Goal: Communication & Community: Answer question/provide support

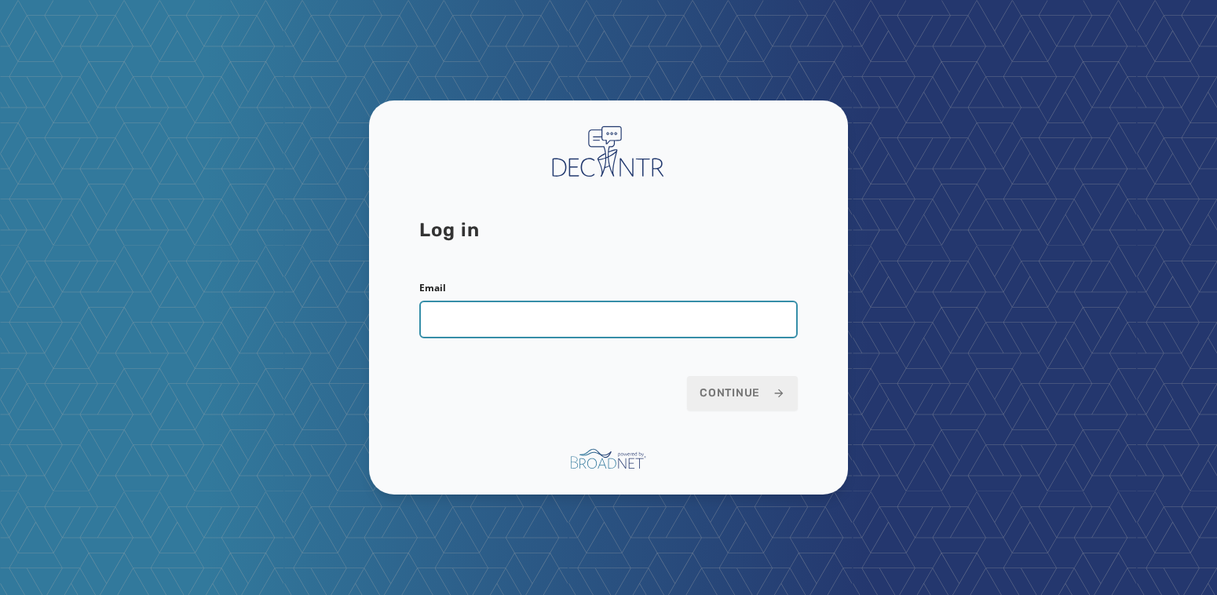
click at [533, 327] on input "Email" at bounding box center [608, 320] width 378 height 38
type input "**********"
click at [687, 376] on button "Continue" at bounding box center [742, 393] width 111 height 35
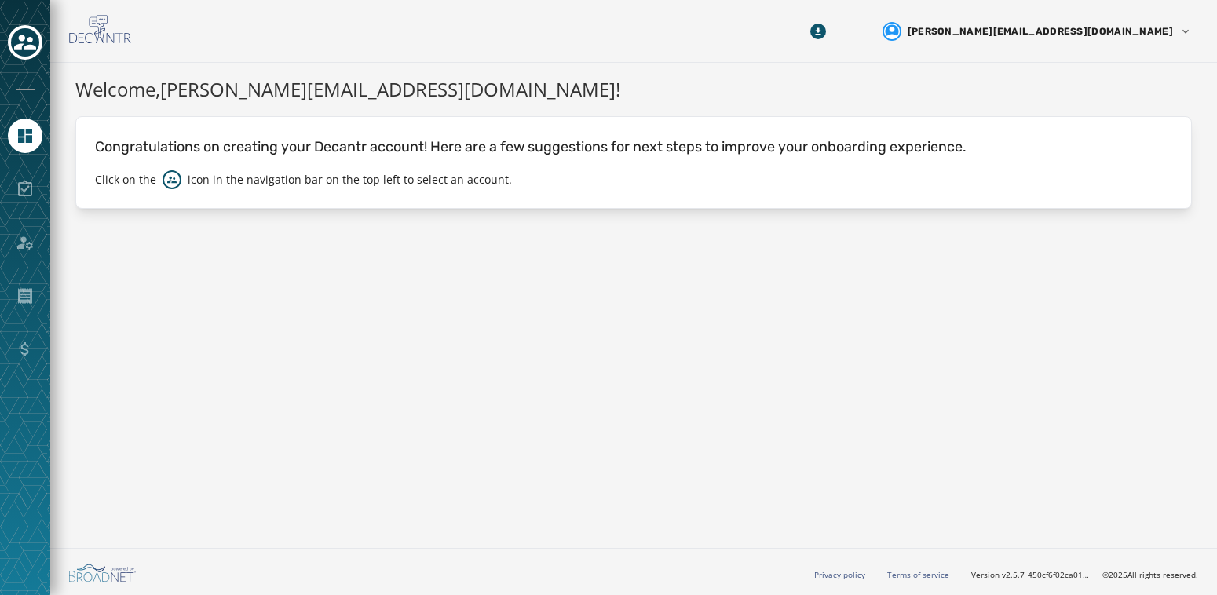
click at [42, 49] on div at bounding box center [25, 43] width 35 height 36
click at [31, 47] on icon "Toggle account select drawer" at bounding box center [25, 43] width 22 height 16
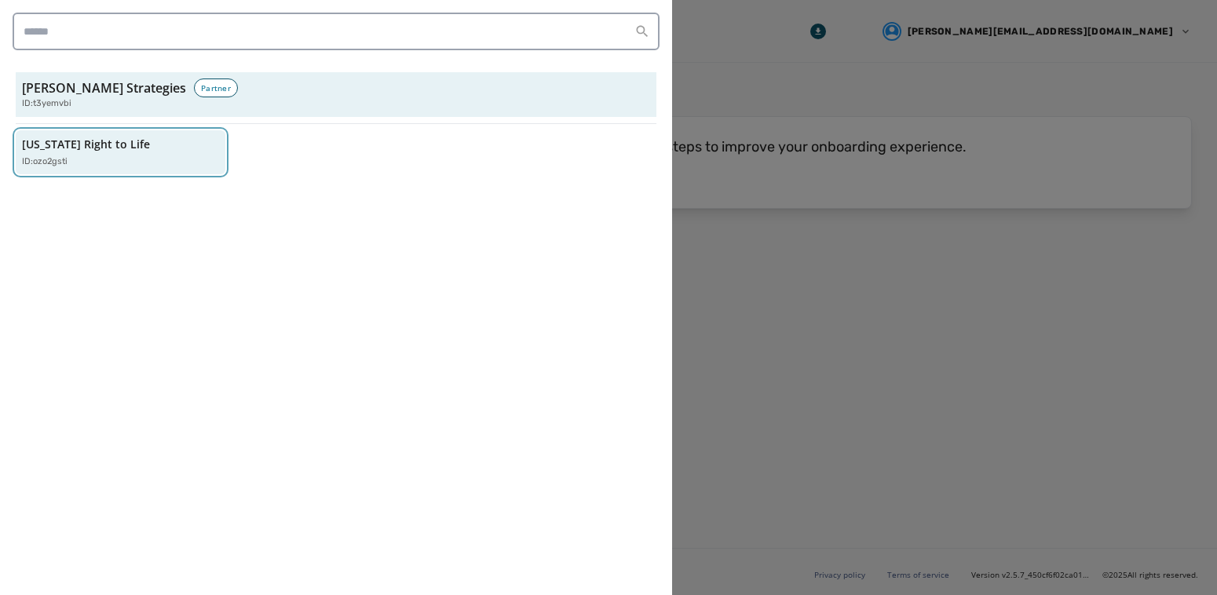
click at [93, 137] on p "[US_STATE] Right to Life" at bounding box center [86, 145] width 128 height 16
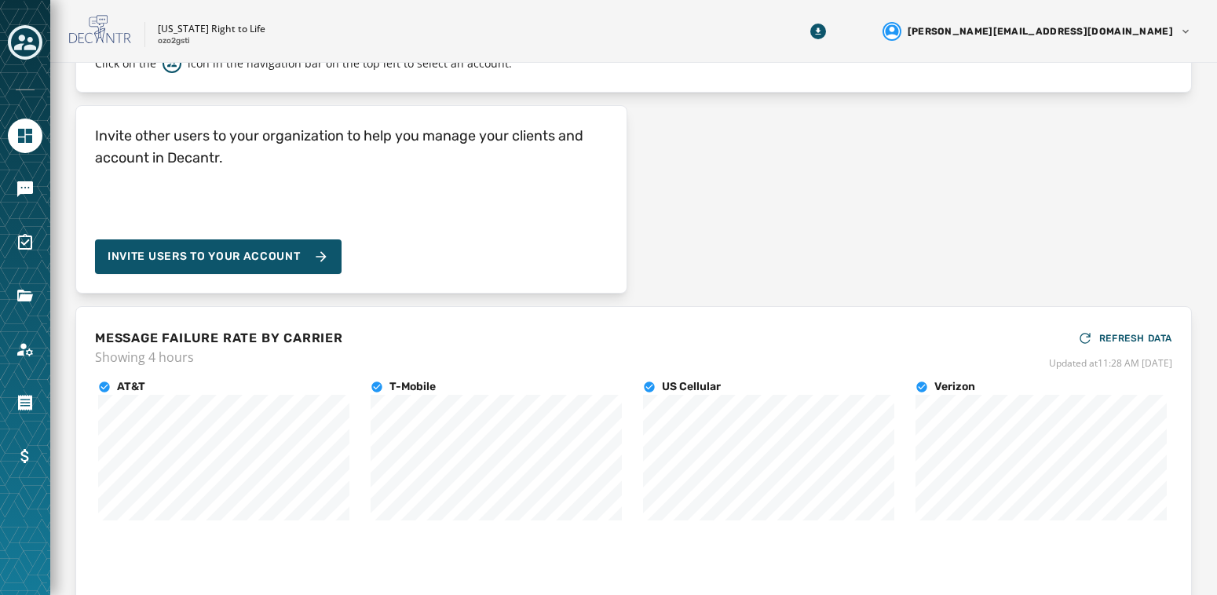
scroll to position [200, 0]
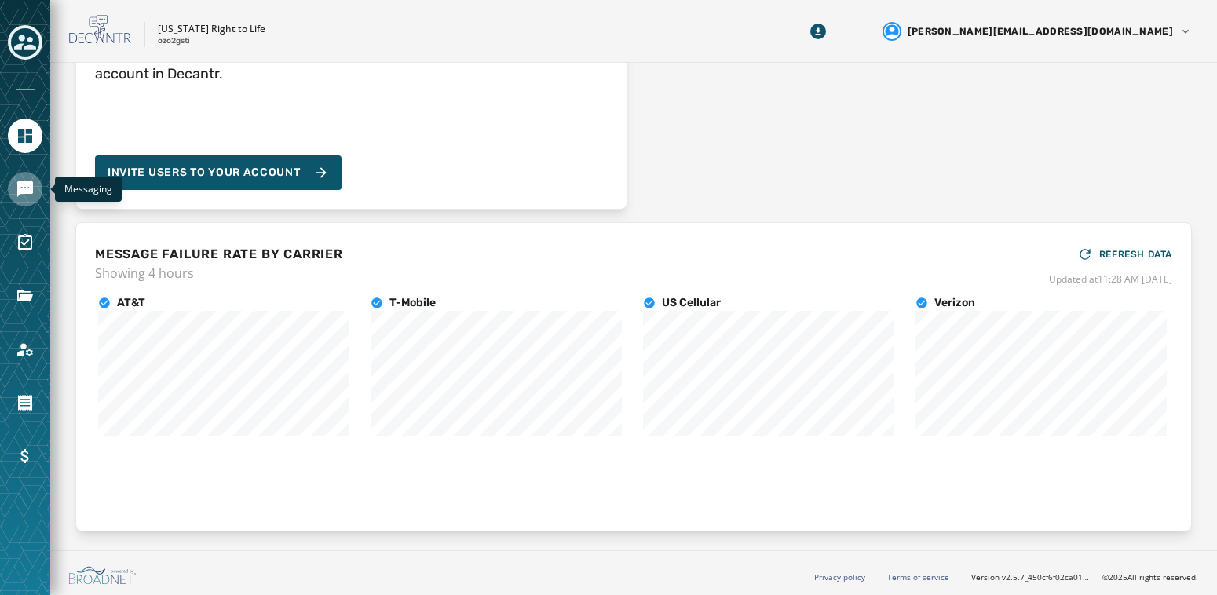
click at [23, 181] on icon "Navigate to Messaging" at bounding box center [25, 189] width 16 height 16
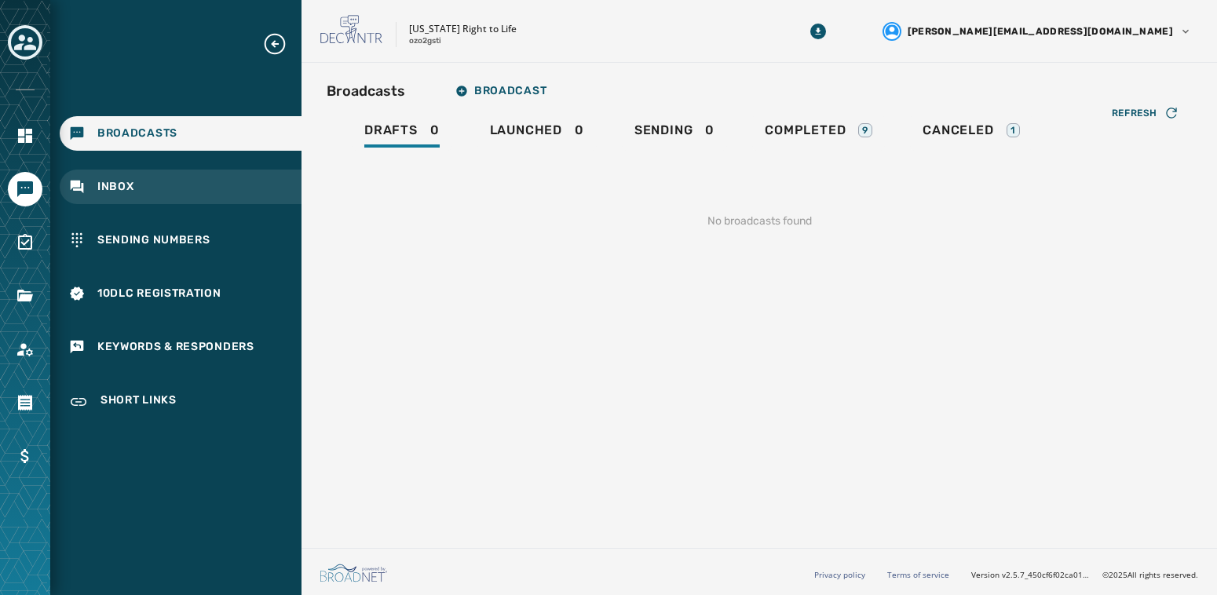
click at [118, 180] on span "Inbox" at bounding box center [115, 187] width 37 height 16
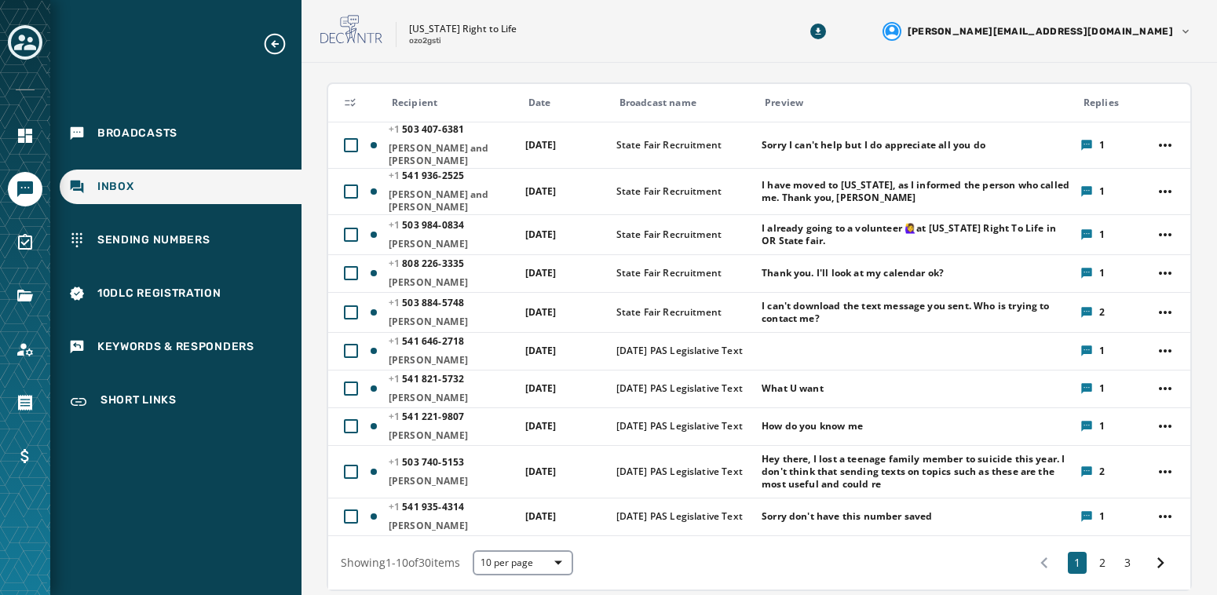
scroll to position [183, 0]
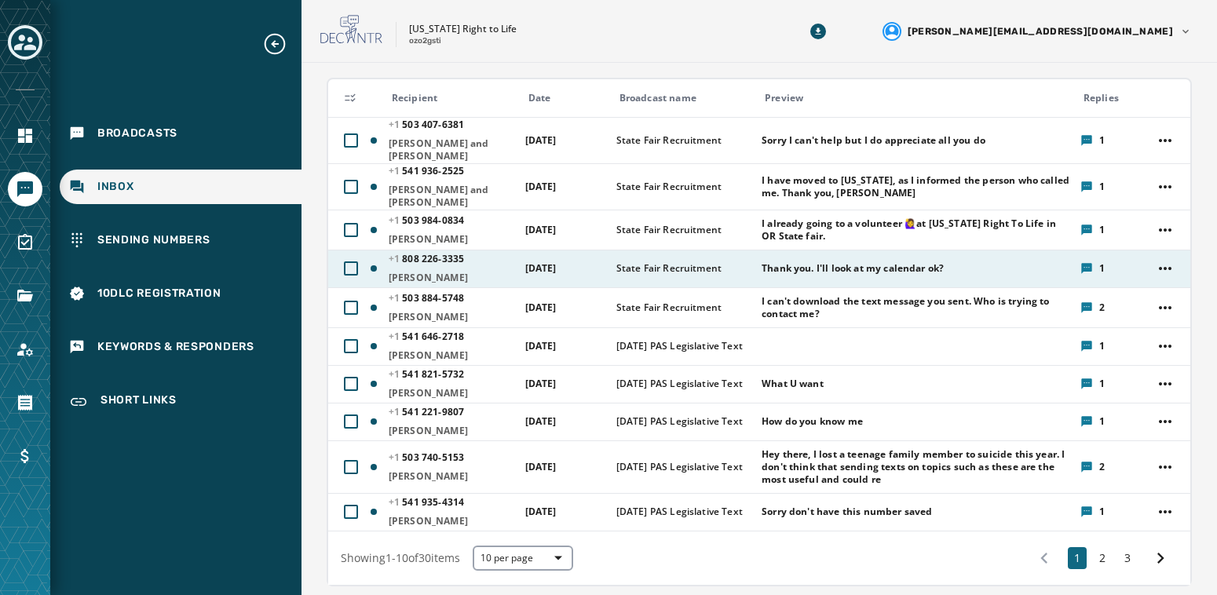
click at [802, 256] on div "Thank you. I'll look at my calendar ok?" at bounding box center [915, 268] width 308 height 25
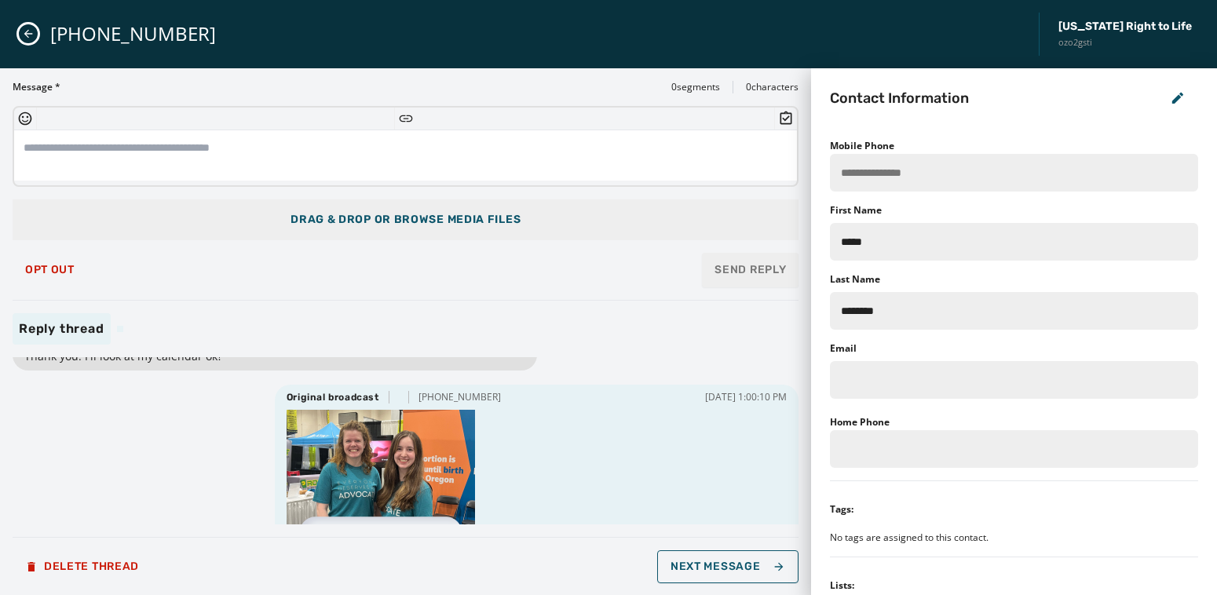
scroll to position [0, 0]
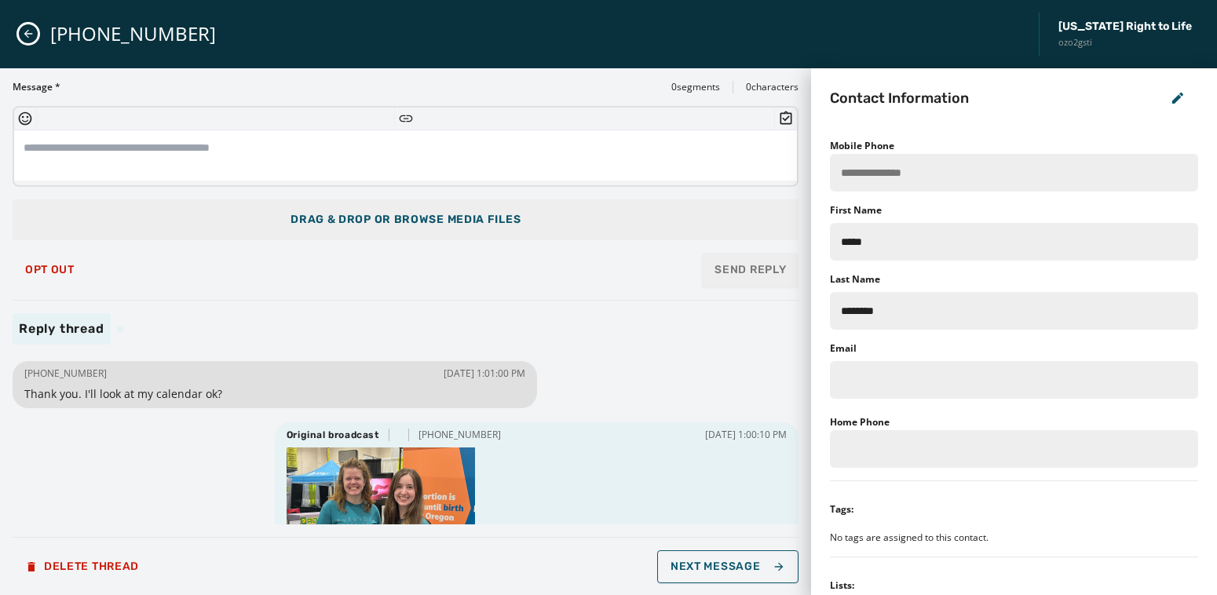
click at [248, 151] on textarea at bounding box center [405, 155] width 783 height 50
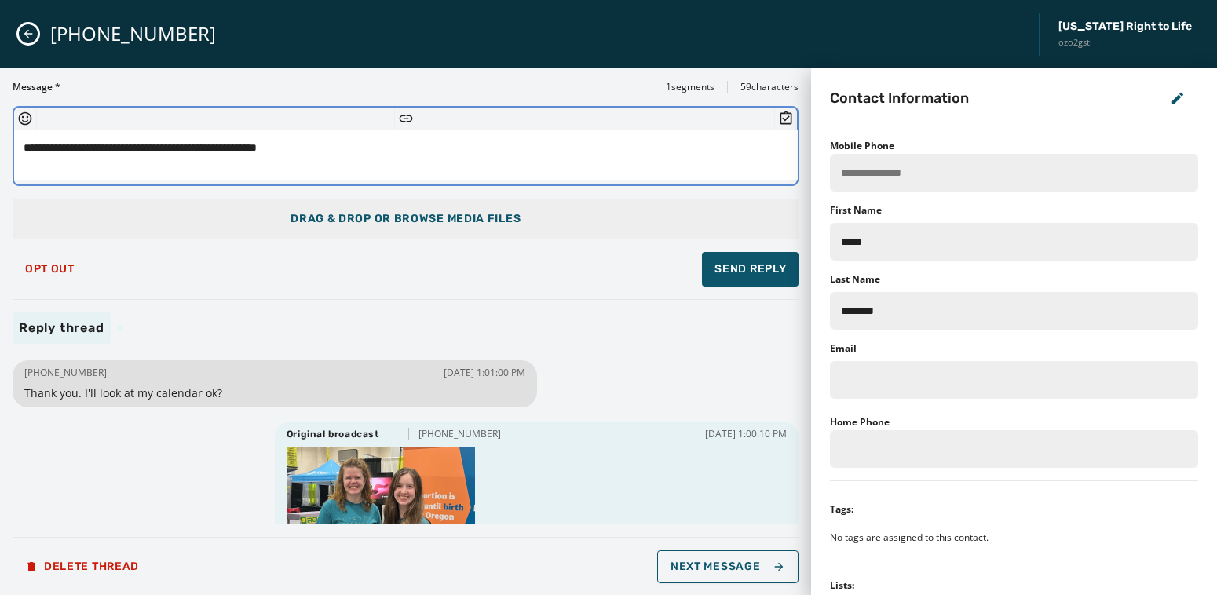
drag, startPoint x: 370, startPoint y: 149, endPoint x: 133, endPoint y: 151, distance: 237.8
click at [133, 151] on textarea "**********" at bounding box center [405, 155] width 783 height 50
click at [334, 145] on textarea "**********" at bounding box center [405, 155] width 783 height 50
drag, startPoint x: 750, startPoint y: 151, endPoint x: 666, endPoint y: 151, distance: 84.0
click at [666, 151] on textarea "**********" at bounding box center [405, 155] width 783 height 50
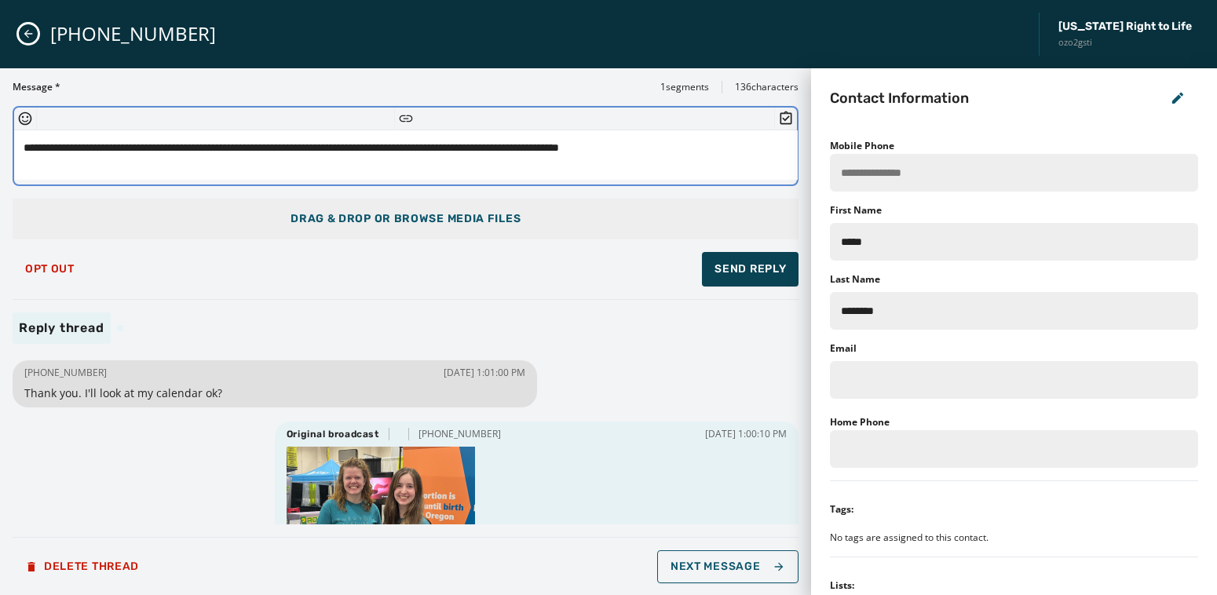
type textarea "**********"
click at [756, 277] on button "Send Reply" at bounding box center [750, 269] width 97 height 35
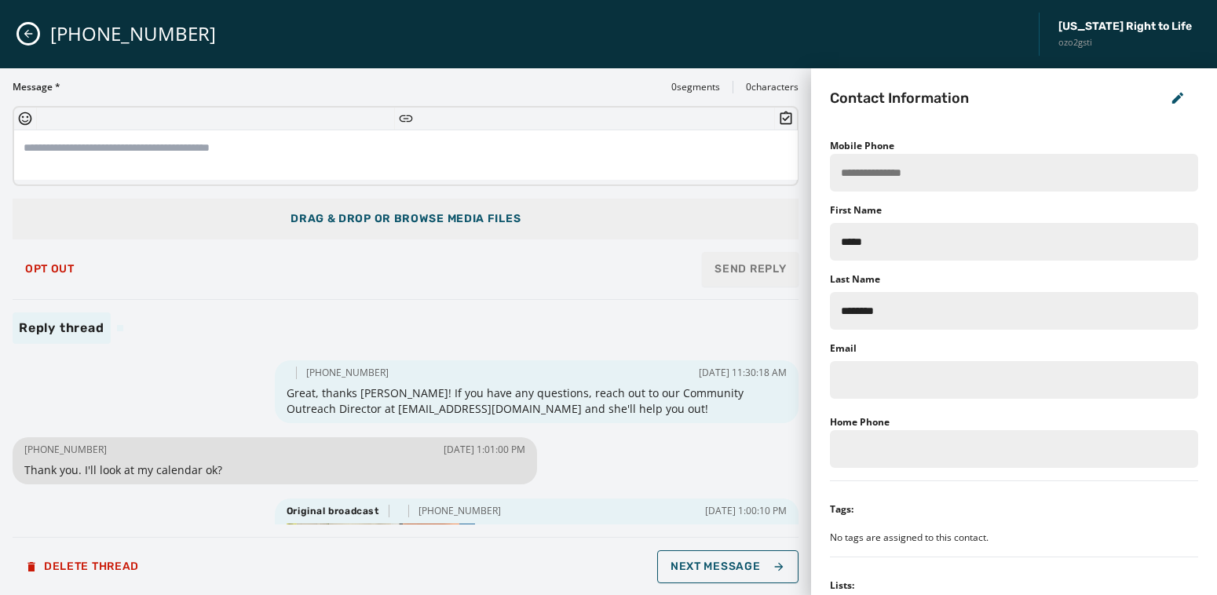
click at [27, 33] on icon "Close admin drawer" at bounding box center [28, 34] width 9 height 9
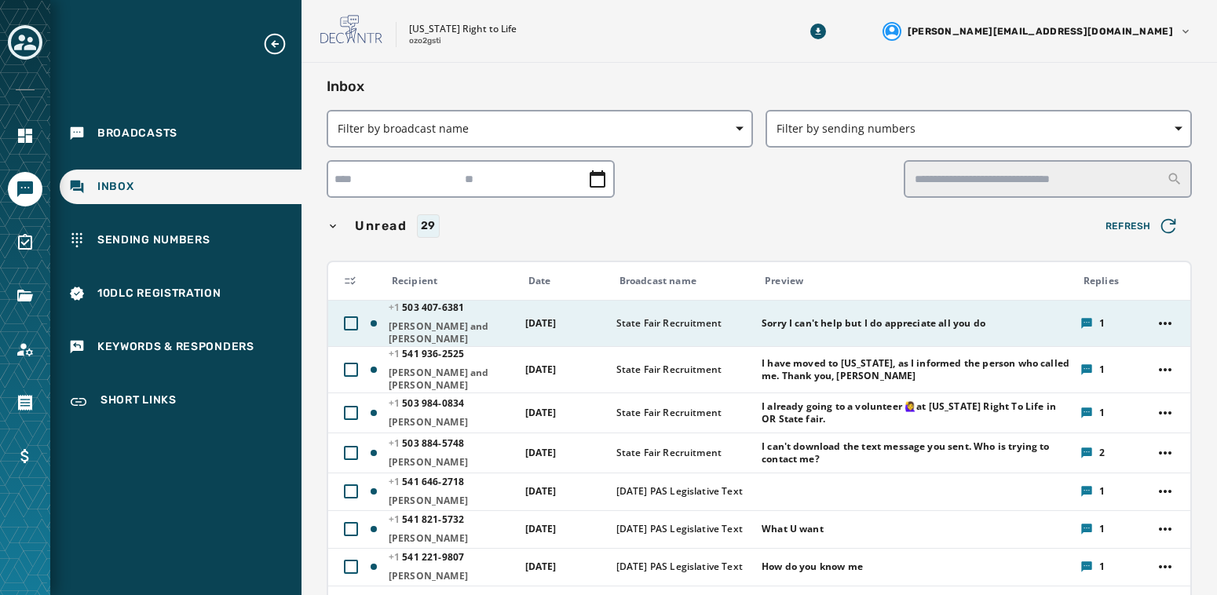
click at [790, 330] on div "Sorry I can't help but I do appreciate all you do" at bounding box center [915, 323] width 308 height 25
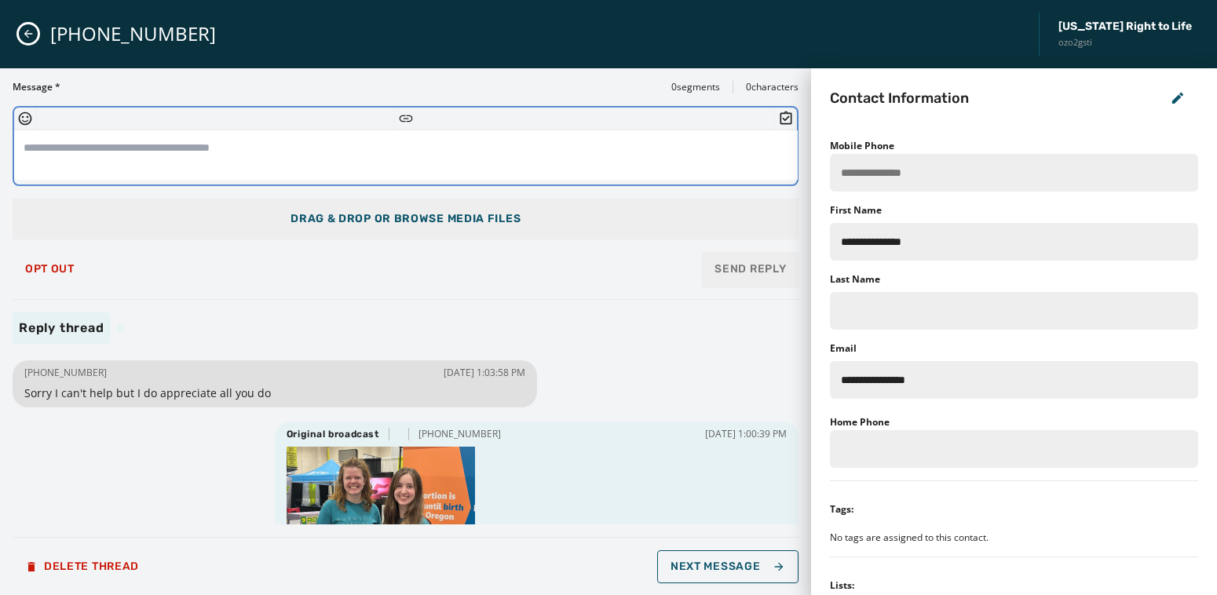
click at [292, 164] on textarea at bounding box center [405, 155] width 783 height 50
type textarea "**********"
click at [762, 267] on span "Send Reply" at bounding box center [749, 269] width 71 height 16
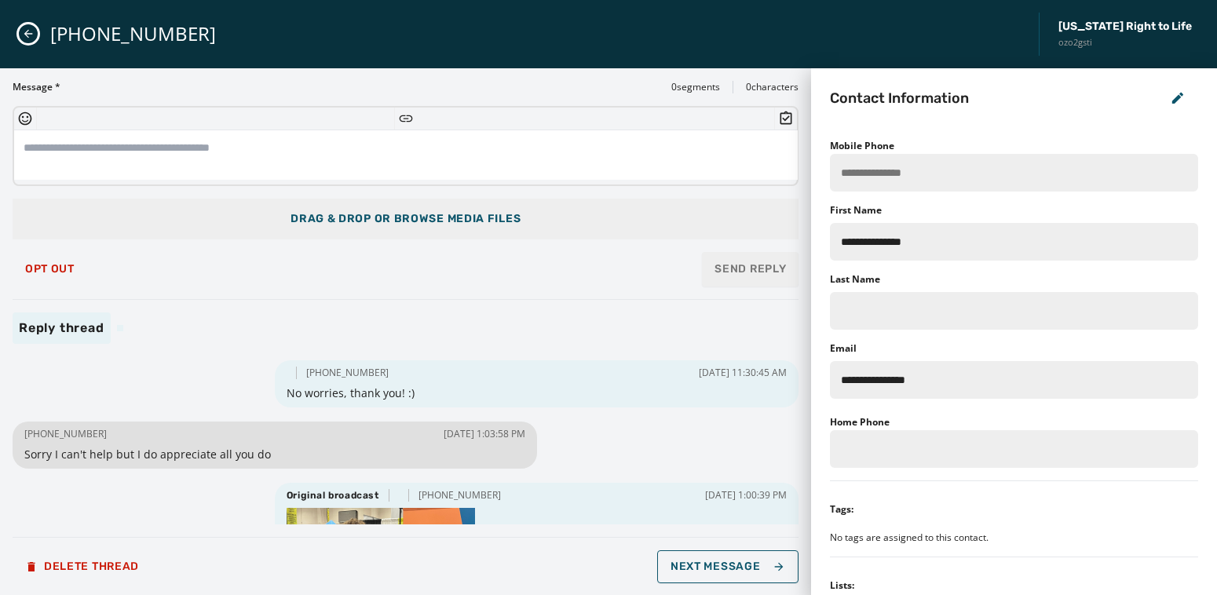
click at [35, 31] on button "Close admin drawer" at bounding box center [28, 33] width 19 height 19
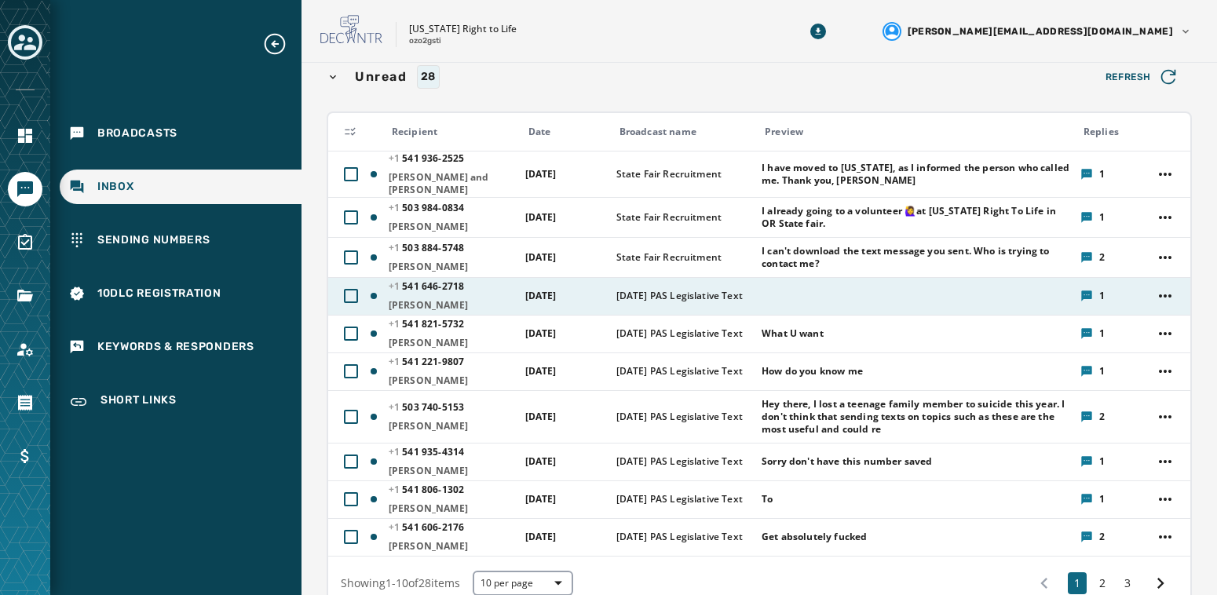
scroll to position [157, 0]
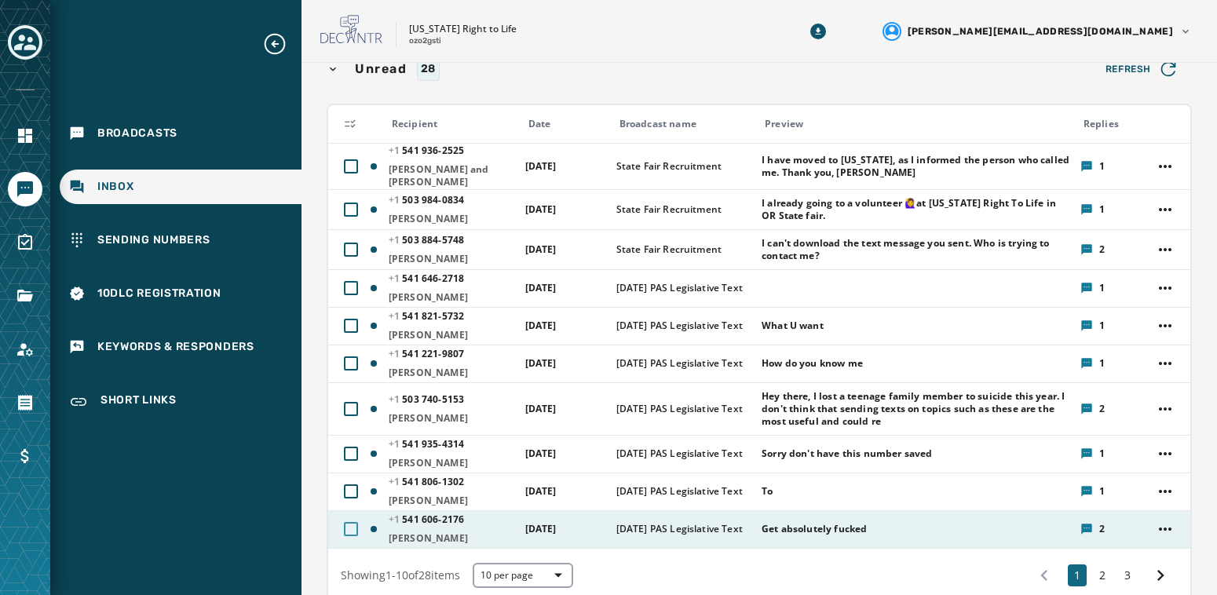
click at [348, 522] on div at bounding box center [351, 529] width 14 height 14
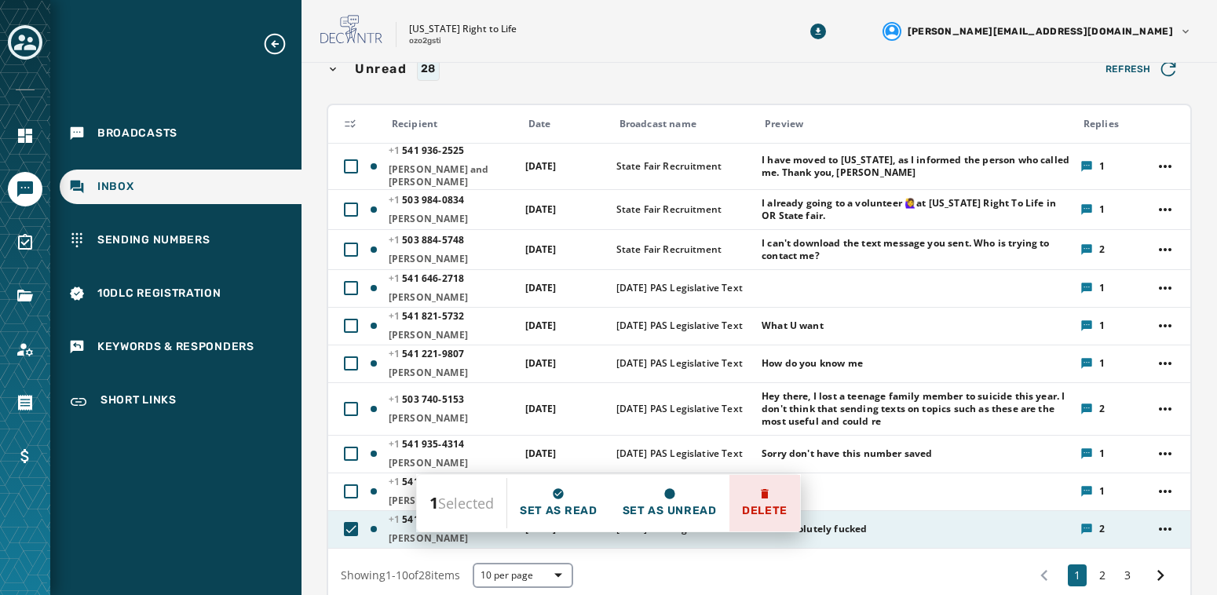
click at [762, 505] on span "Delete" at bounding box center [765, 511] width 46 height 16
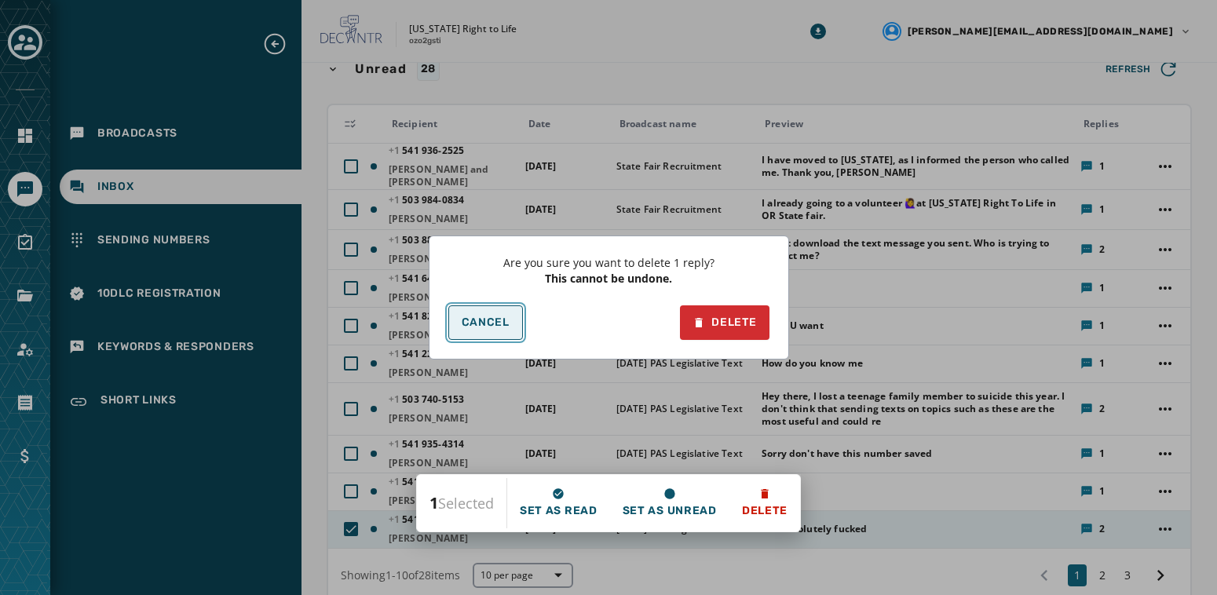
click at [513, 325] on button "Cancel" at bounding box center [485, 322] width 75 height 35
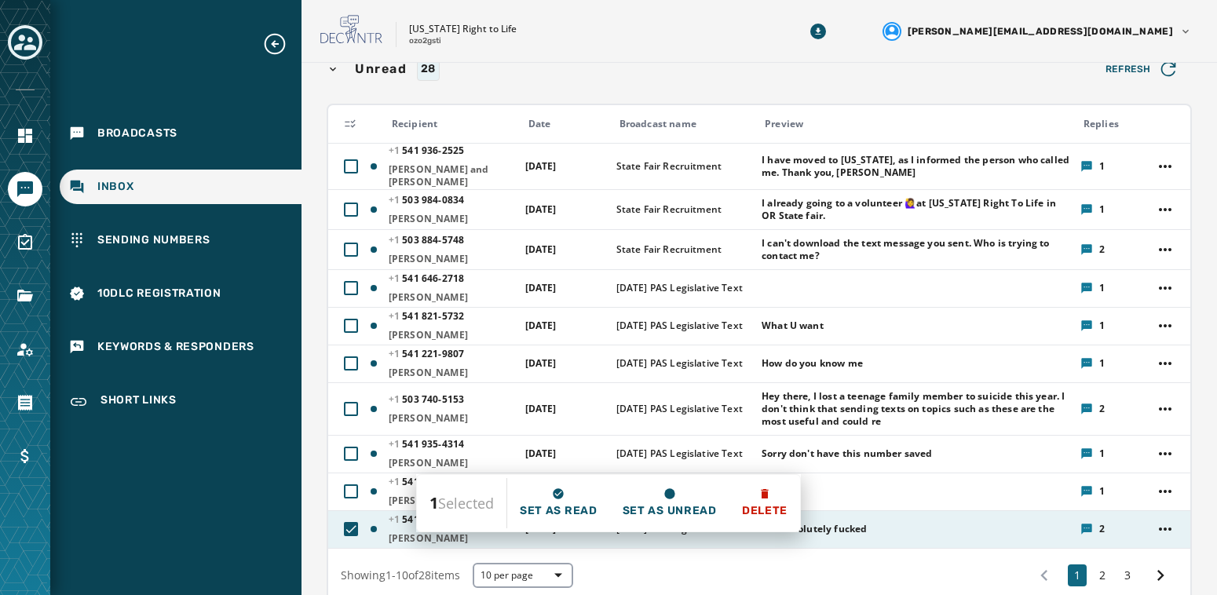
click at [393, 522] on div "[PHONE_NUMBER] - 2176 [PERSON_NAME]" at bounding box center [452, 528] width 126 height 31
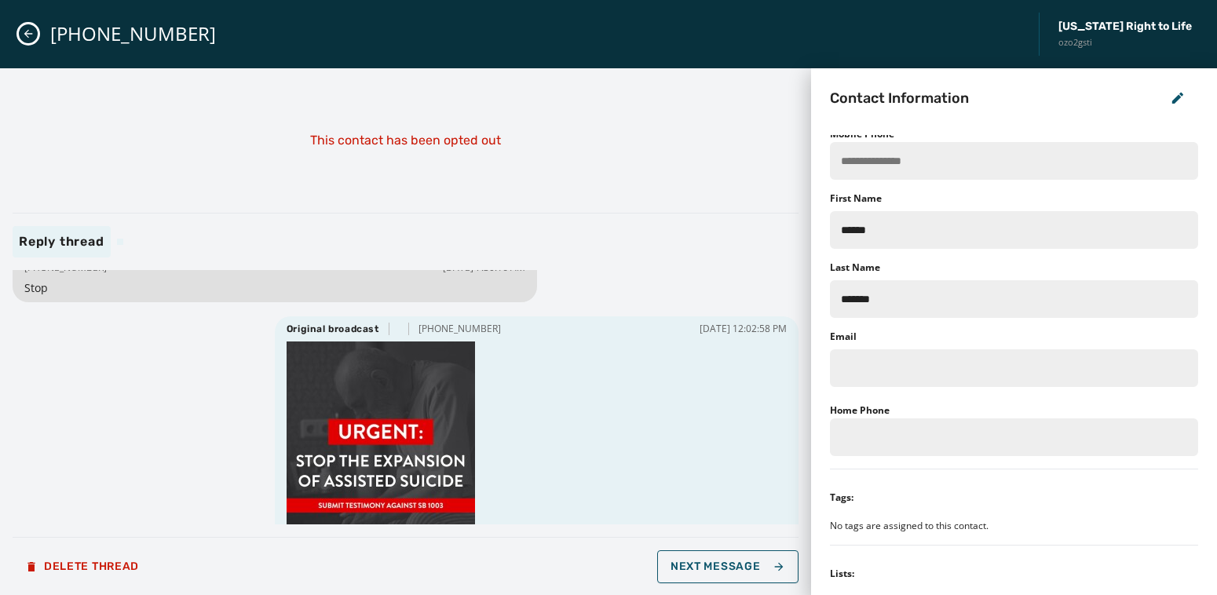
scroll to position [175, 0]
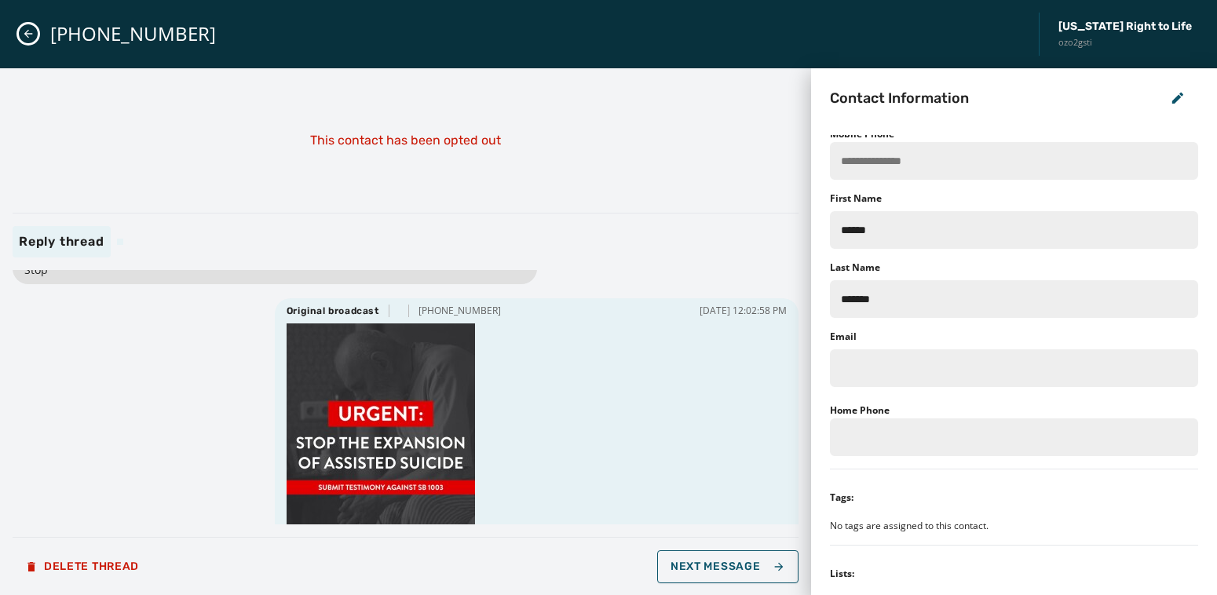
click at [31, 31] on icon "Close admin drawer" at bounding box center [28, 33] width 13 height 13
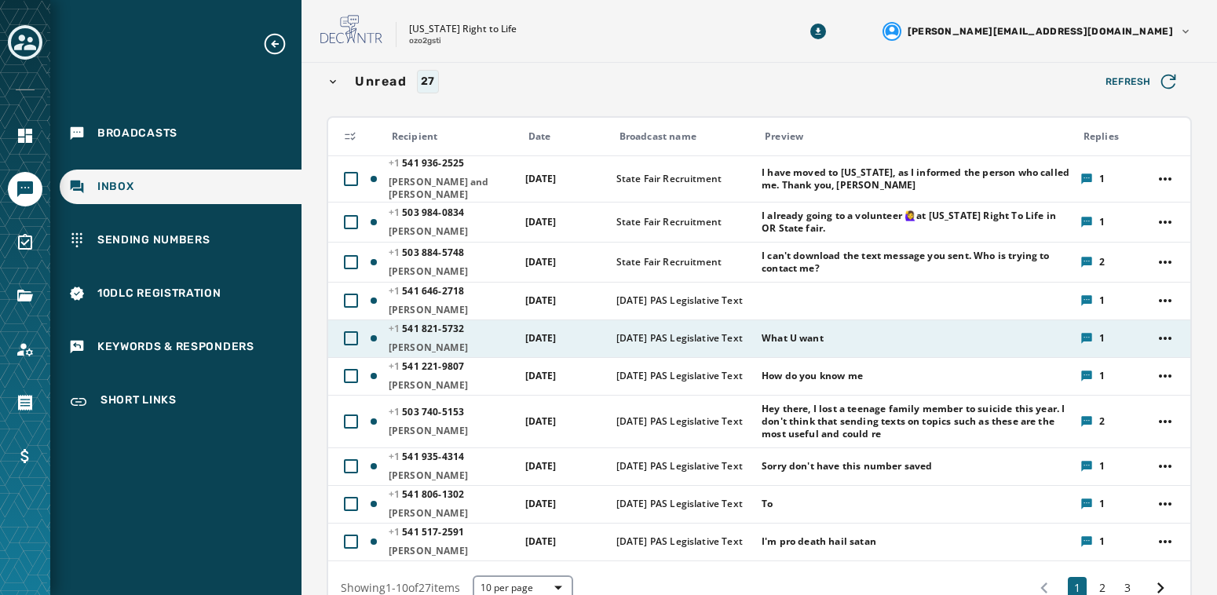
scroll to position [150, 0]
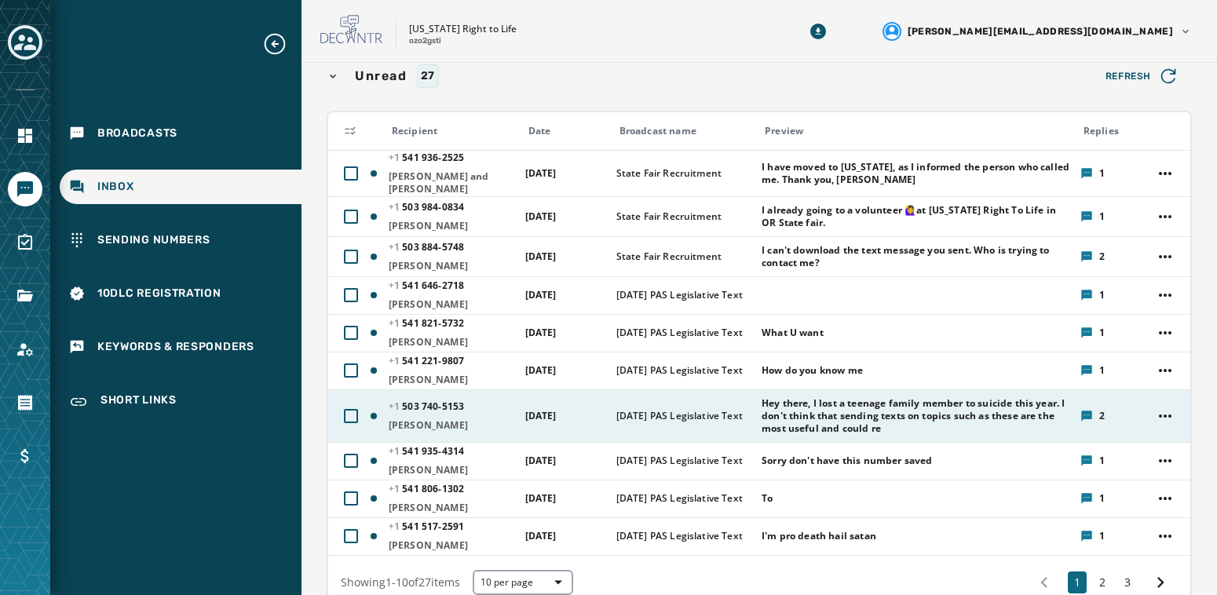
click at [869, 429] on div "Hey there, I lost a teenage family member to suicide this year. I don't think t…" at bounding box center [915, 416] width 308 height 50
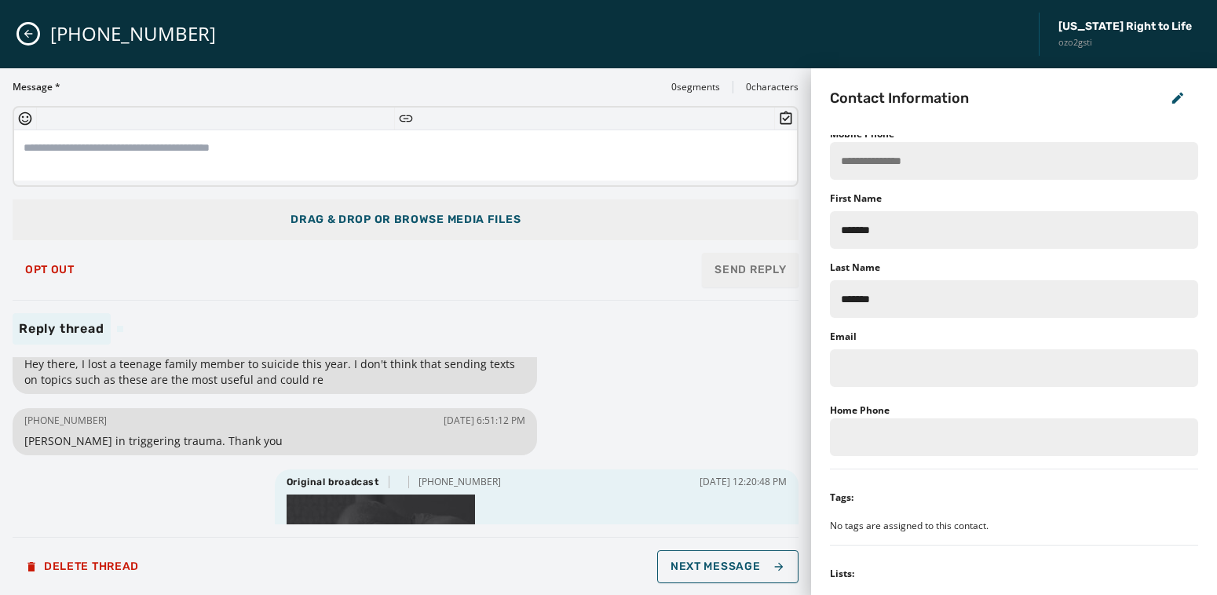
scroll to position [0, 0]
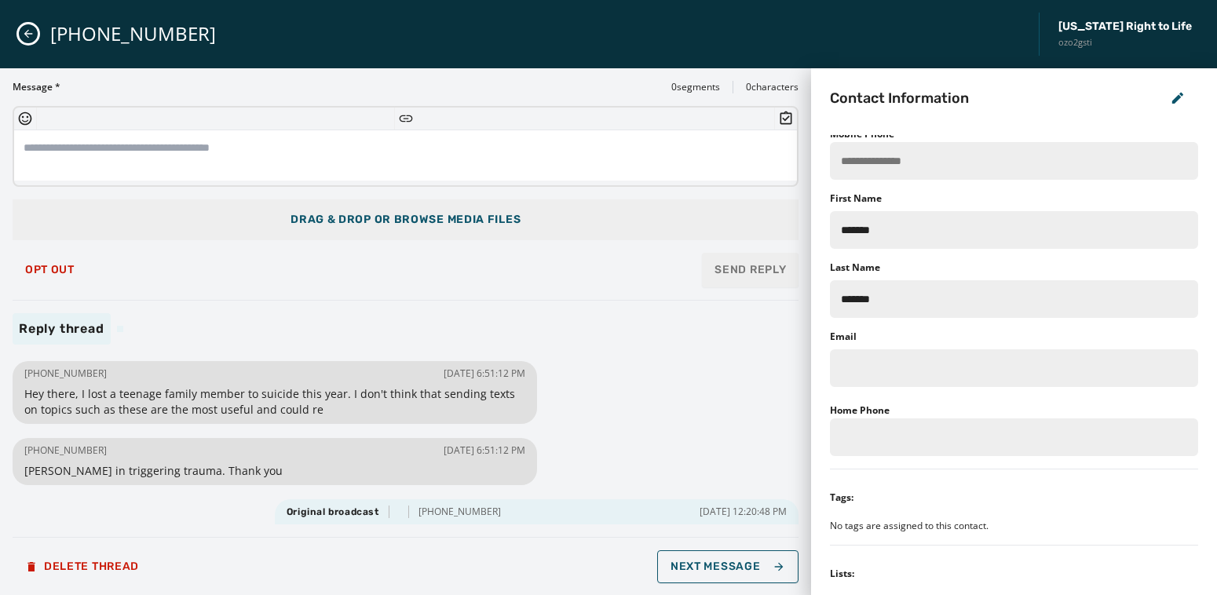
click at [27, 33] on icon "Close admin drawer" at bounding box center [28, 33] width 13 height 13
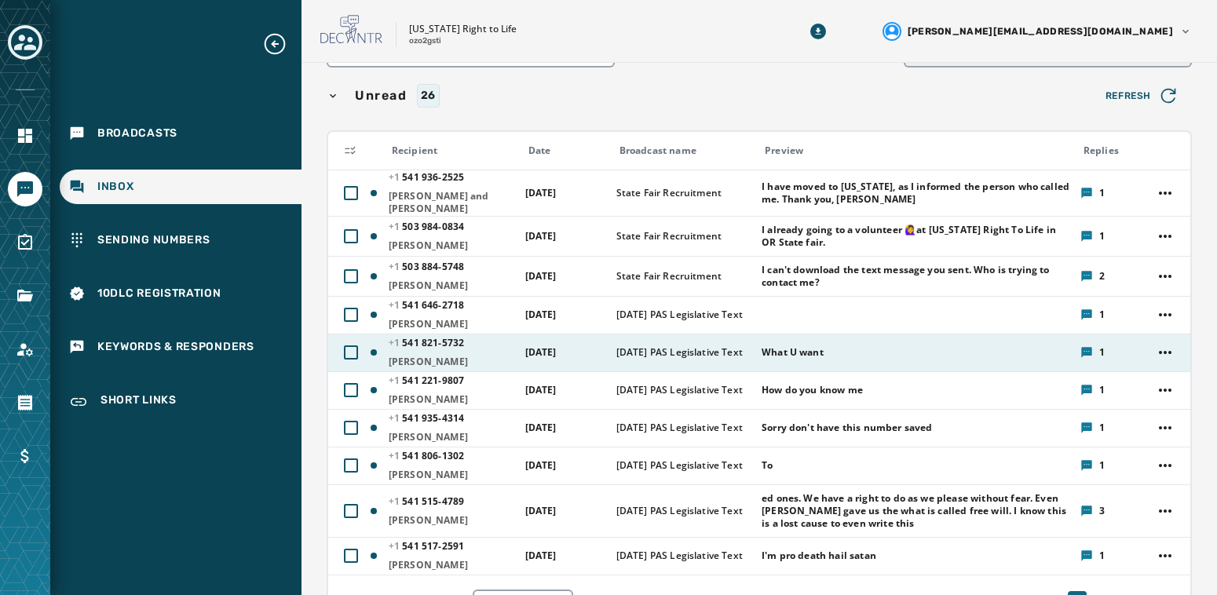
scroll to position [148, 0]
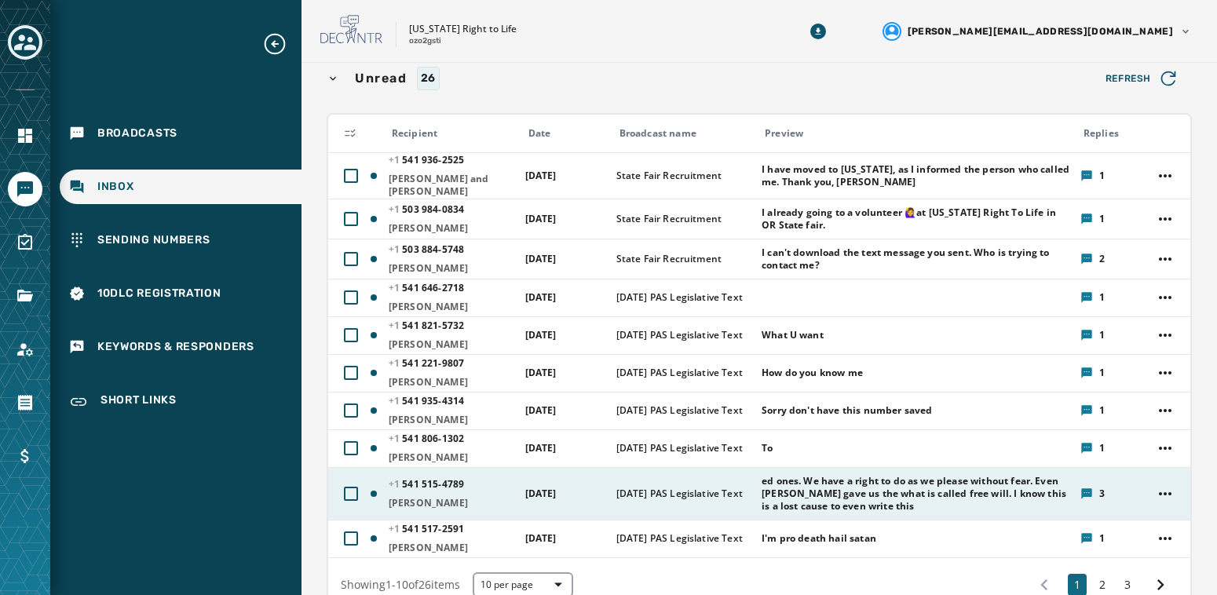
click at [804, 489] on span "ed ones. We have a right to do as we please without fear. Even [PERSON_NAME] ga…" at bounding box center [915, 494] width 308 height 38
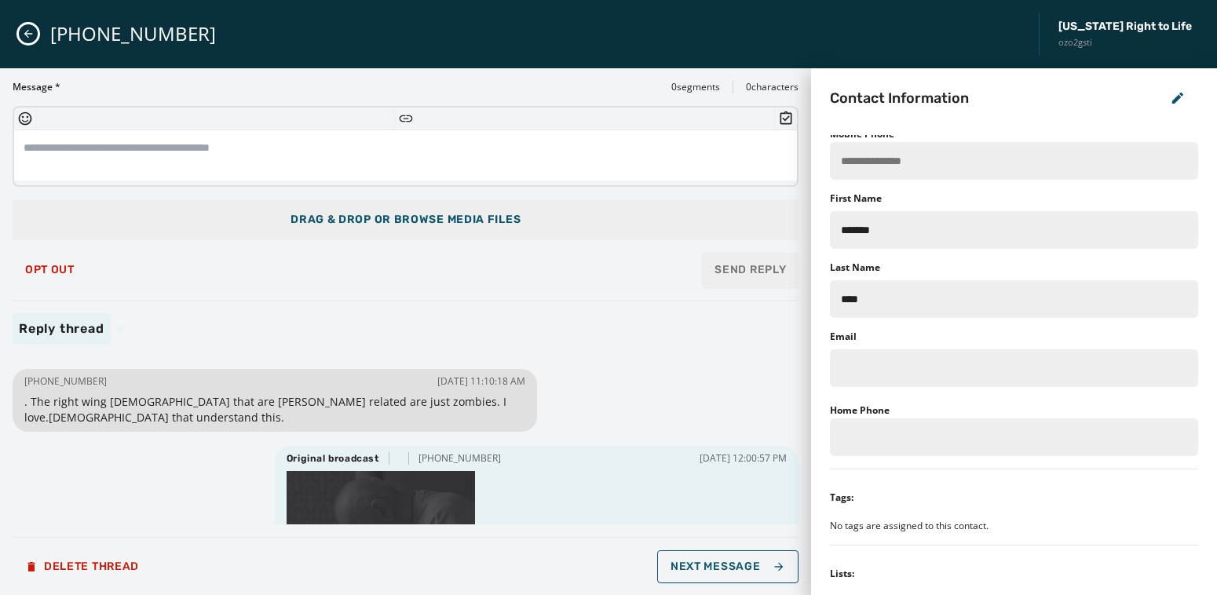
scroll to position [0, 0]
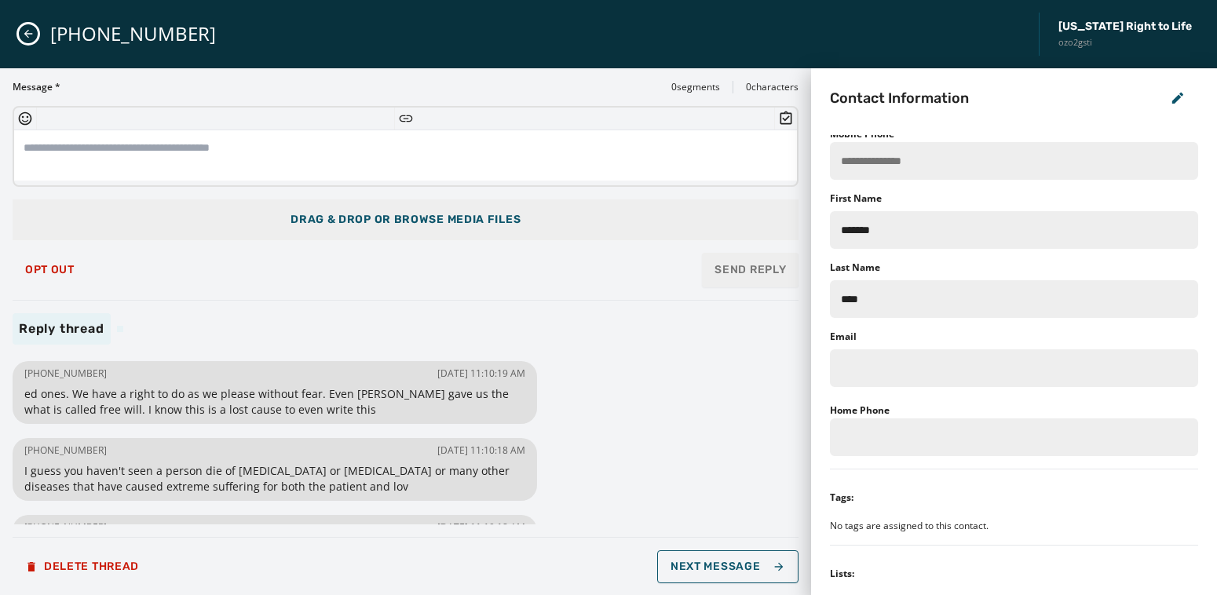
click at [31, 33] on icon "Close admin drawer" at bounding box center [28, 34] width 9 height 9
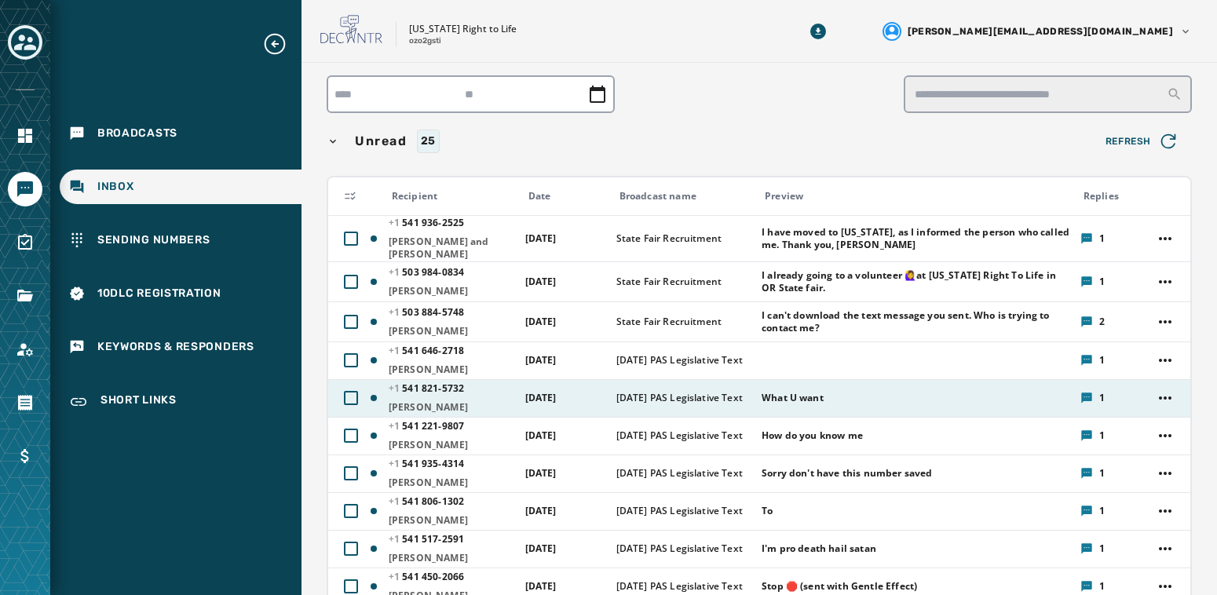
scroll to position [159, 0]
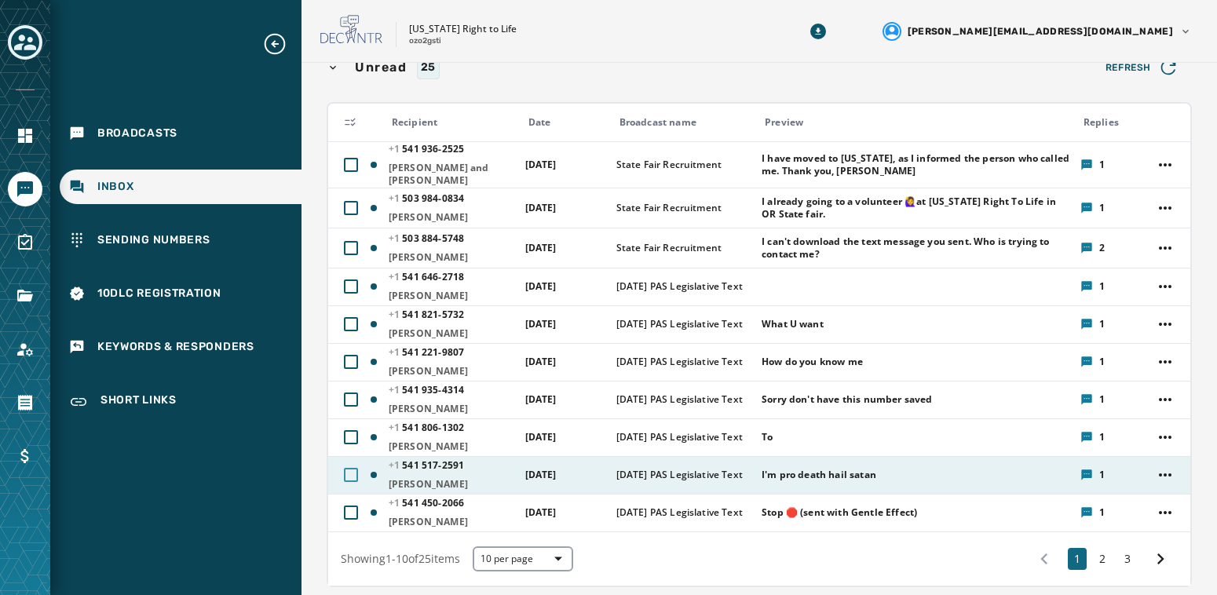
click at [349, 468] on div at bounding box center [351, 475] width 14 height 14
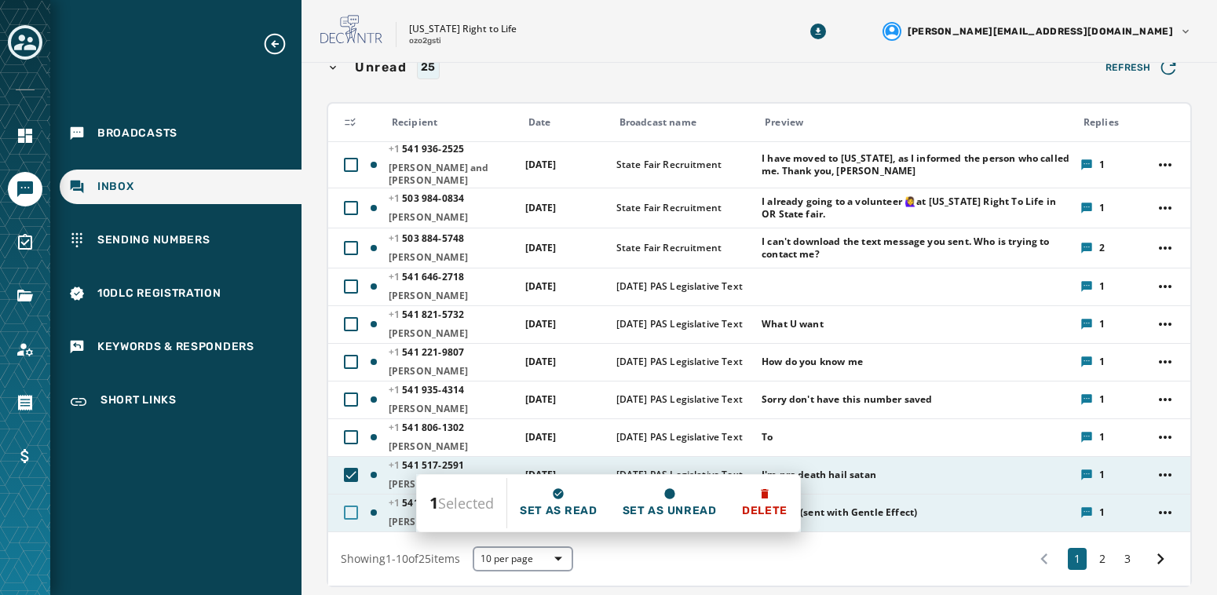
click at [347, 505] on div at bounding box center [351, 512] width 14 height 14
click at [1166, 467] on html "Broadcasts Inbox Sending Numbers 10DLC Registration Keywords & Responders Short…" at bounding box center [608, 297] width 1217 height 595
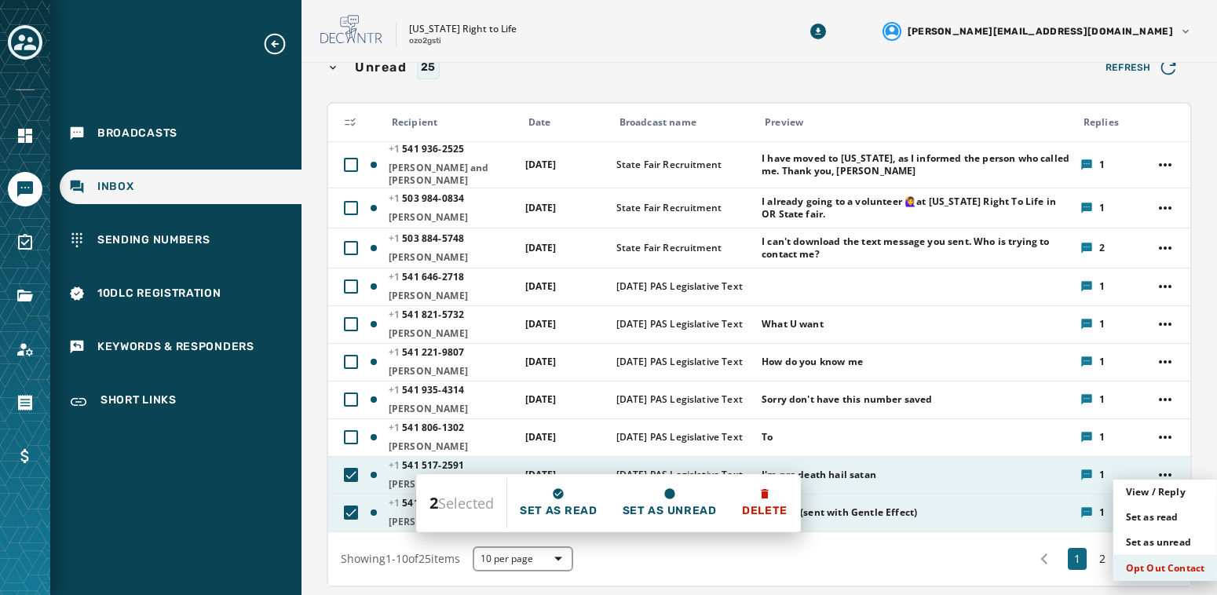
click at [1158, 564] on div "Opt Out Contact" at bounding box center [1165, 568] width 104 height 25
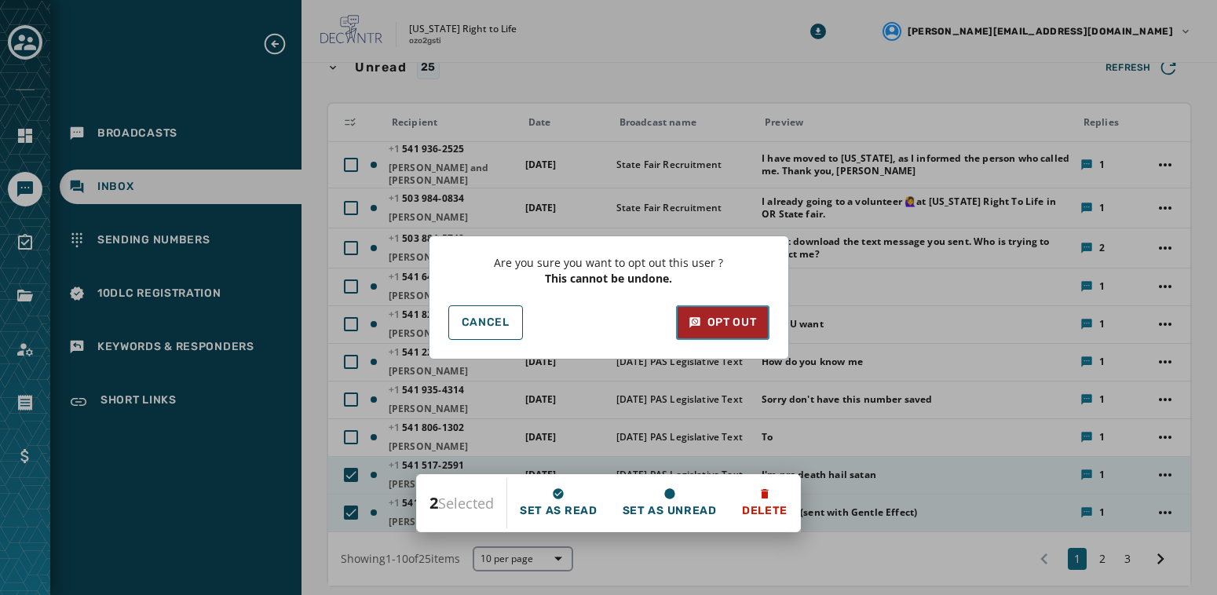
click at [753, 324] on div "Opt Out" at bounding box center [722, 323] width 68 height 16
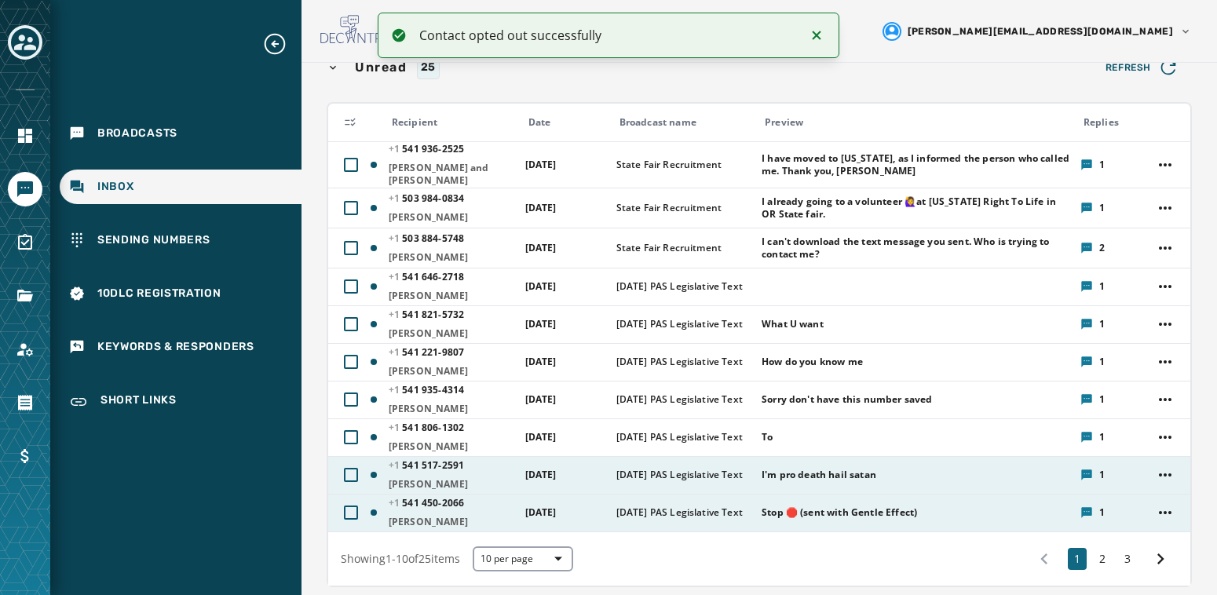
click at [833, 479] on div "I'm pro death hail satan" at bounding box center [915, 474] width 308 height 25
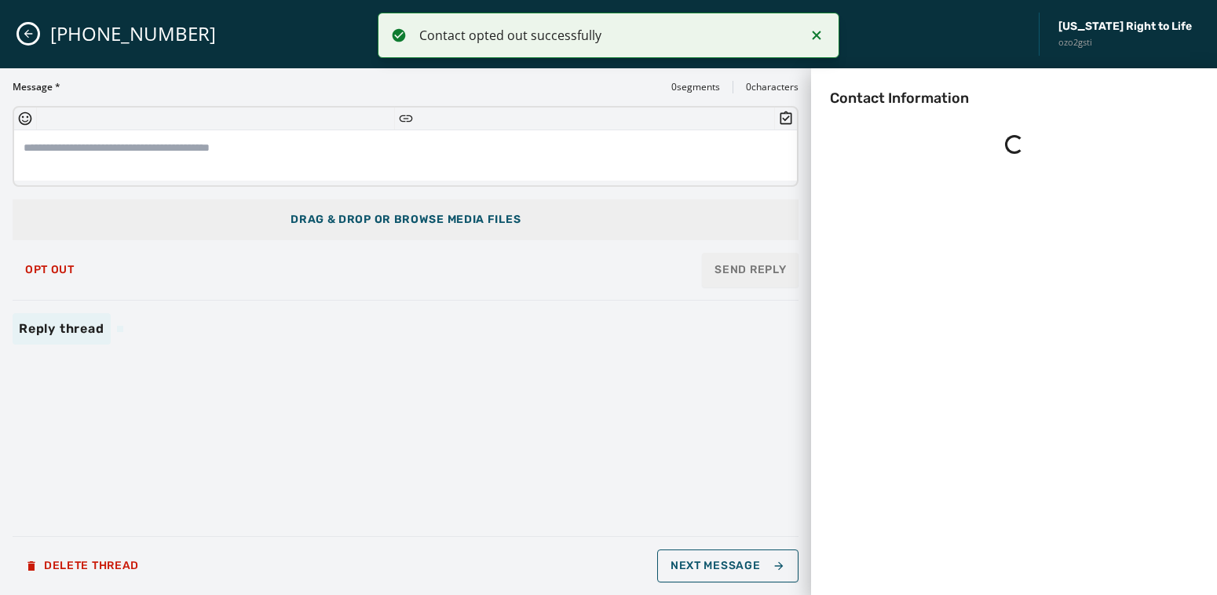
scroll to position [0, 0]
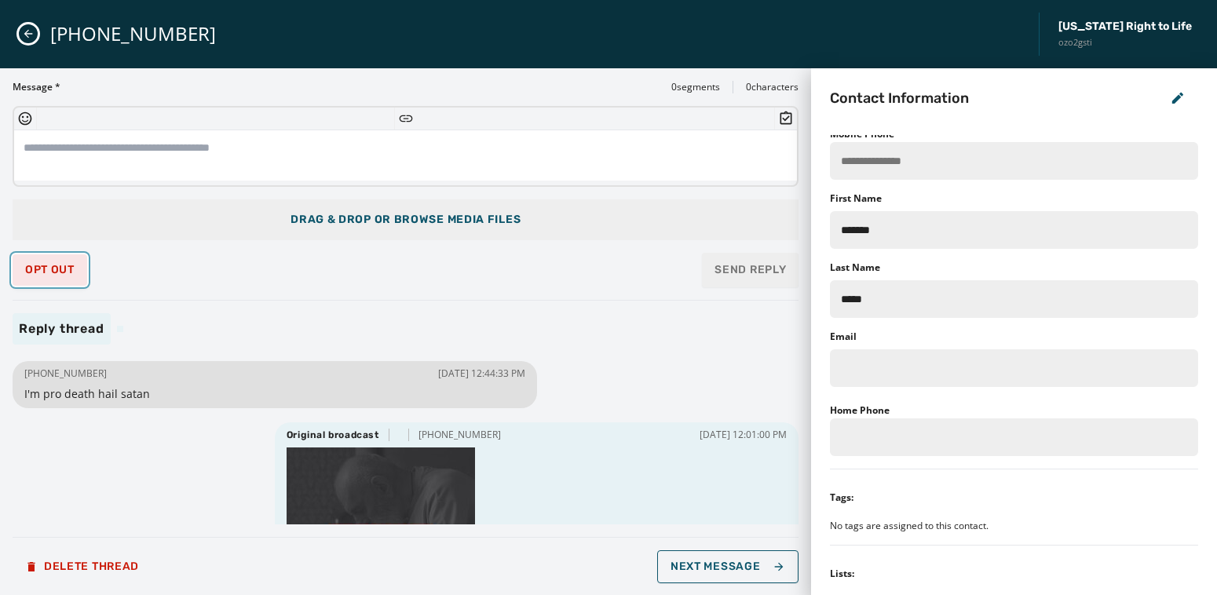
click at [46, 266] on span "Opt Out" at bounding box center [49, 270] width 49 height 13
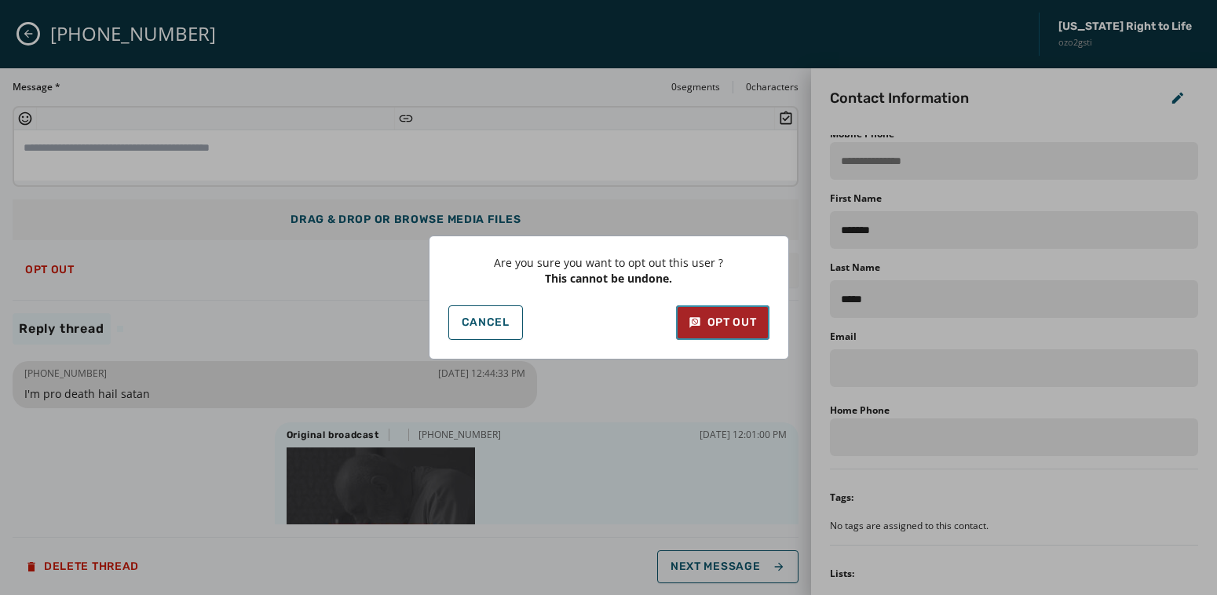
click at [702, 330] on button "Opt Out" at bounding box center [722, 322] width 93 height 35
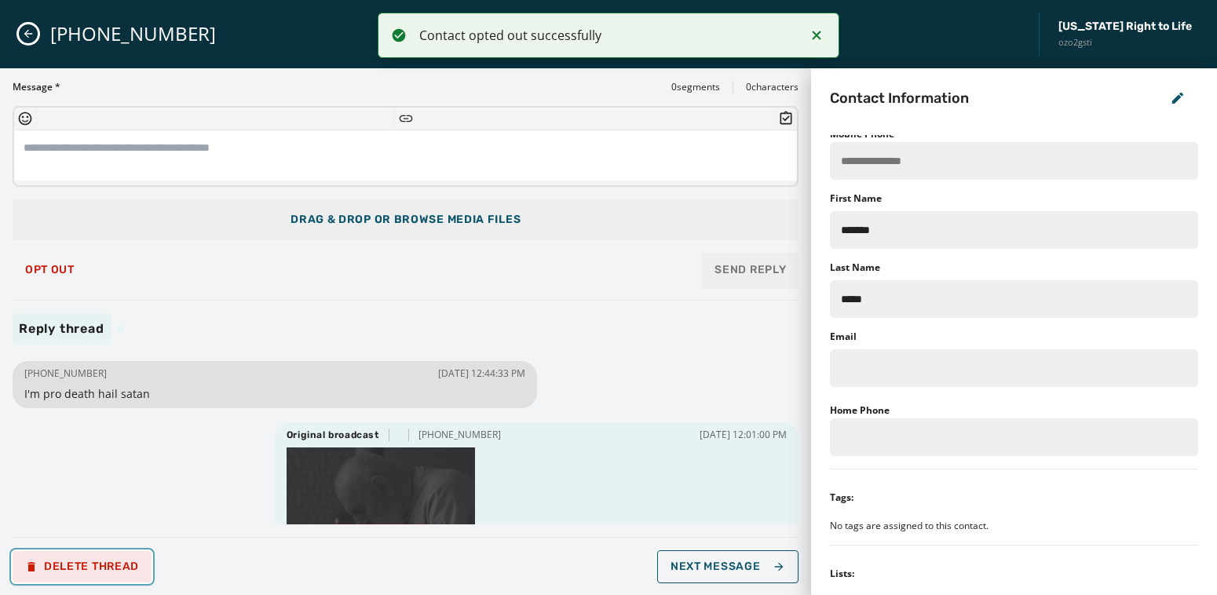
click at [89, 564] on span "Delete Thread" at bounding box center [82, 566] width 114 height 13
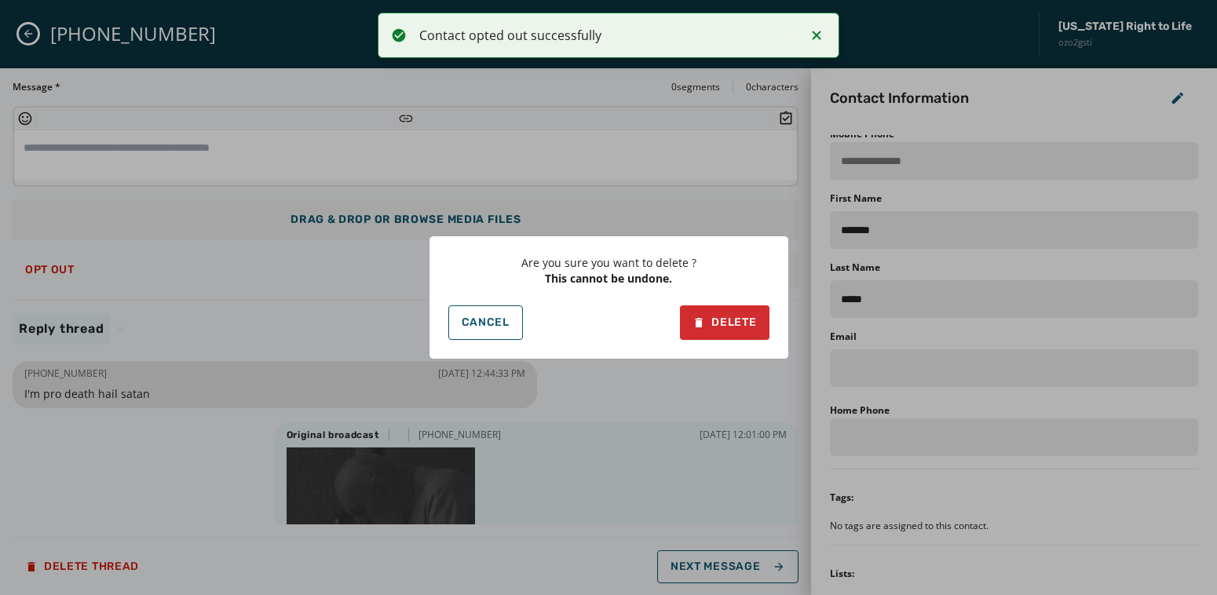
click at [718, 344] on div "Are you sure you want to delete ? This cannot be undone. Cancel Delete" at bounding box center [609, 297] width 360 height 124
click at [737, 318] on div "Delete" at bounding box center [724, 323] width 64 height 16
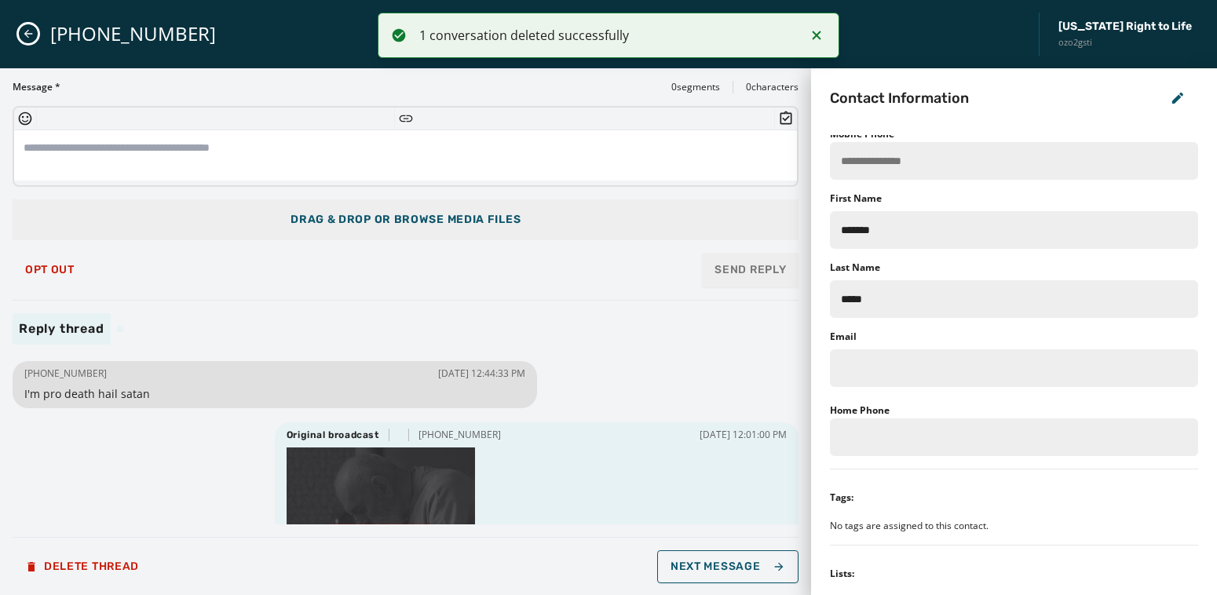
click at [27, 31] on icon "Close admin drawer" at bounding box center [28, 33] width 13 height 13
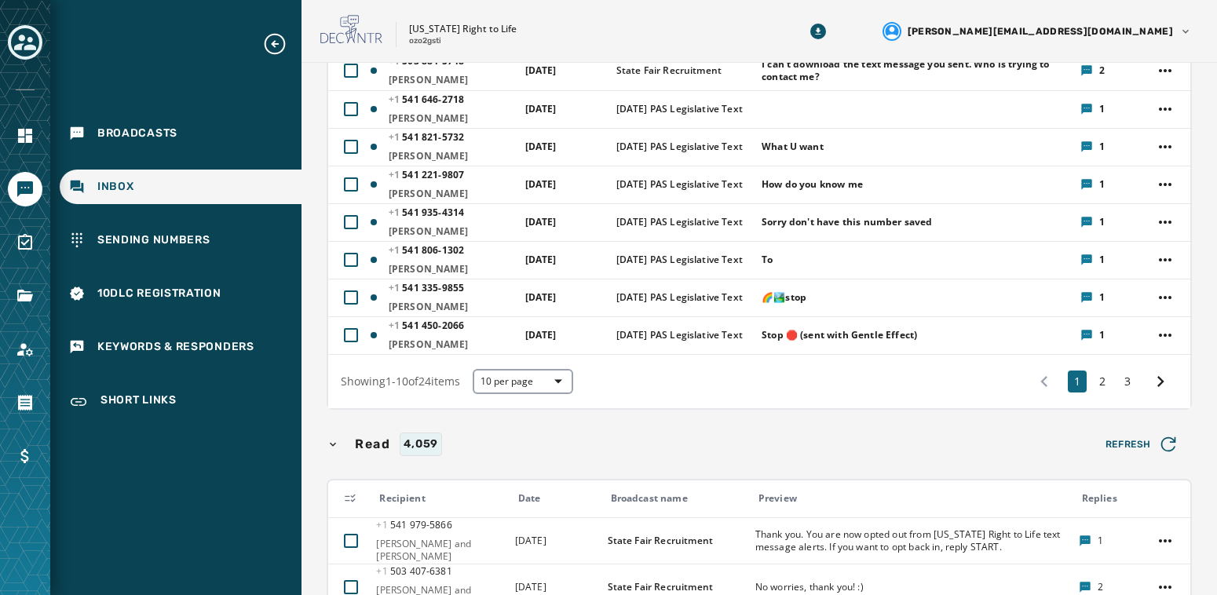
scroll to position [334, 0]
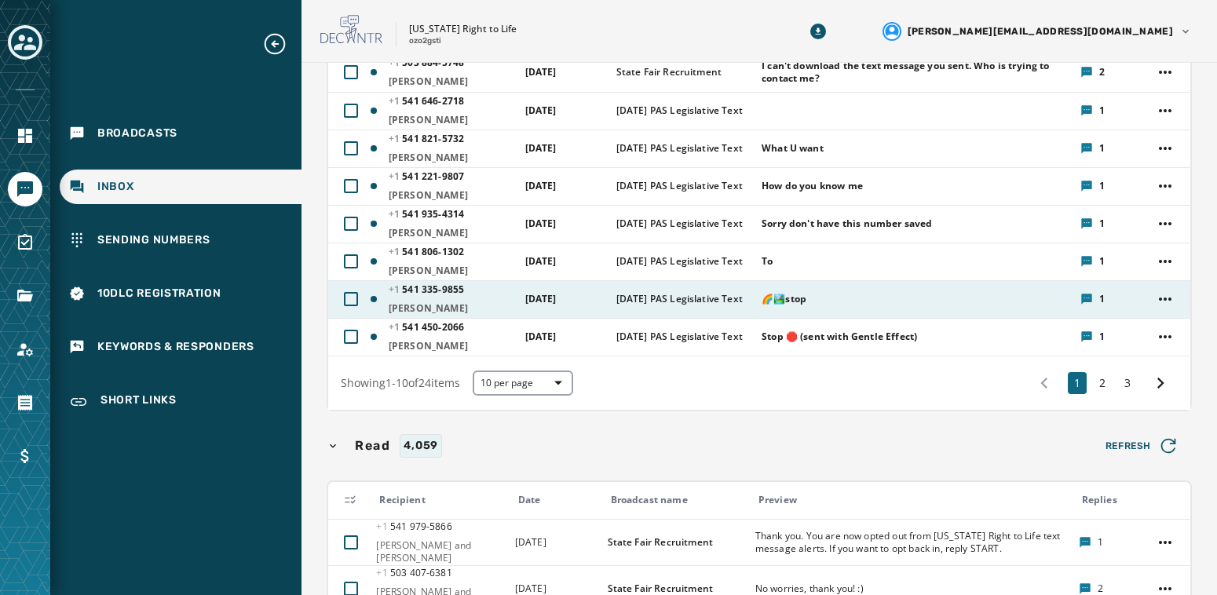
click at [810, 297] on div "🌈🏞️stop" at bounding box center [915, 298] width 308 height 25
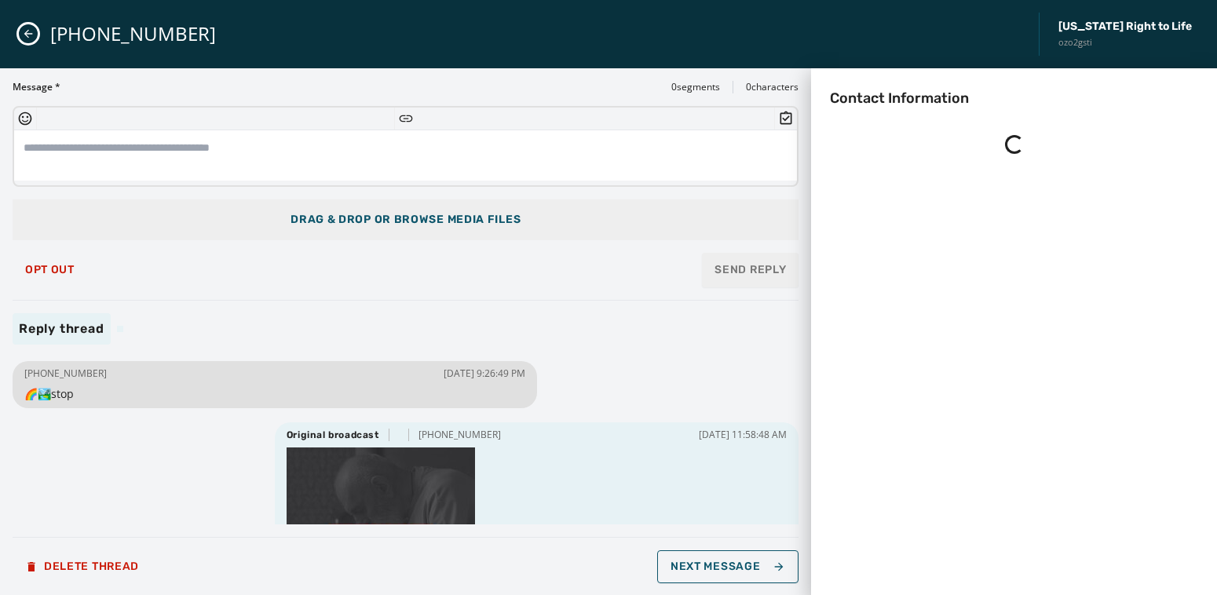
scroll to position [0, 0]
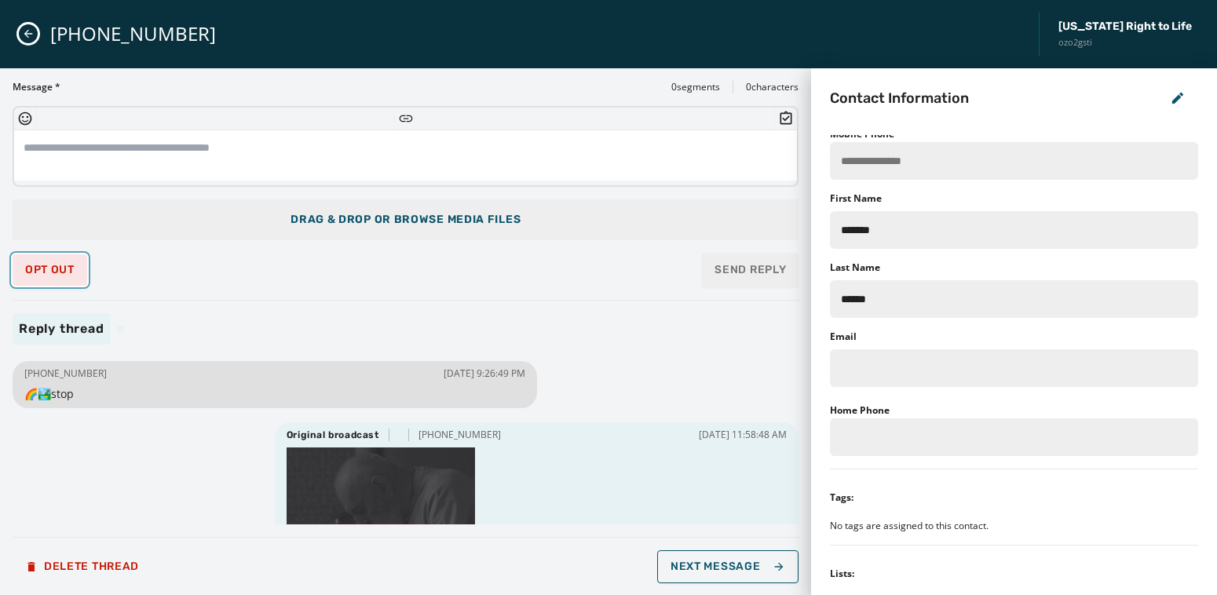
click at [58, 261] on button "Opt Out" at bounding box center [50, 269] width 75 height 31
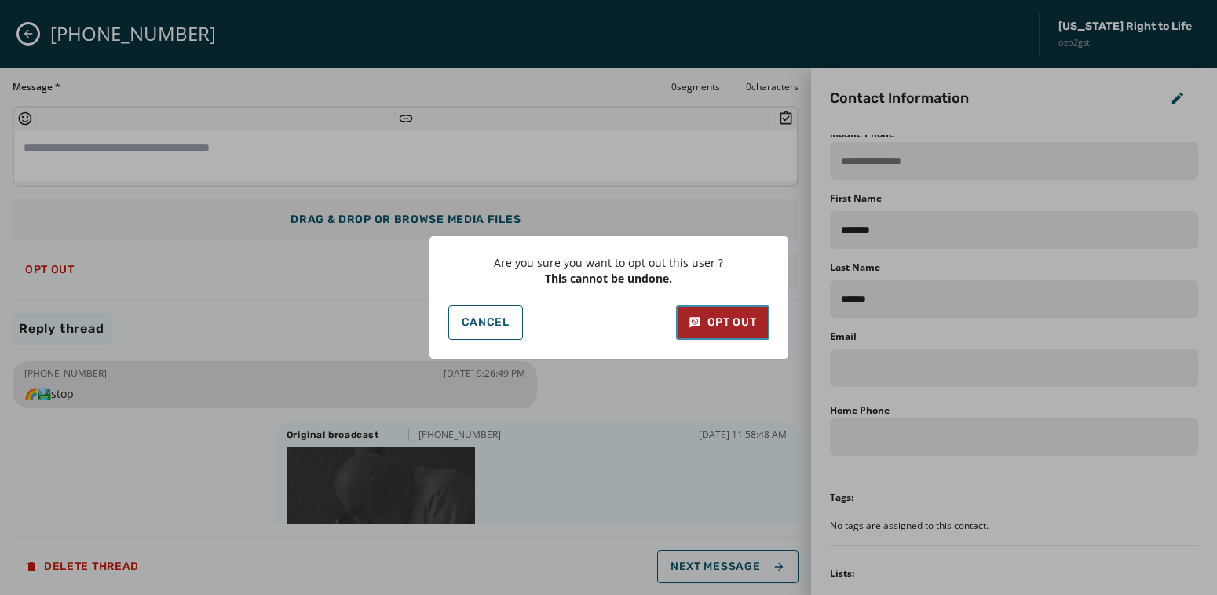
click at [723, 319] on div "Opt Out" at bounding box center [722, 323] width 68 height 16
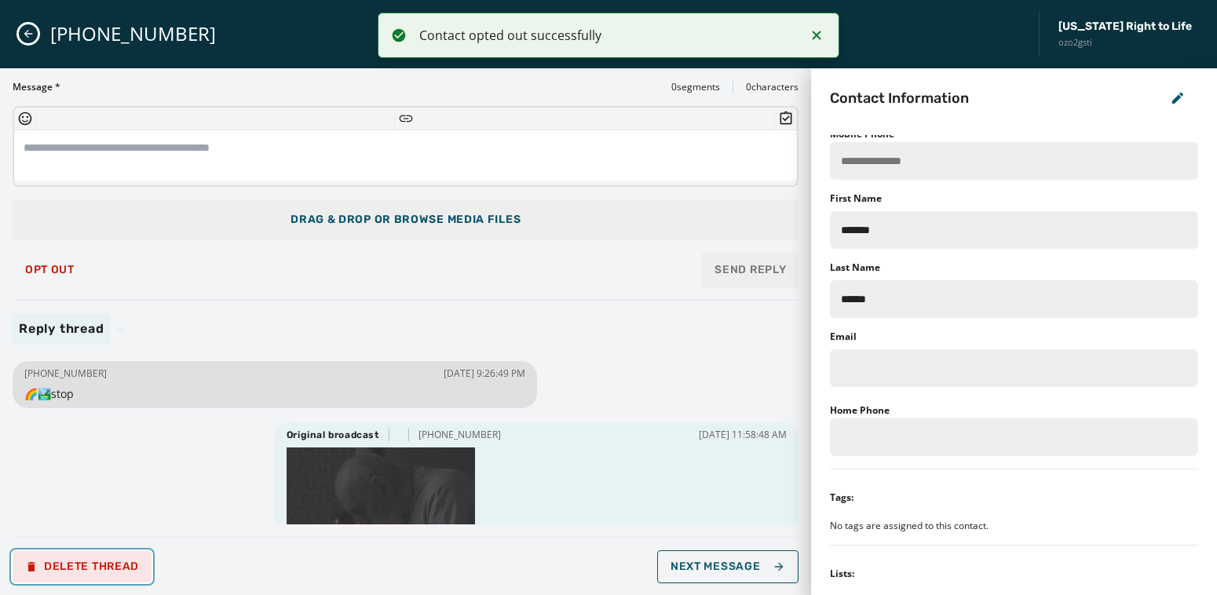
click at [120, 571] on span "Delete Thread" at bounding box center [82, 566] width 114 height 13
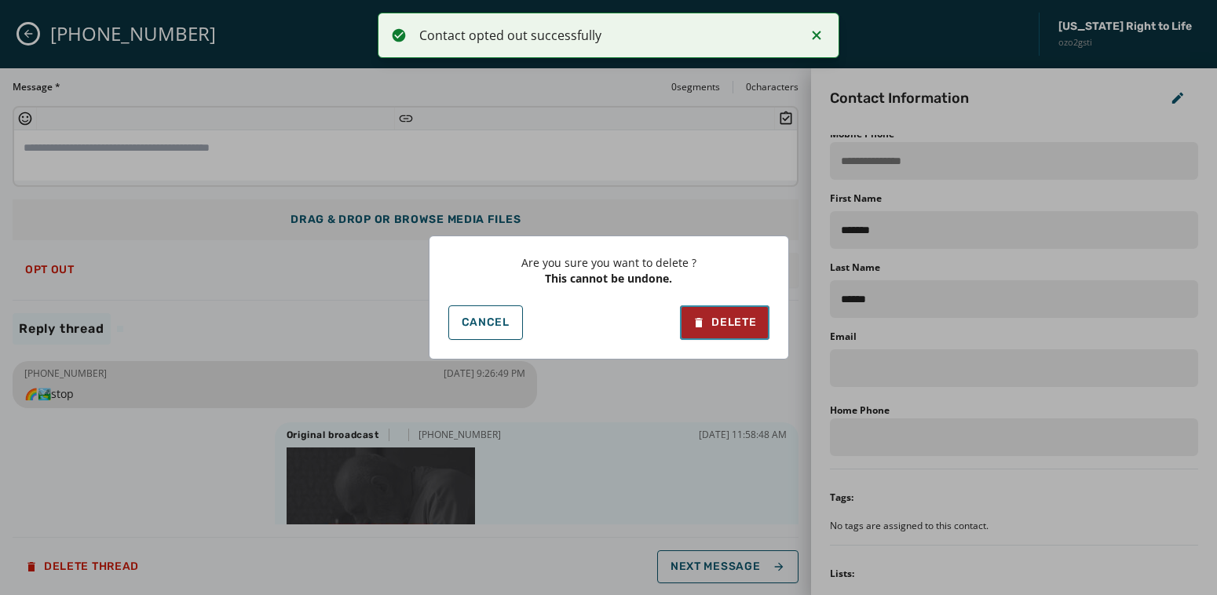
click at [697, 315] on icon at bounding box center [698, 323] width 13 height 16
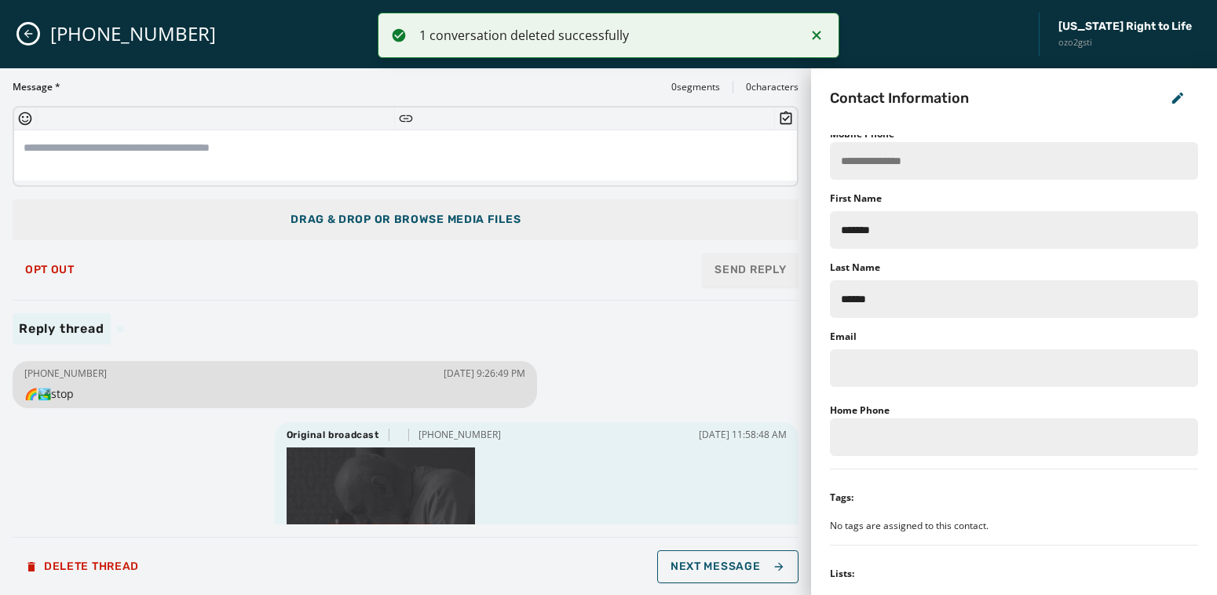
click at [16, 33] on div "[PHONE_NUMBER] [US_STATE] Right to Life ozo2gsti" at bounding box center [608, 34] width 1217 height 68
click at [24, 33] on icon "Close admin drawer" at bounding box center [28, 34] width 9 height 9
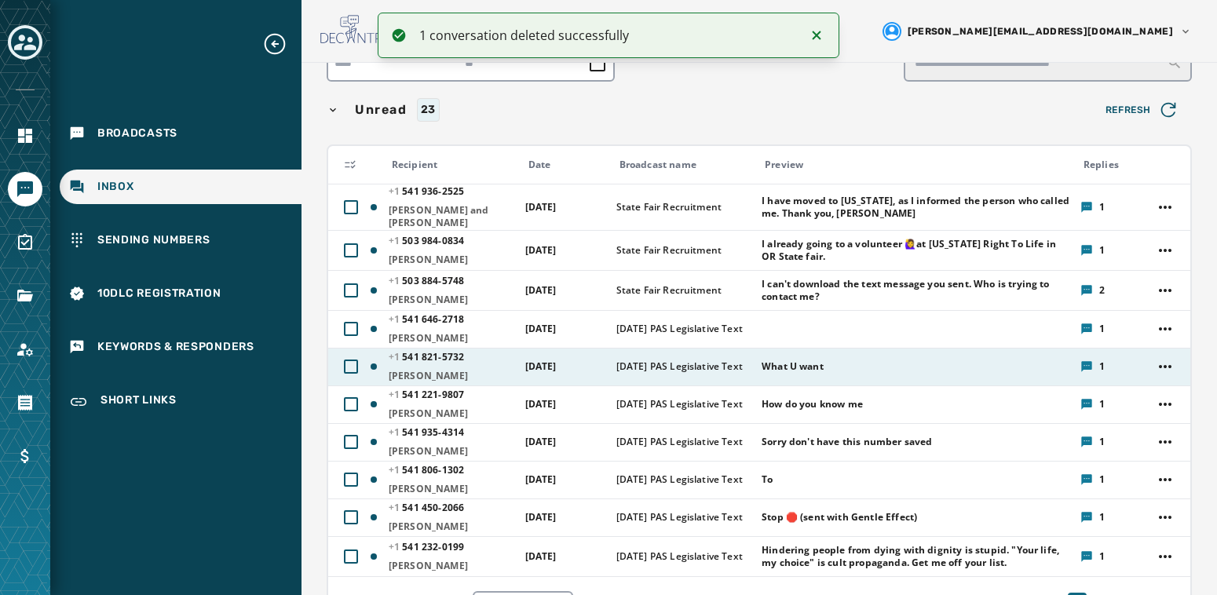
scroll to position [326, 0]
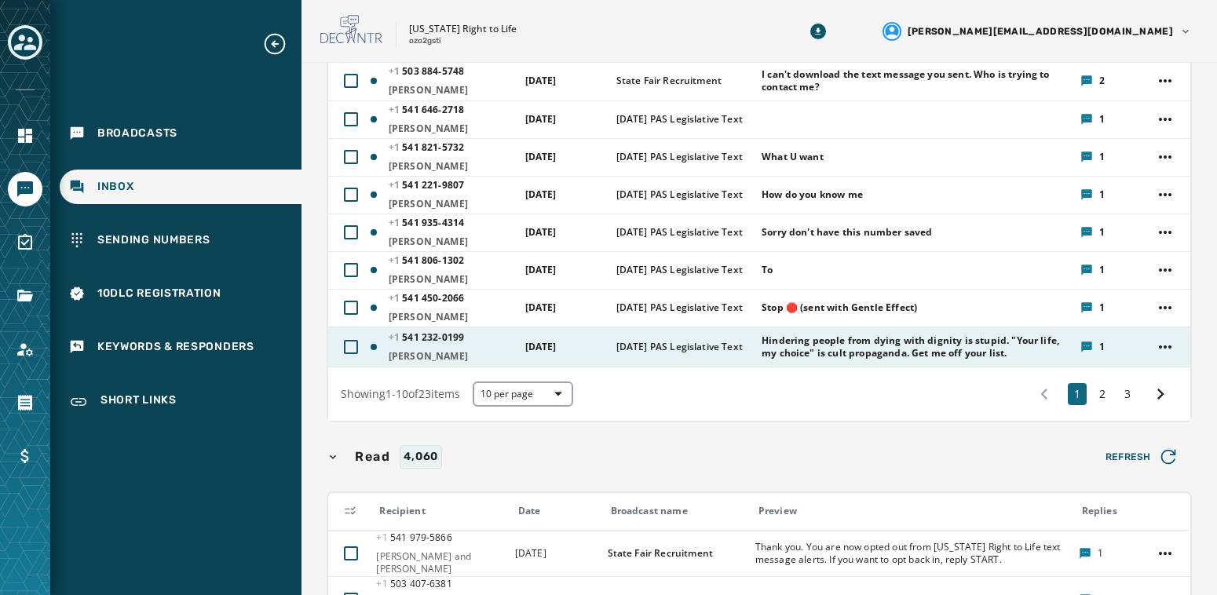
click at [869, 346] on span "Hindering people from dying with dignity is stupid. "Your life, my choice" is c…" at bounding box center [915, 346] width 308 height 25
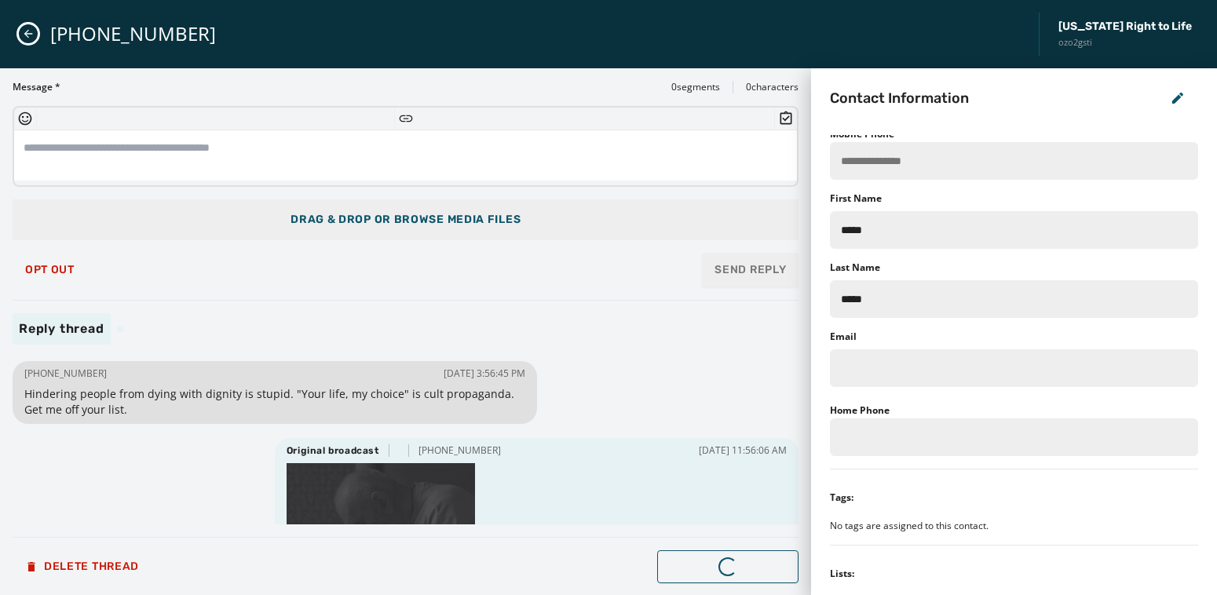
scroll to position [0, 0]
click at [48, 272] on span "Opt Out" at bounding box center [49, 270] width 49 height 13
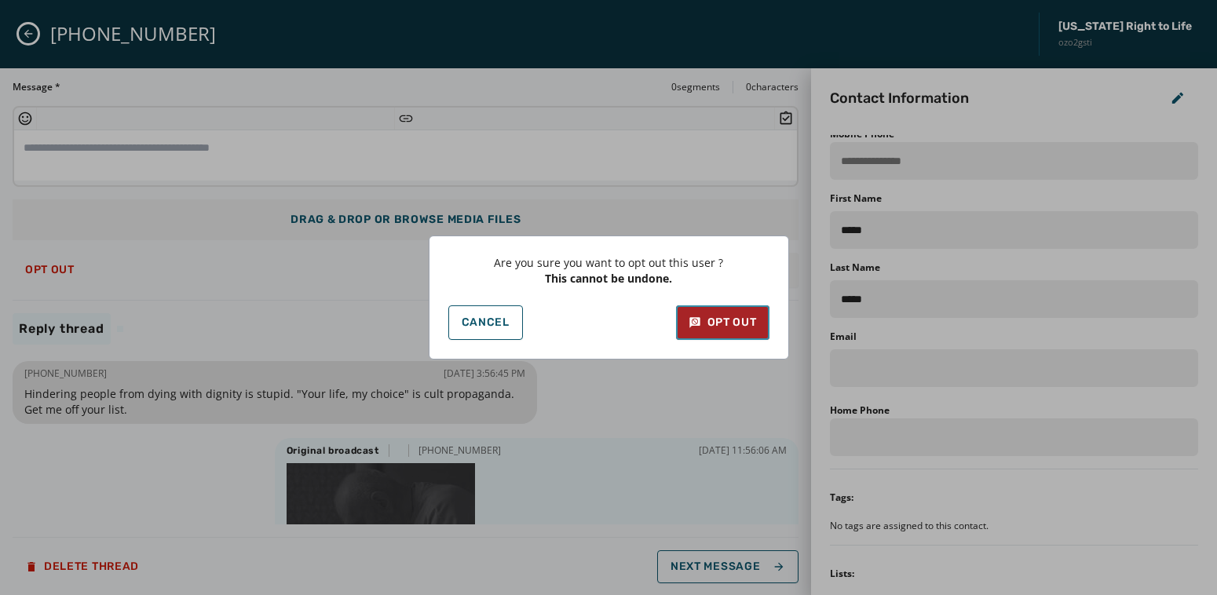
click at [730, 323] on div "Opt Out" at bounding box center [722, 323] width 68 height 16
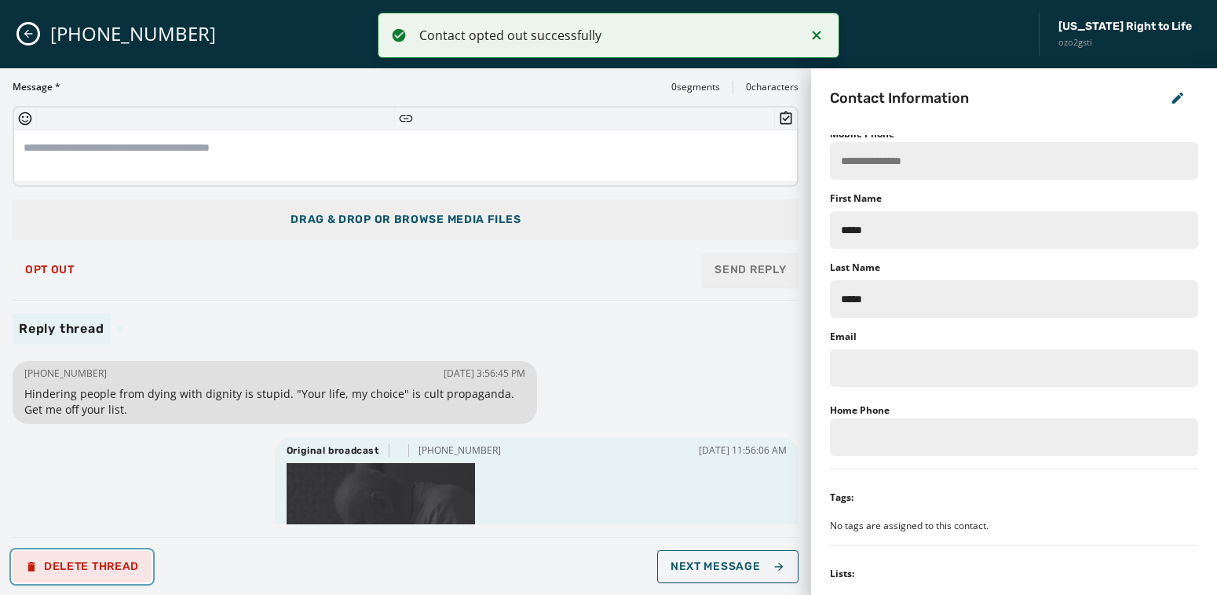
click at [69, 571] on span "Delete Thread" at bounding box center [82, 566] width 114 height 13
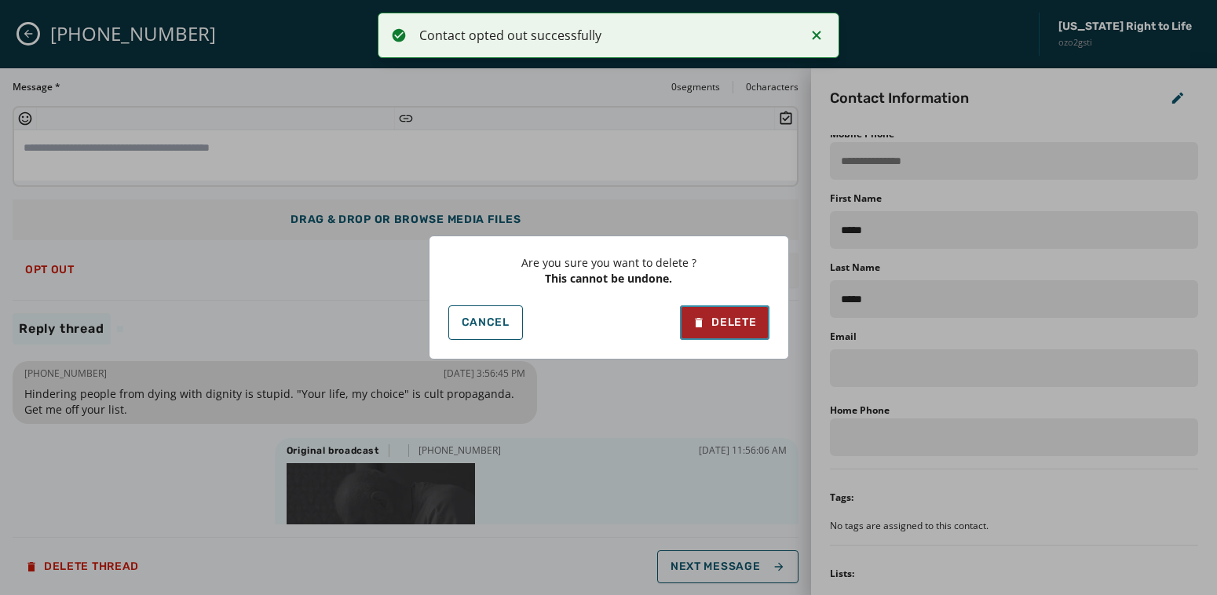
click at [742, 327] on div "Delete" at bounding box center [724, 323] width 64 height 16
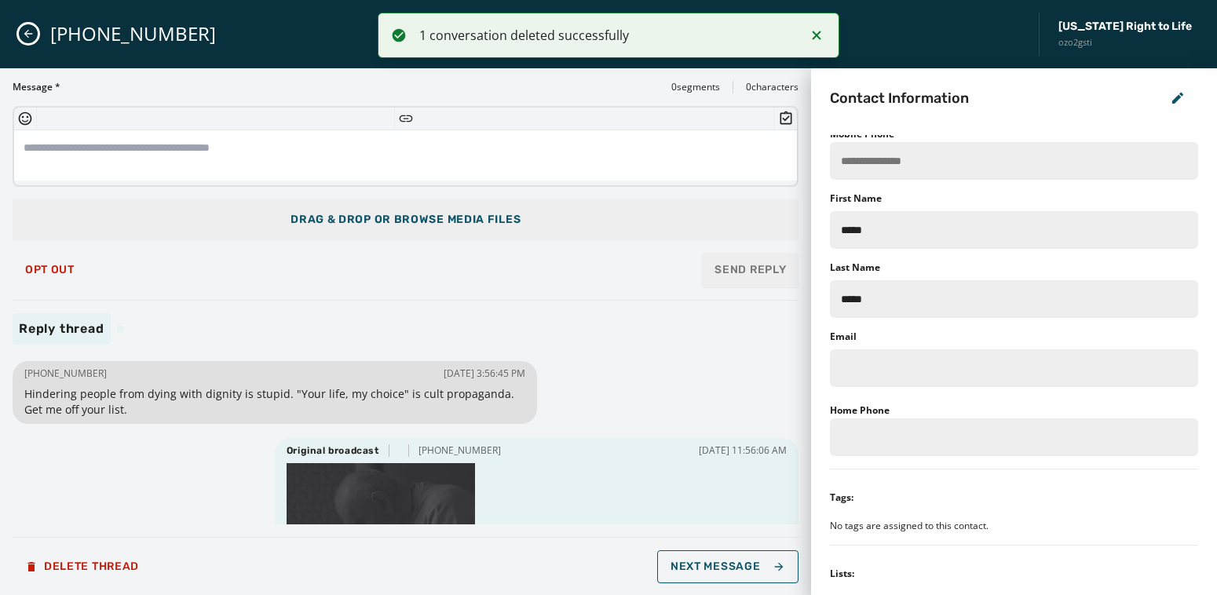
click at [28, 36] on icon "Close admin drawer" at bounding box center [28, 33] width 13 height 13
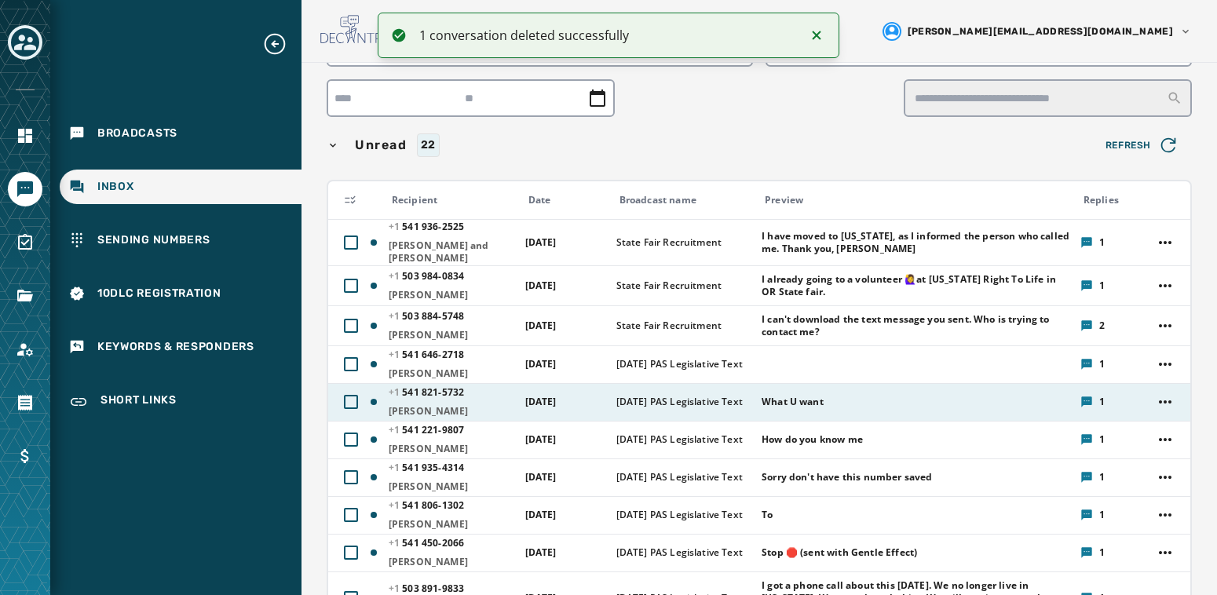
scroll to position [96, 0]
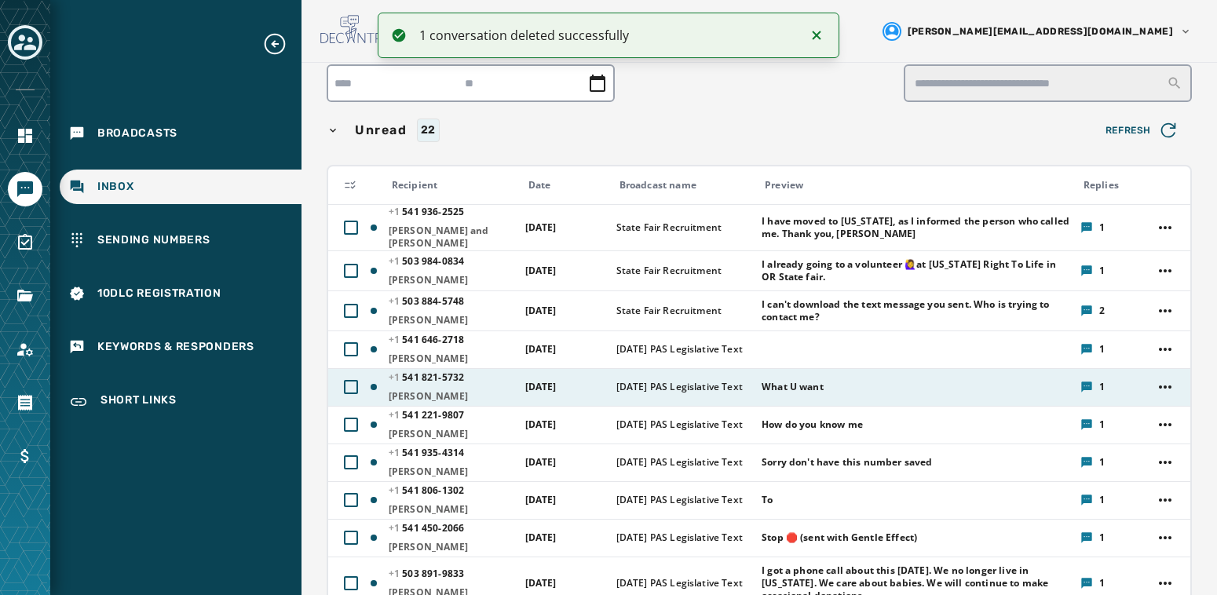
click at [813, 381] on span "What U want" at bounding box center [792, 387] width 62 height 13
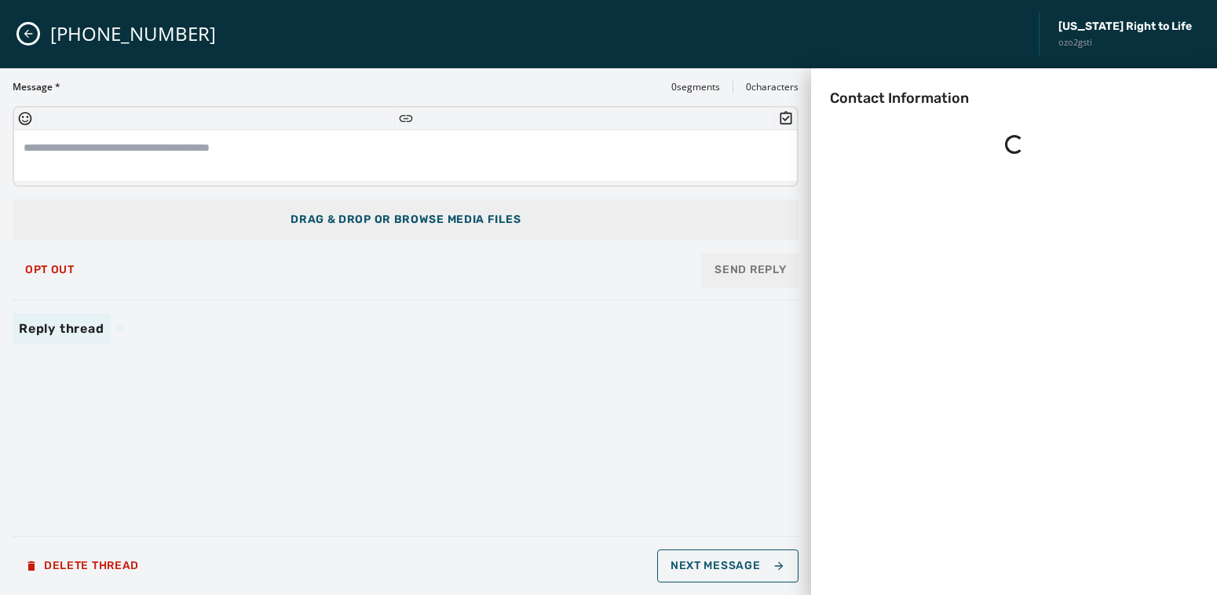
scroll to position [0, 0]
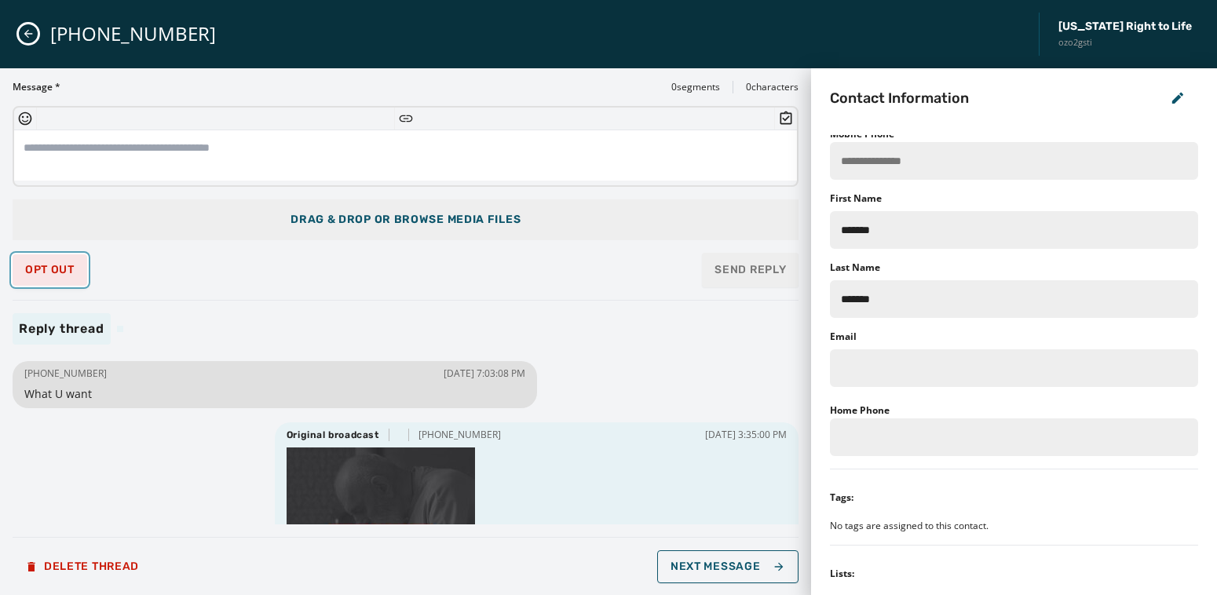
click at [67, 273] on span "Opt Out" at bounding box center [49, 270] width 49 height 13
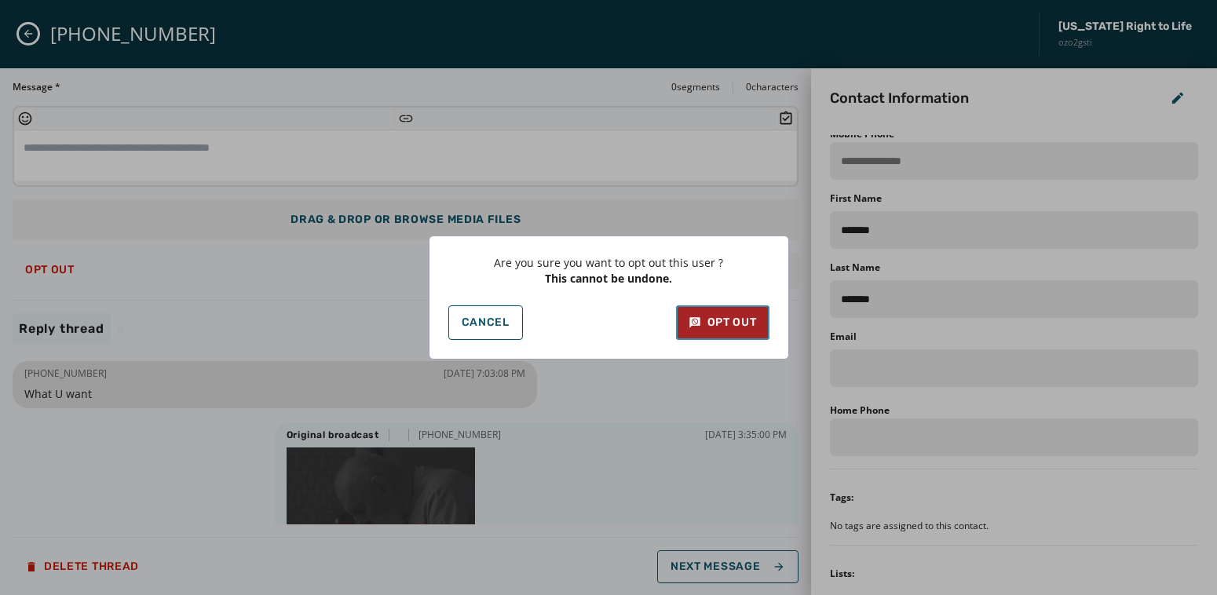
click at [718, 319] on div "Opt Out" at bounding box center [722, 323] width 68 height 16
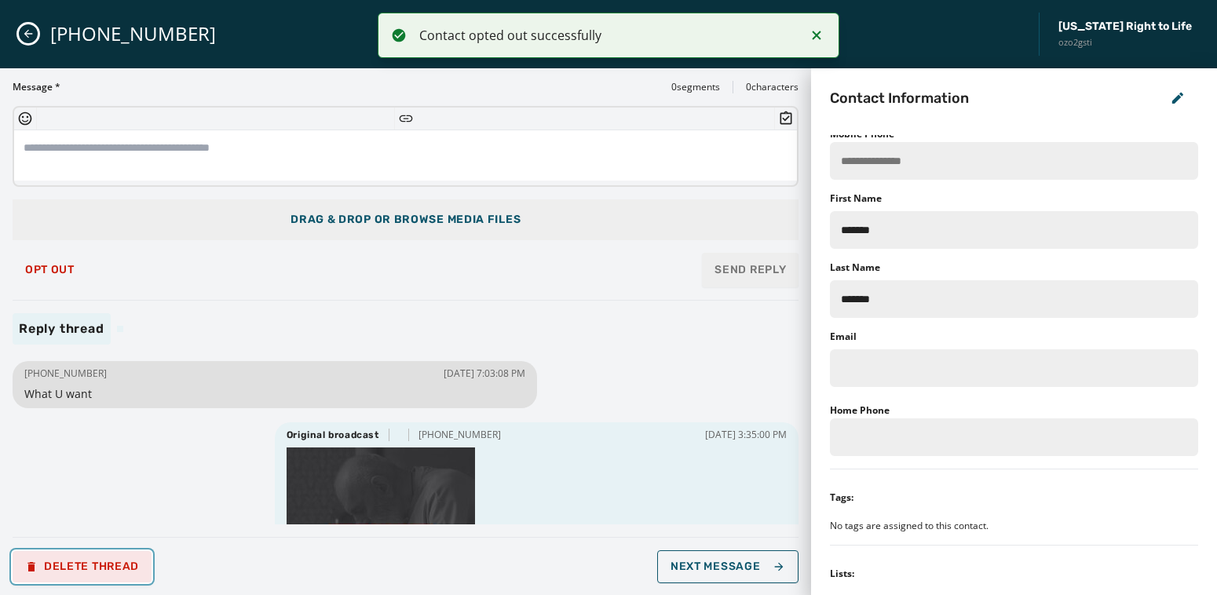
click at [82, 567] on span "Delete Thread" at bounding box center [82, 566] width 114 height 13
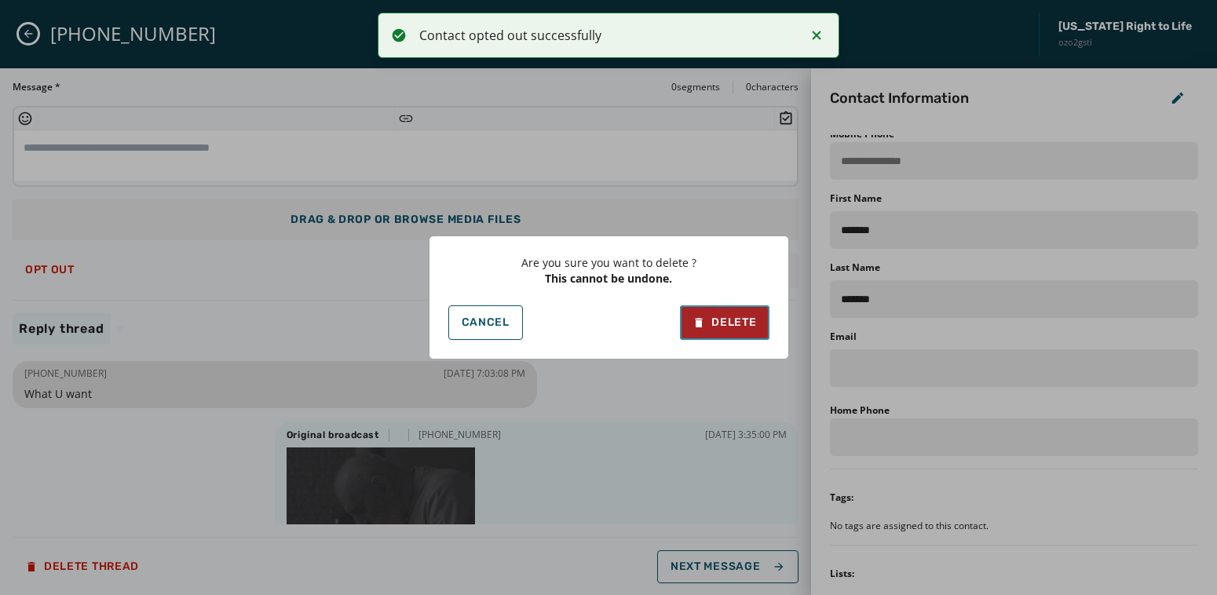
click at [750, 336] on button "Delete" at bounding box center [724, 322] width 89 height 35
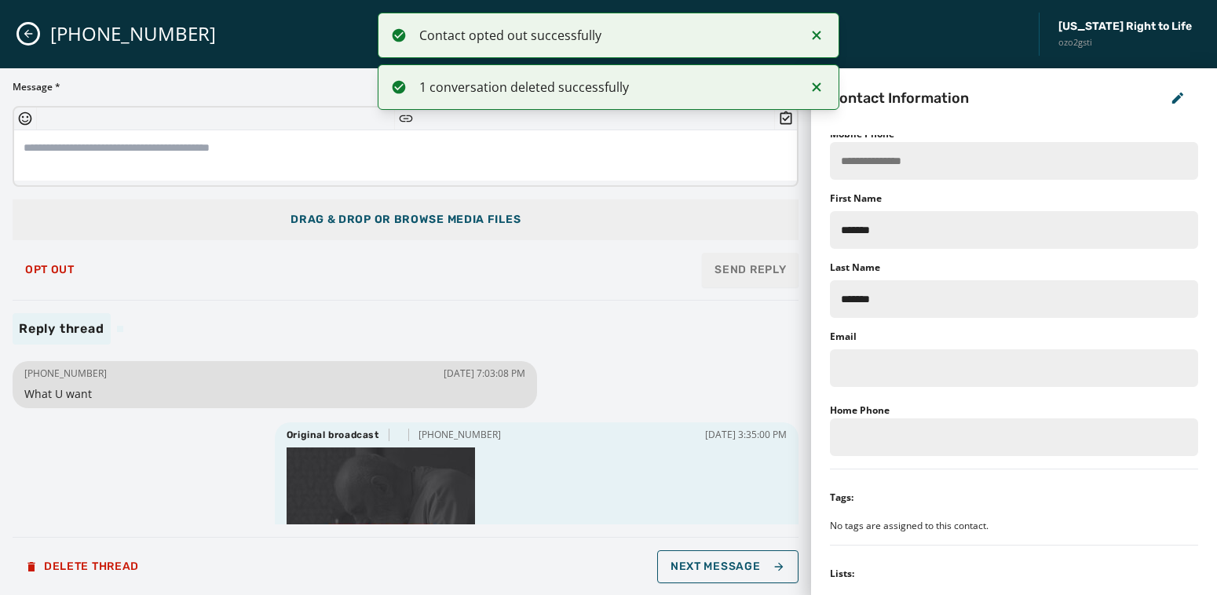
click at [20, 32] on button "Close admin drawer" at bounding box center [28, 33] width 19 height 19
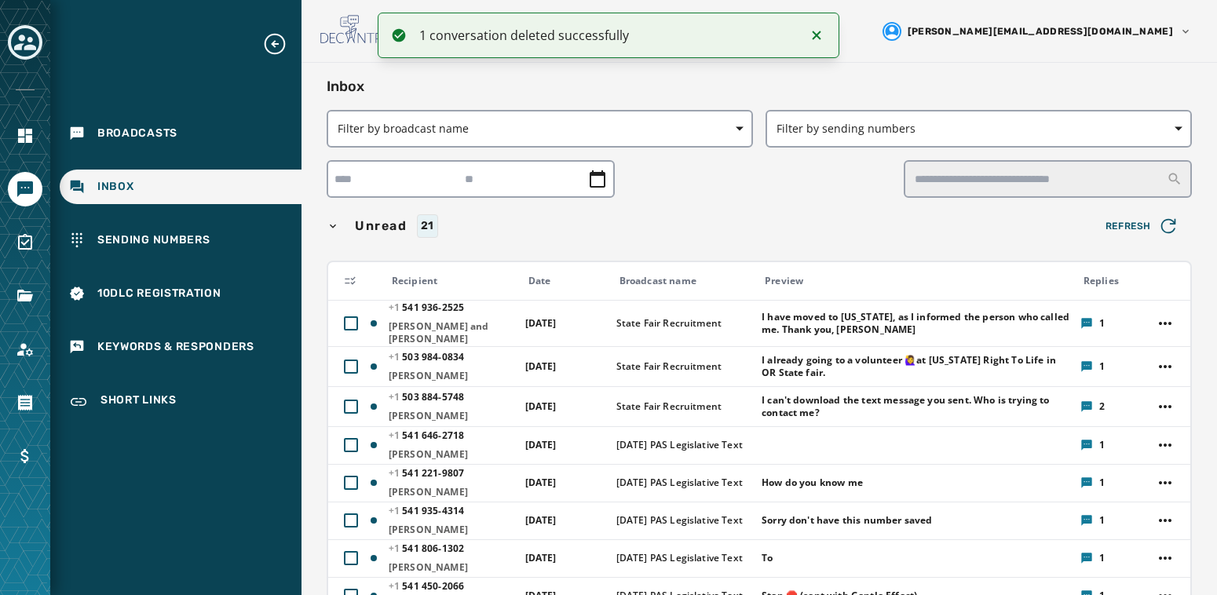
click at [818, 35] on icon "Notifications (F8)" at bounding box center [816, 35] width 19 height 19
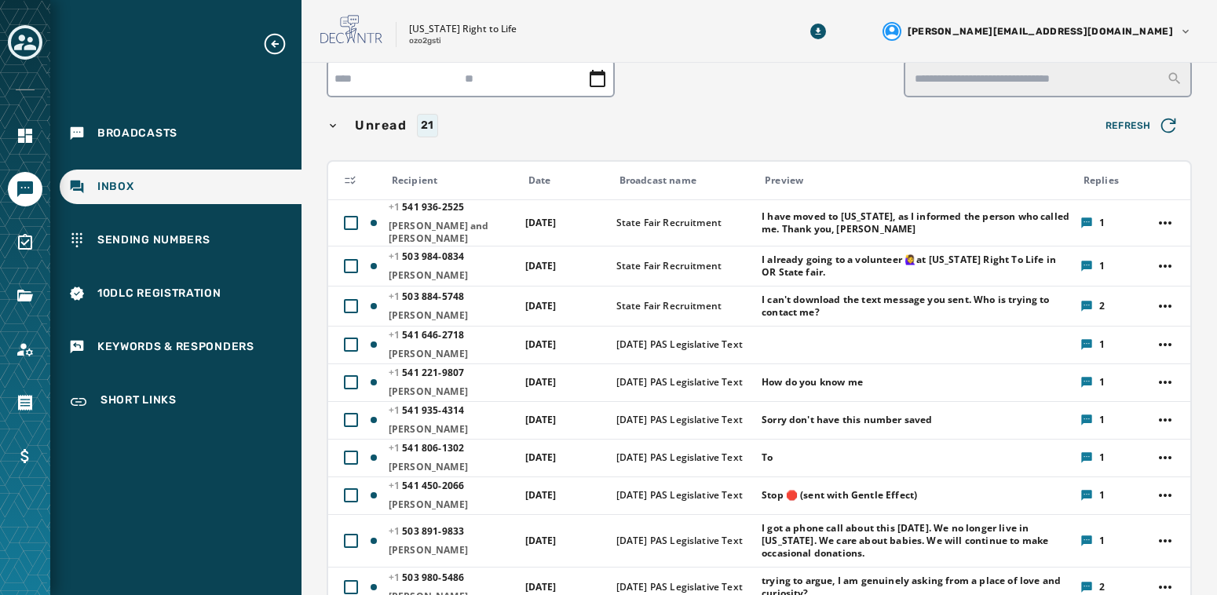
scroll to position [142, 0]
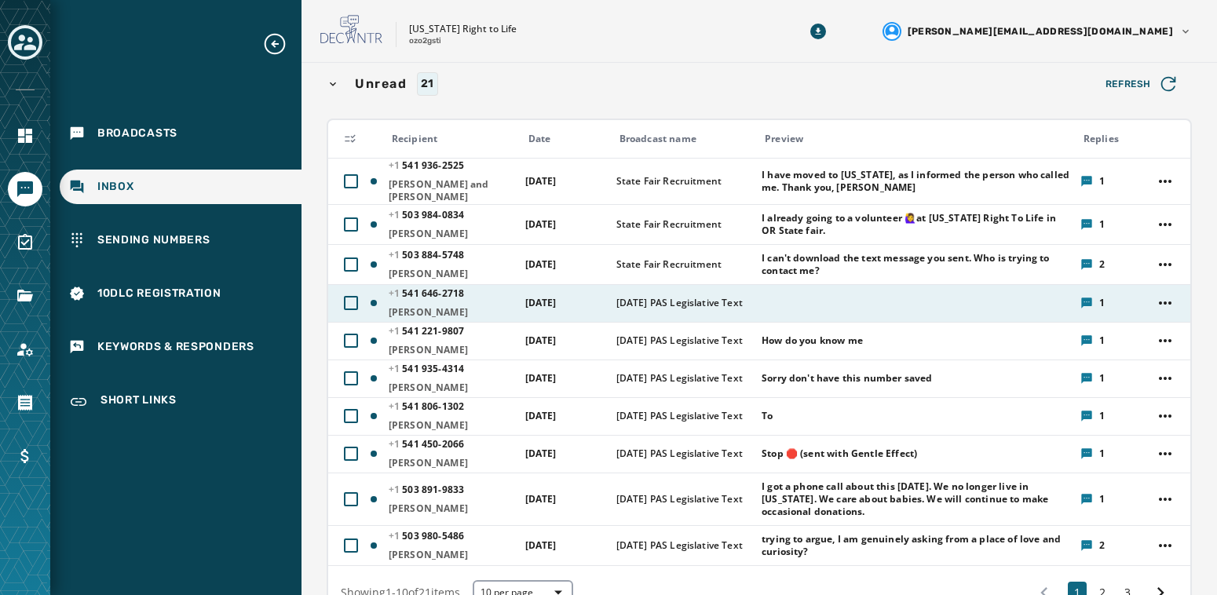
click at [769, 286] on td at bounding box center [911, 303] width 319 height 38
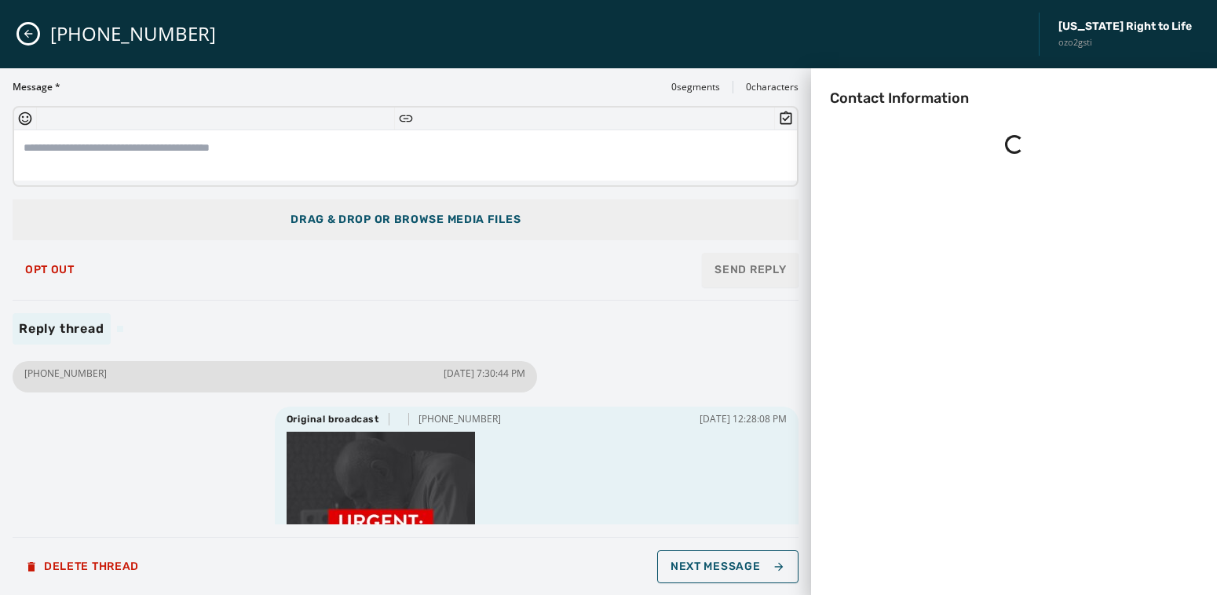
scroll to position [0, 0]
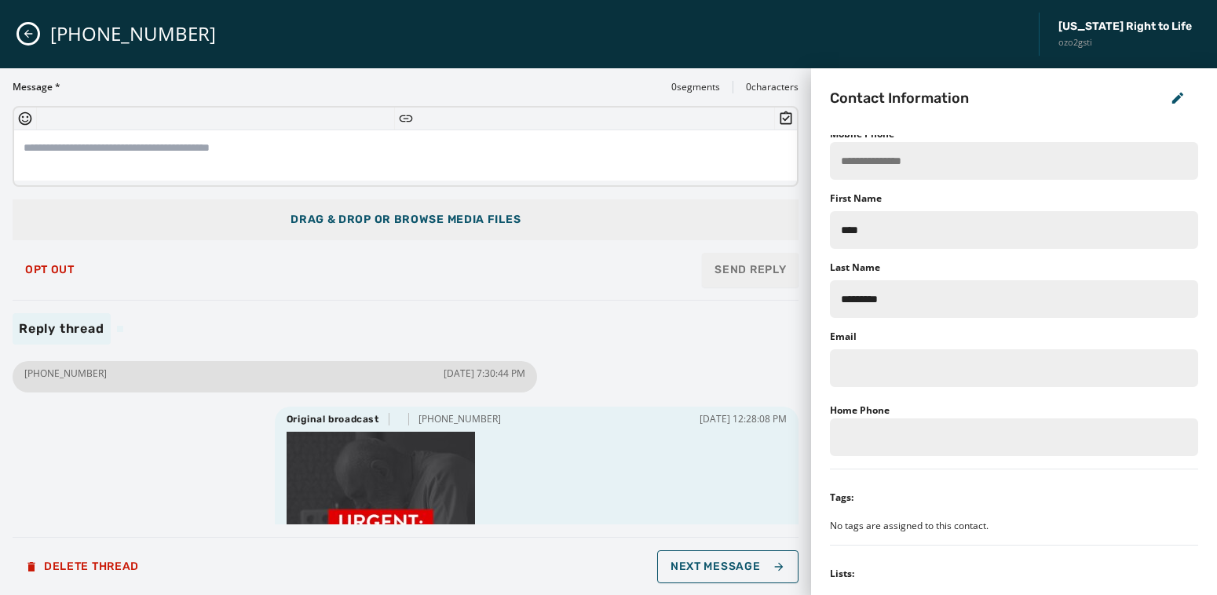
click at [35, 27] on button "Close admin drawer" at bounding box center [28, 33] width 19 height 19
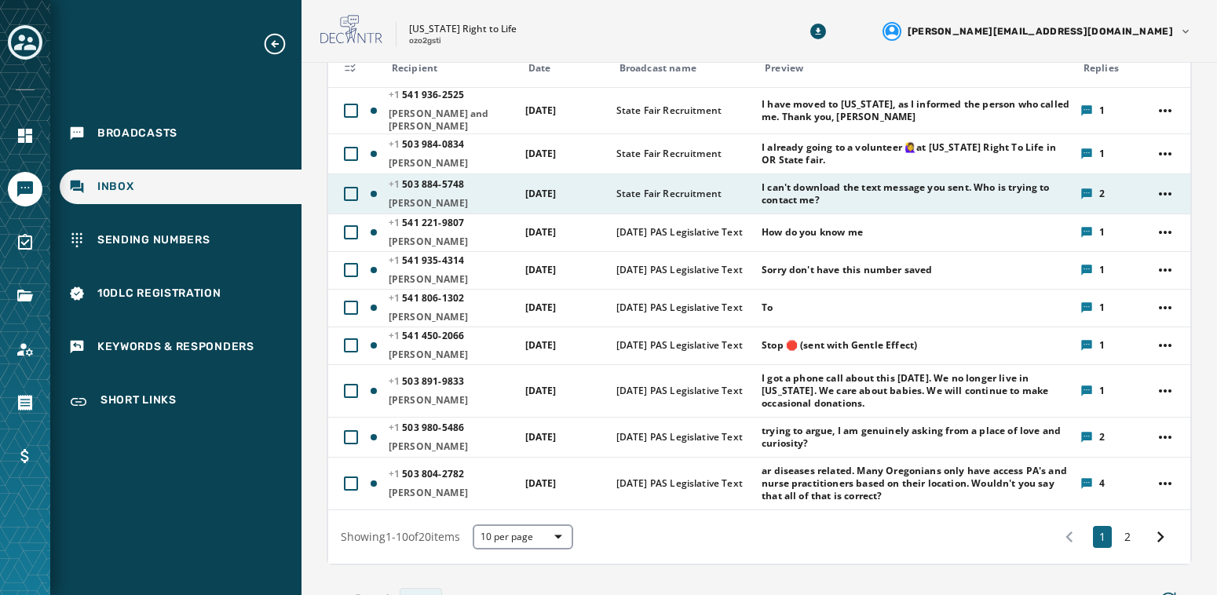
scroll to position [214, 0]
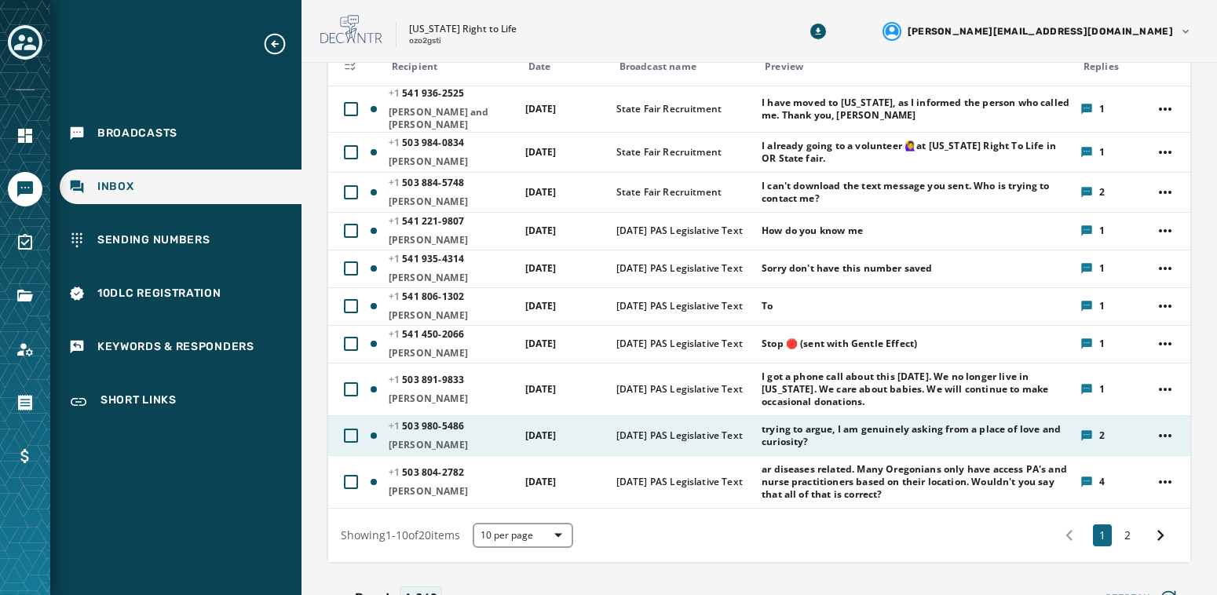
click at [795, 426] on span "trying to argue, I am genuinely asking from a place of love and curiosity?" at bounding box center [915, 435] width 308 height 25
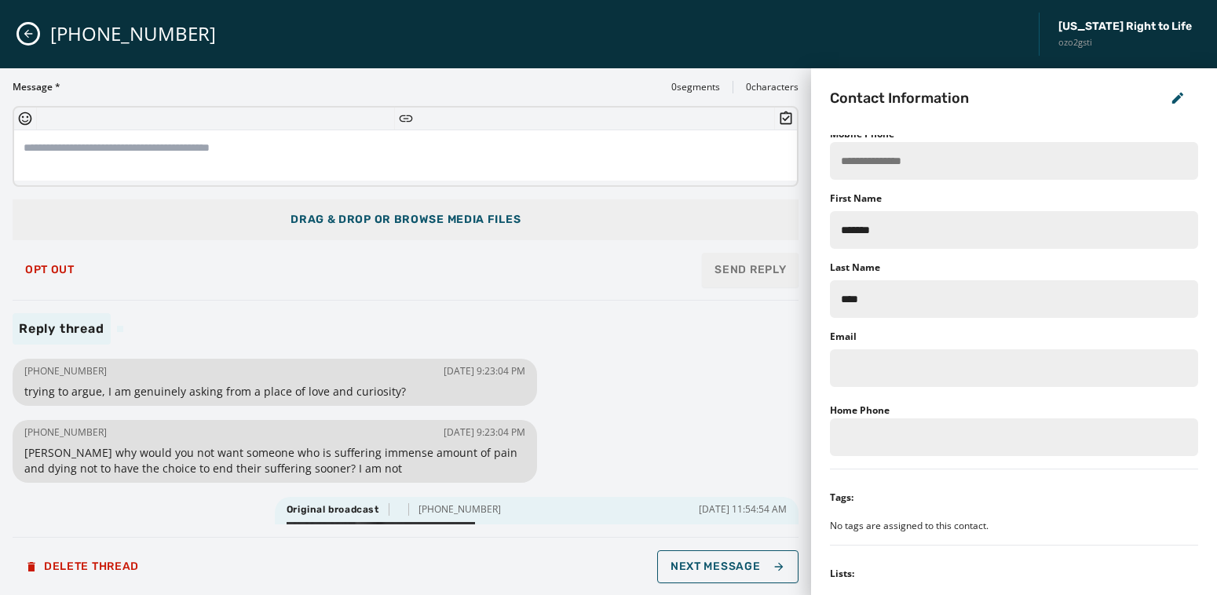
scroll to position [0, 0]
click at [31, 32] on icon "Close admin drawer" at bounding box center [28, 33] width 13 height 13
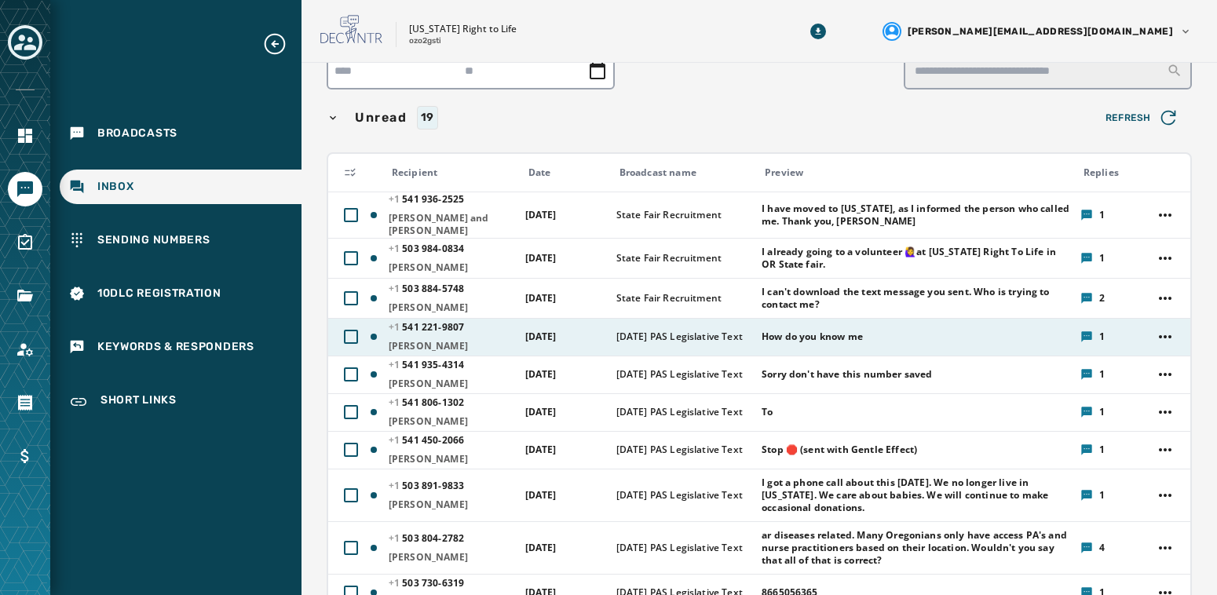
scroll to position [94, 0]
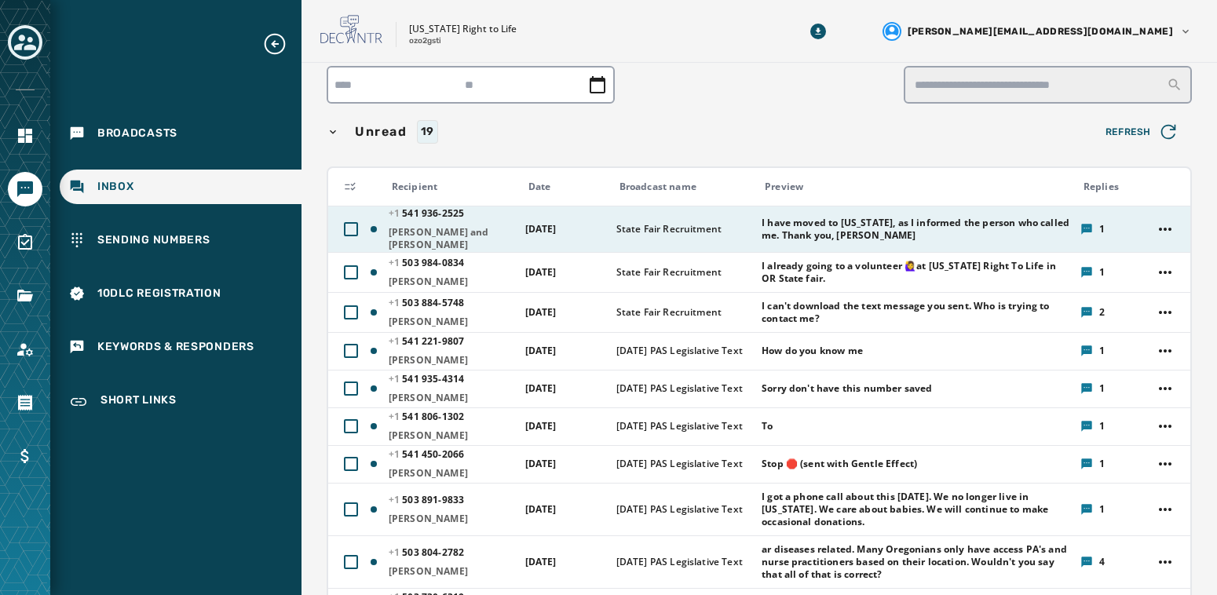
click at [803, 236] on span "I have moved to [US_STATE], as I informed the person who called me. Thank you, …" at bounding box center [915, 229] width 308 height 25
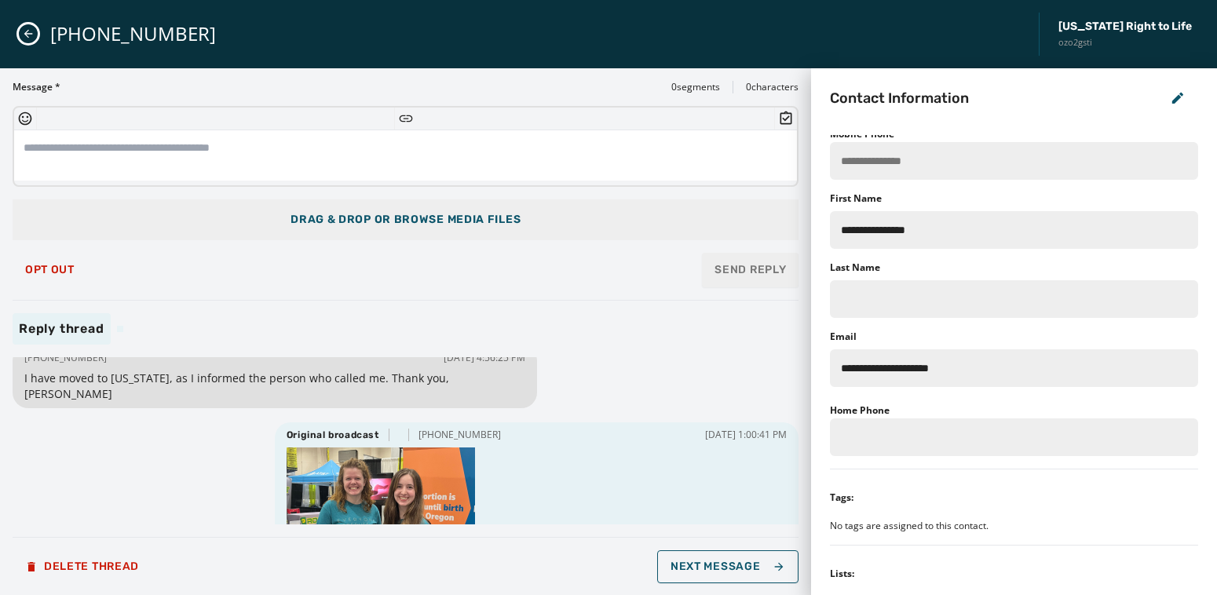
scroll to position [0, 0]
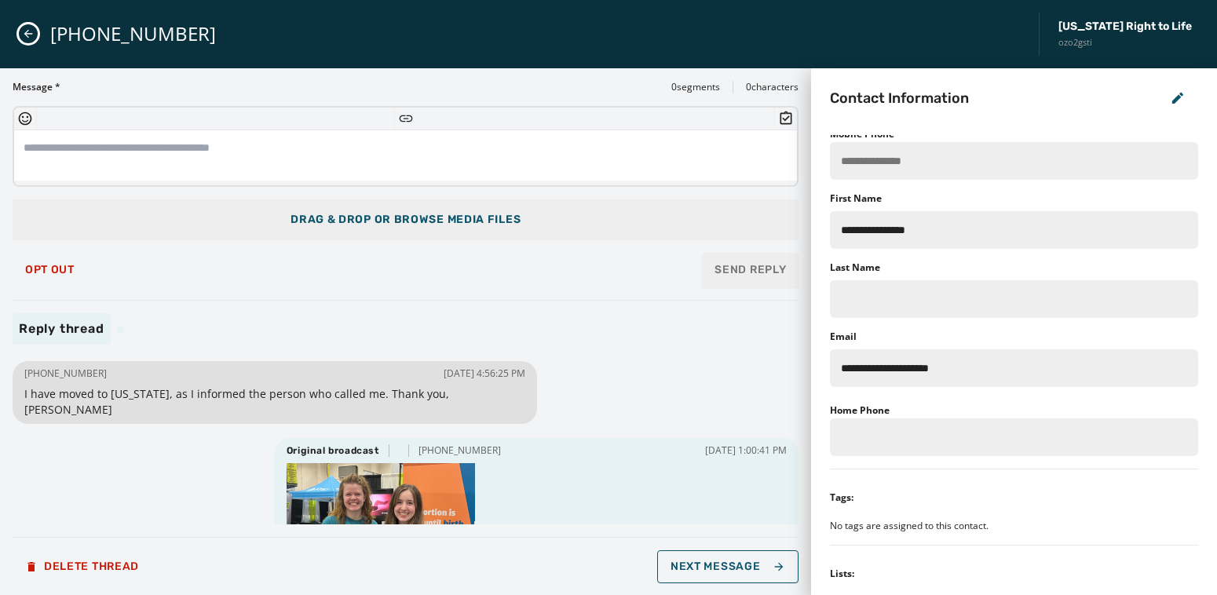
click at [294, 154] on textarea at bounding box center [405, 155] width 783 height 50
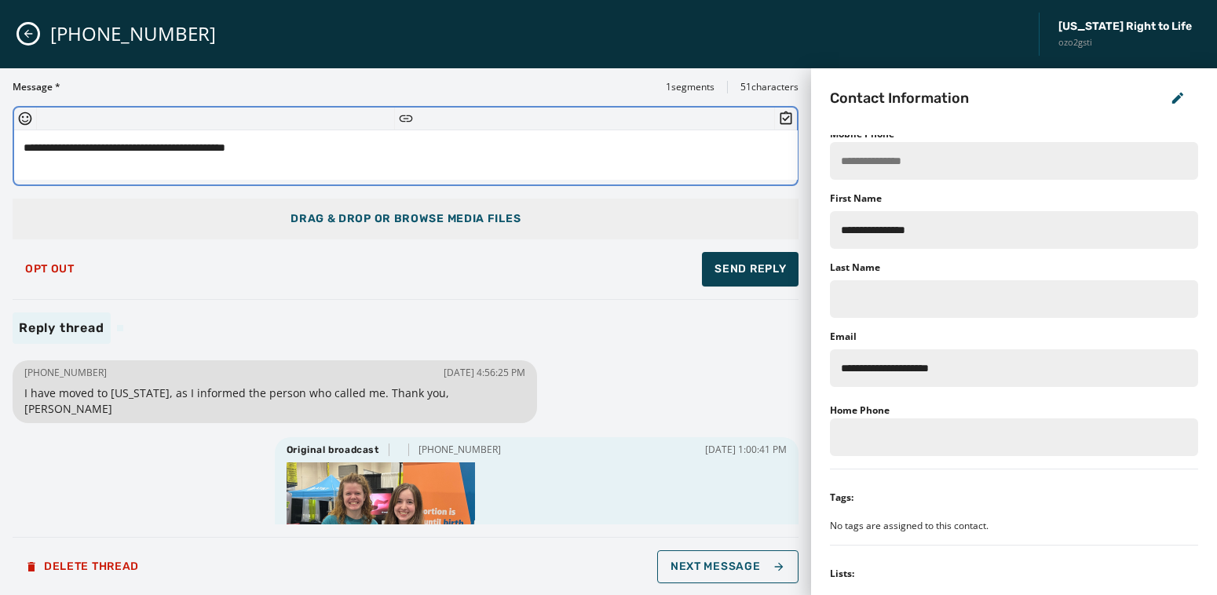
type textarea "**********"
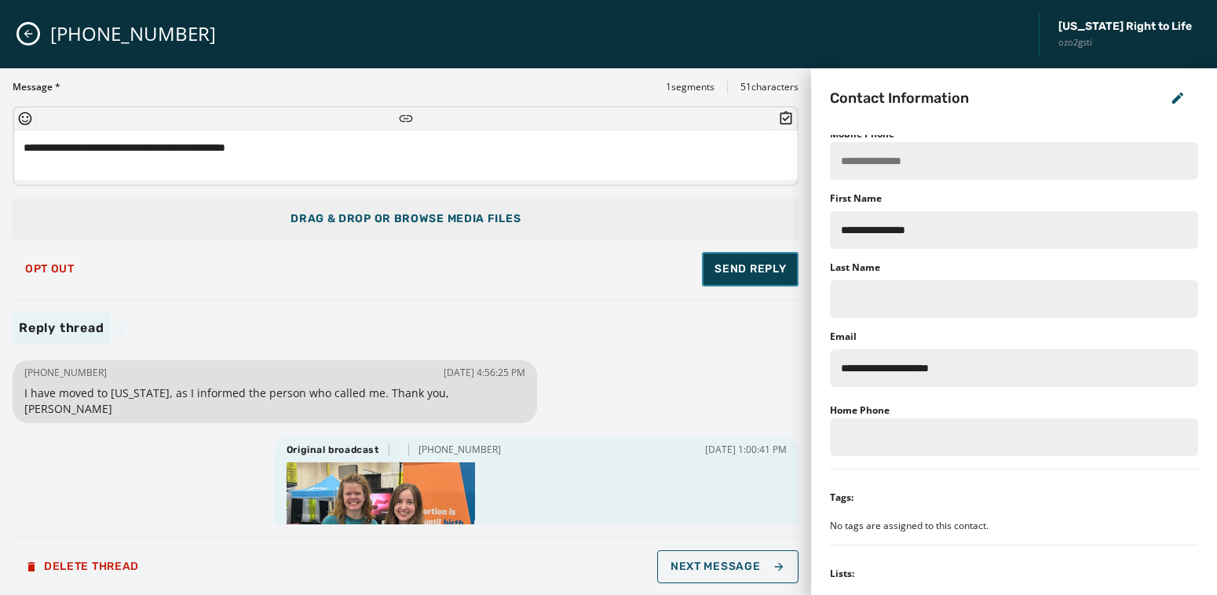
click at [732, 273] on span "Send Reply" at bounding box center [749, 269] width 71 height 16
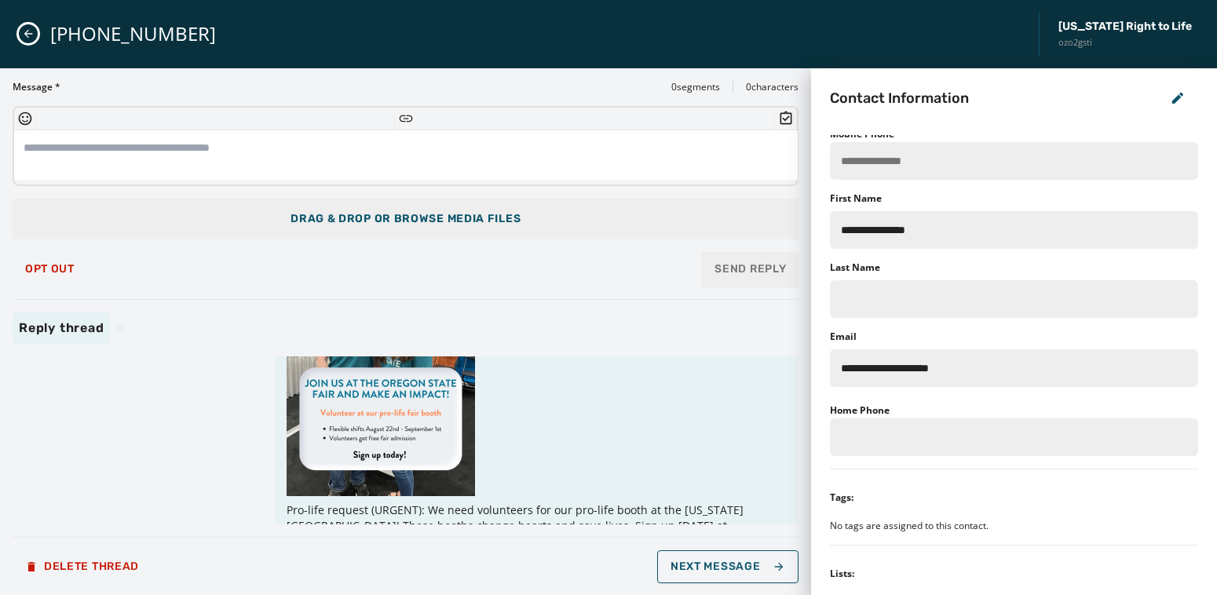
scroll to position [280, 0]
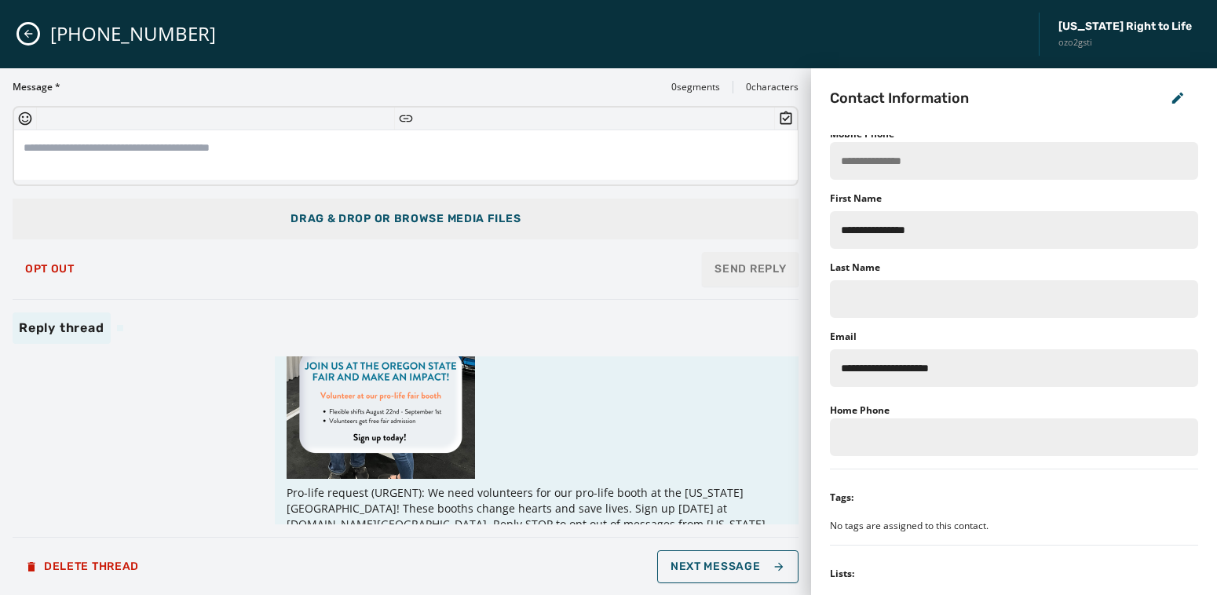
click at [28, 32] on icon "Close admin drawer" at bounding box center [28, 33] width 13 height 13
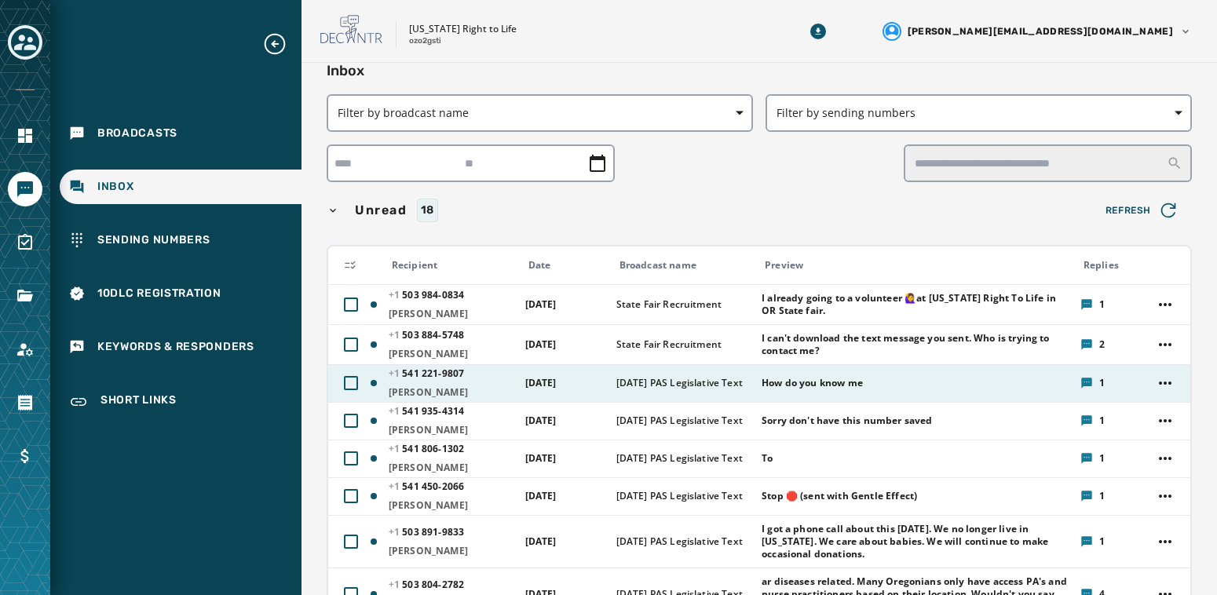
scroll to position [0, 0]
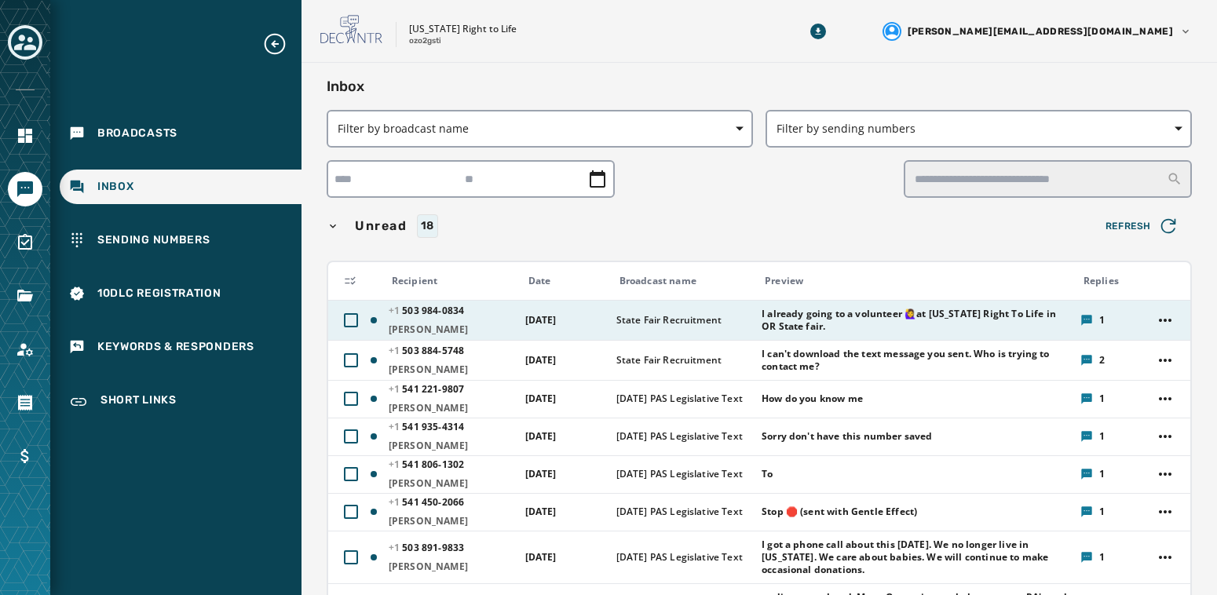
click at [823, 328] on span "I already going to a volunteer 🙋‍♀️at [US_STATE] Right To Life in OR State fair." at bounding box center [915, 320] width 308 height 25
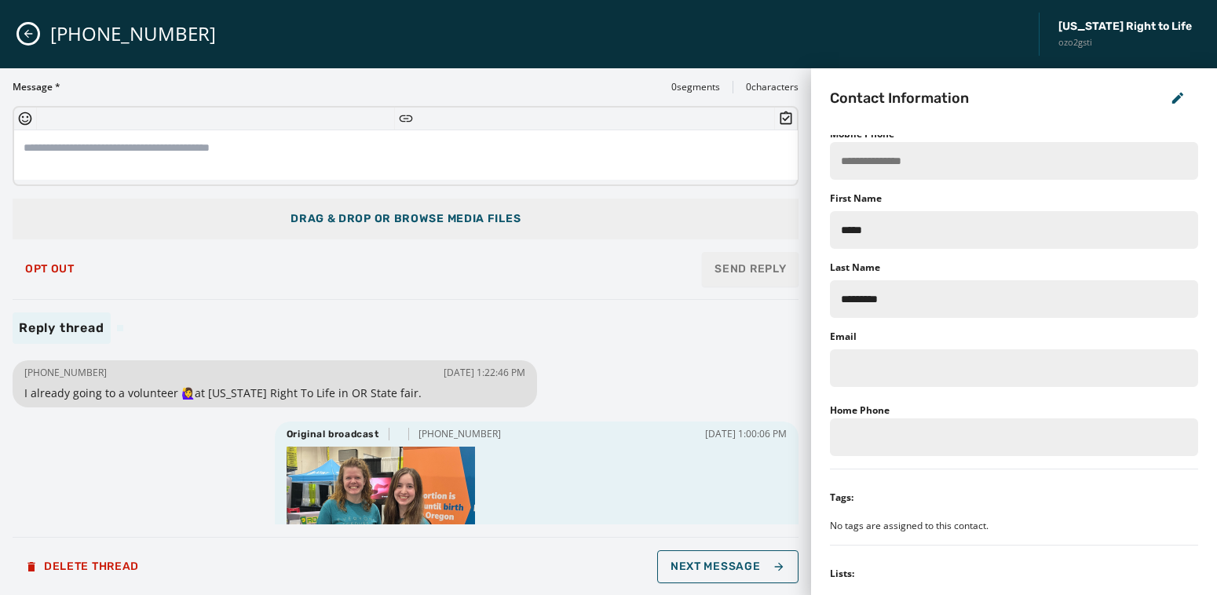
click at [188, 153] on textarea at bounding box center [405, 155] width 783 height 50
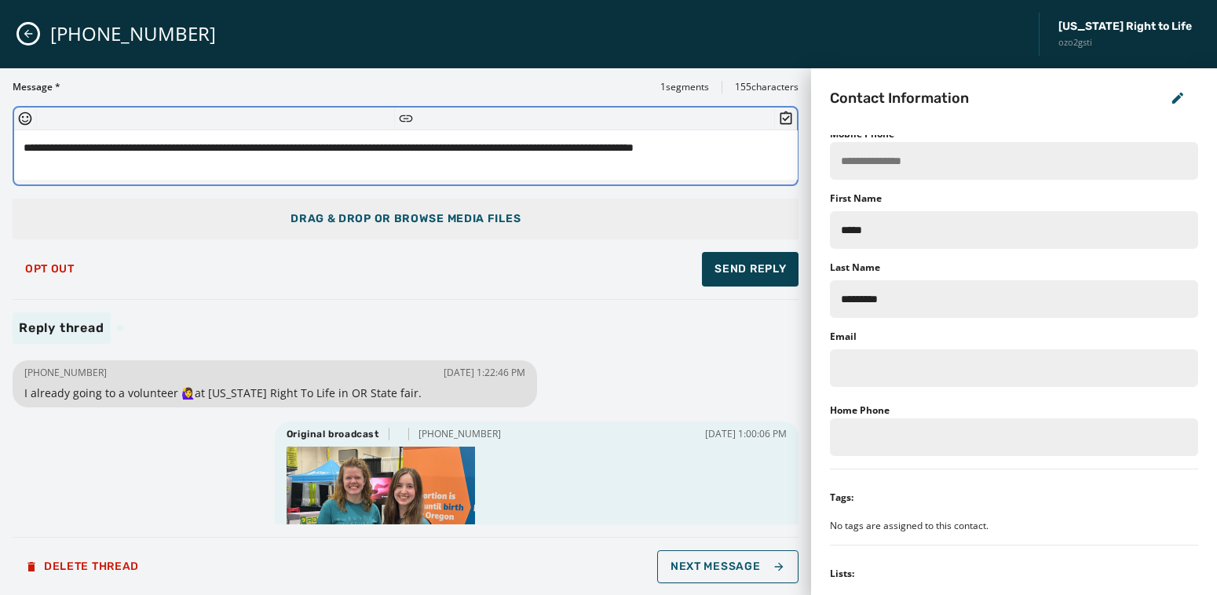
type textarea "**********"
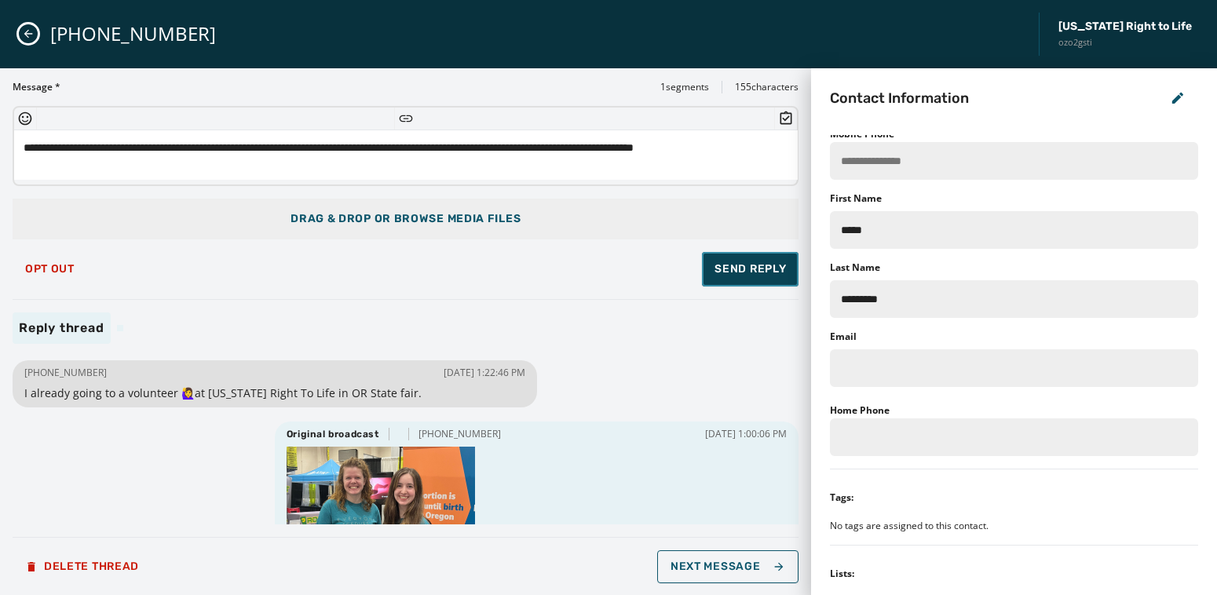
click at [771, 268] on span "Send Reply" at bounding box center [749, 269] width 71 height 16
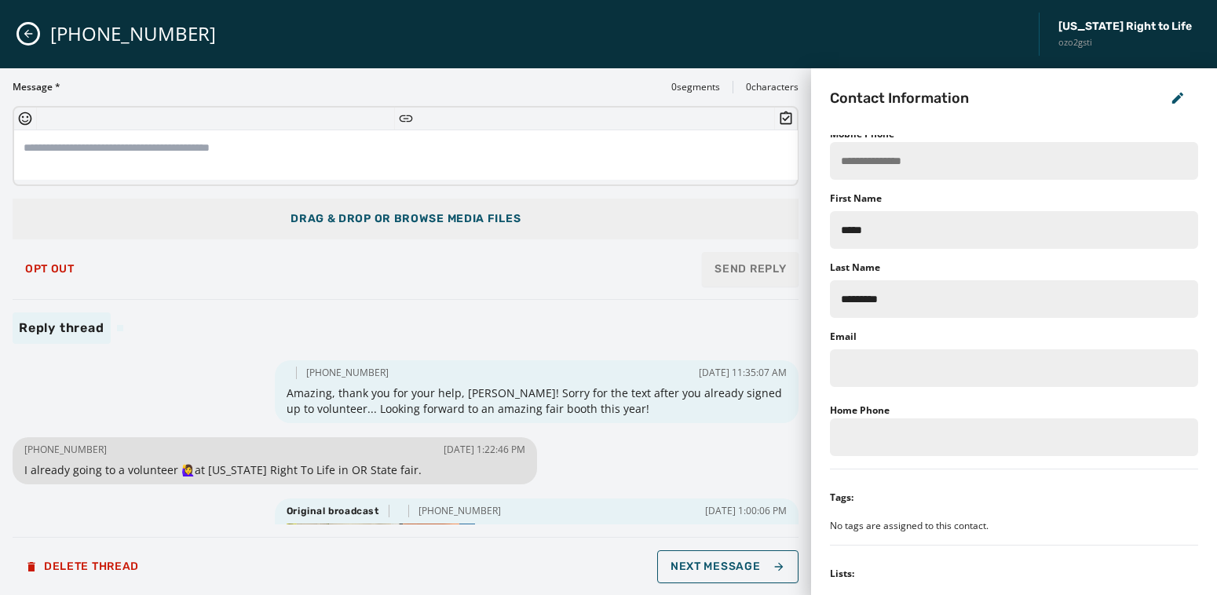
click at [31, 31] on icon "Close admin drawer" at bounding box center [28, 33] width 13 height 13
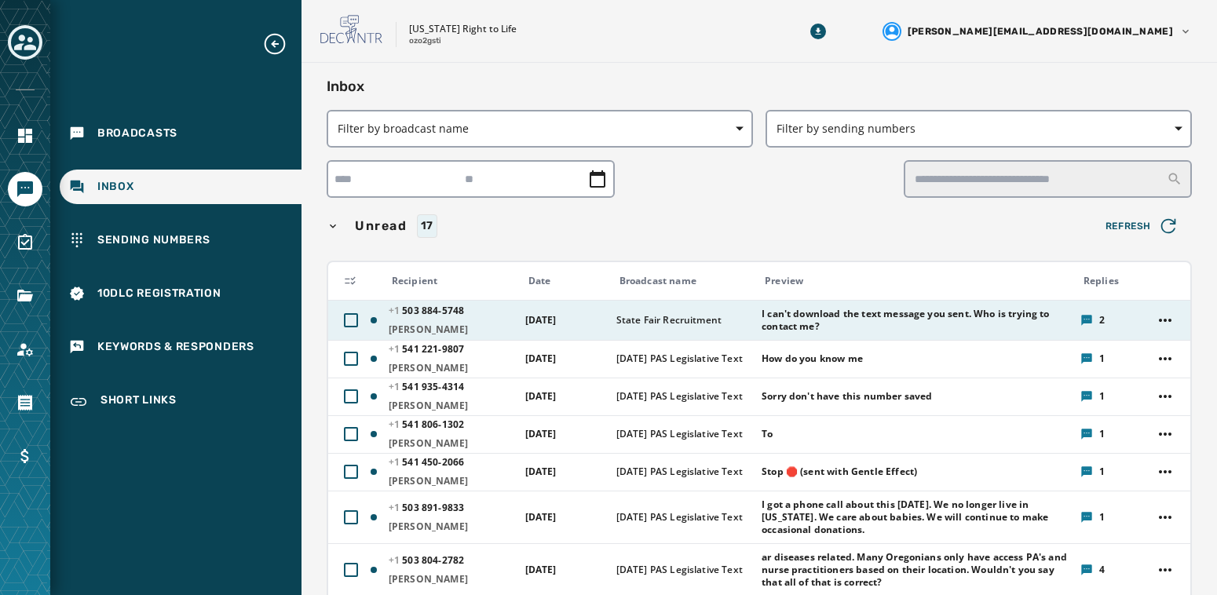
click at [848, 317] on span "I can't download the text message you sent. Who is trying to contact me?" at bounding box center [915, 320] width 308 height 25
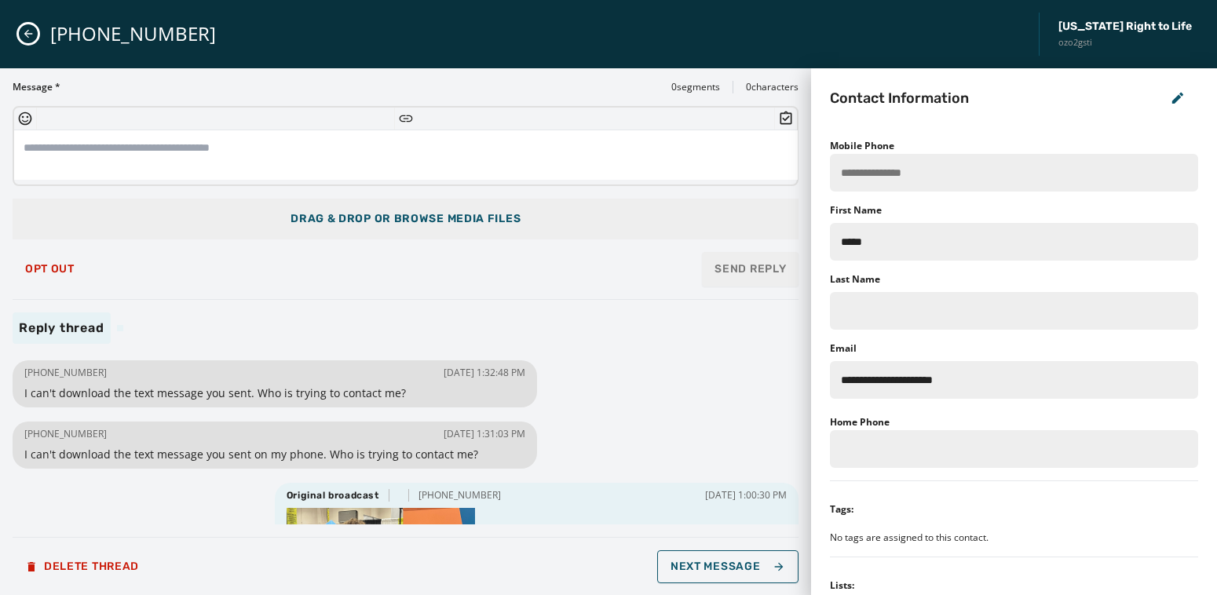
click at [306, 152] on textarea at bounding box center [405, 155] width 783 height 50
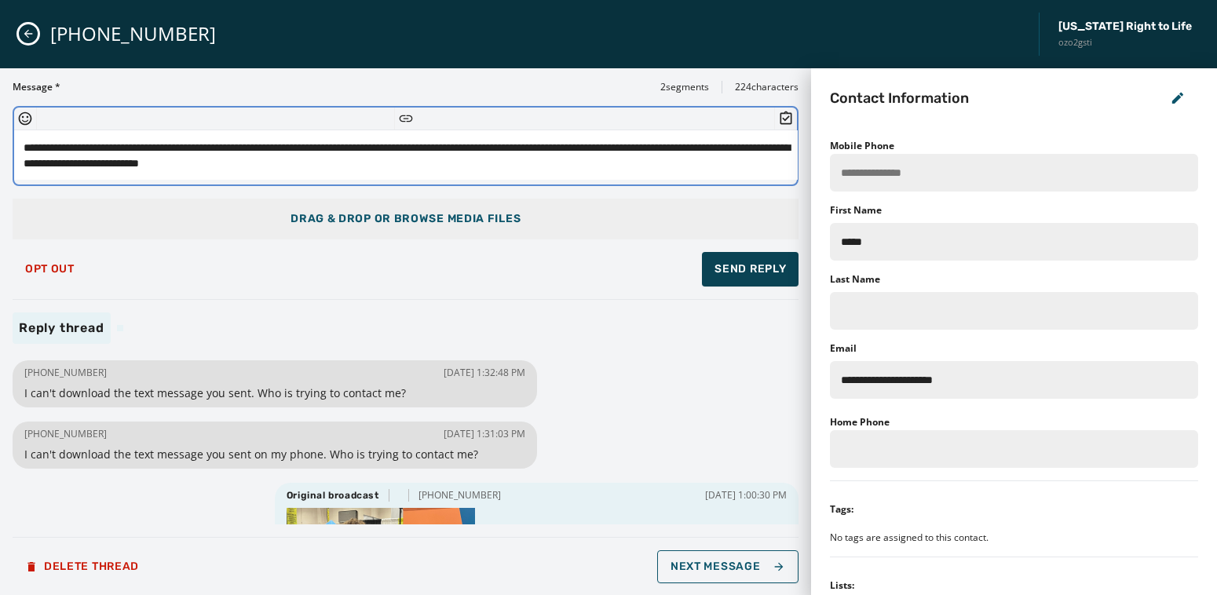
type textarea "**********"
click at [758, 272] on span "Send Reply" at bounding box center [749, 269] width 71 height 16
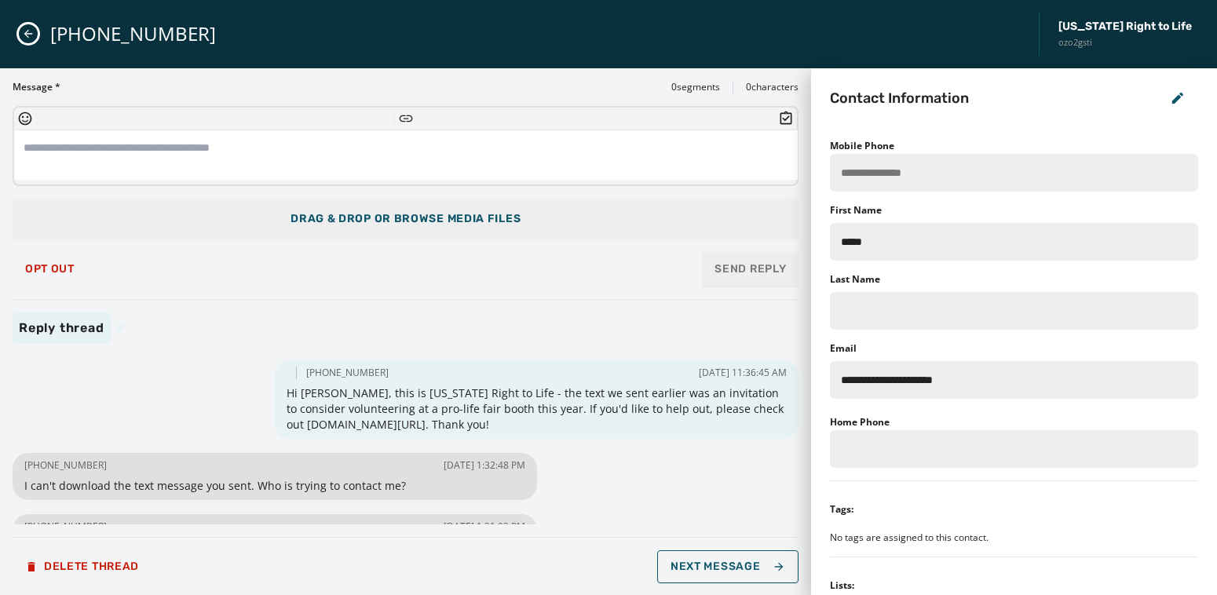
click at [31, 32] on icon "Close admin drawer" at bounding box center [28, 33] width 13 height 13
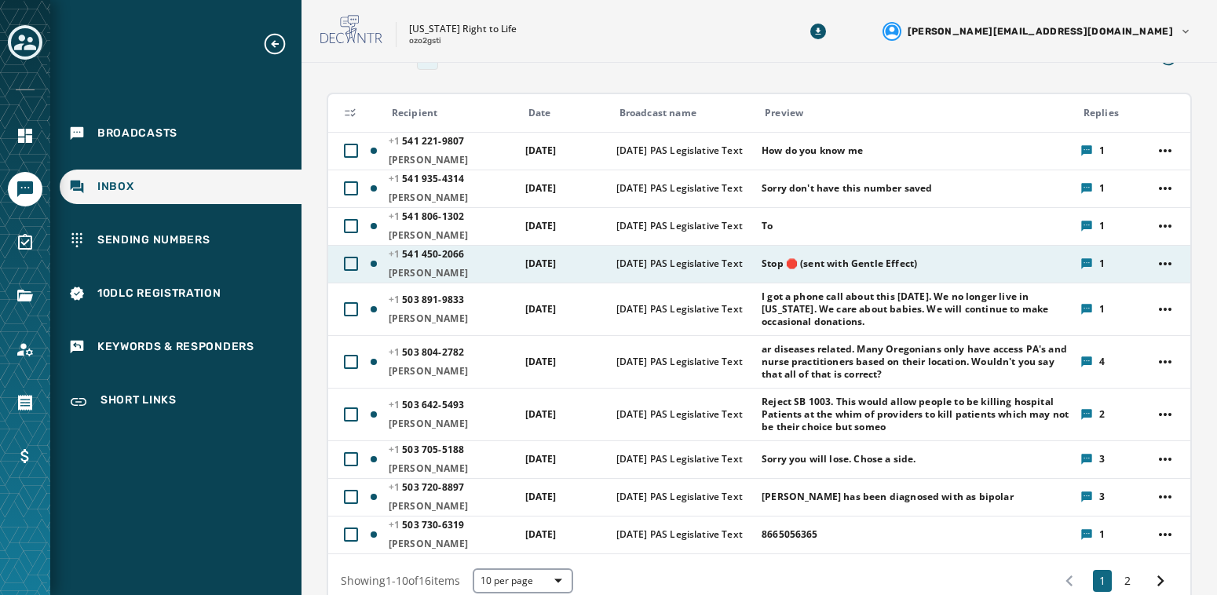
scroll to position [280, 0]
